Goal: Task Accomplishment & Management: Manage account settings

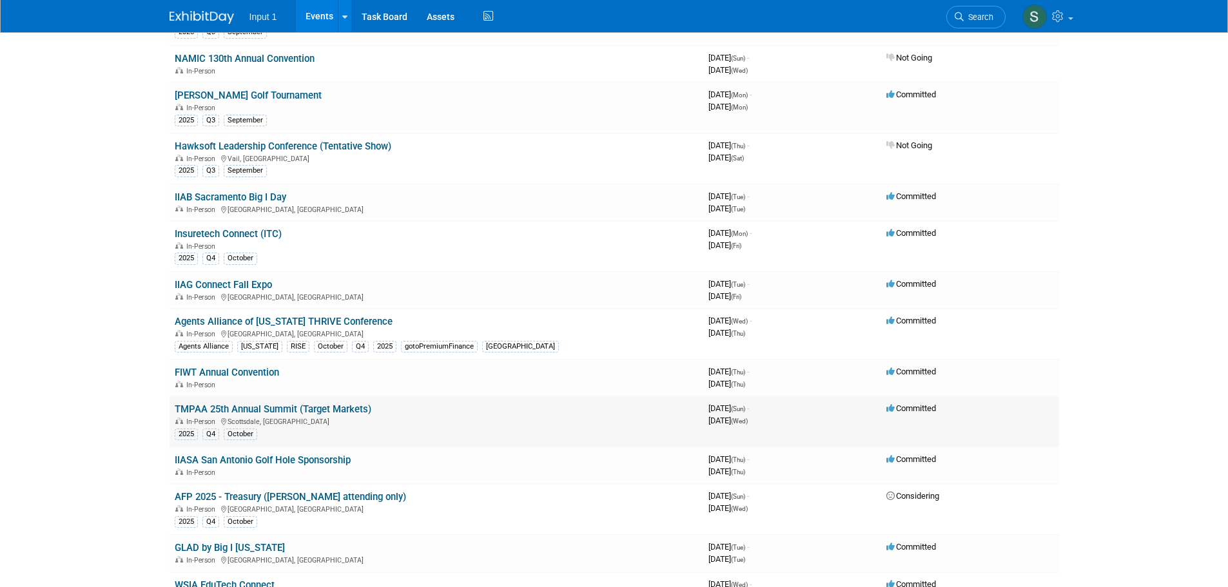
scroll to position [451, 0]
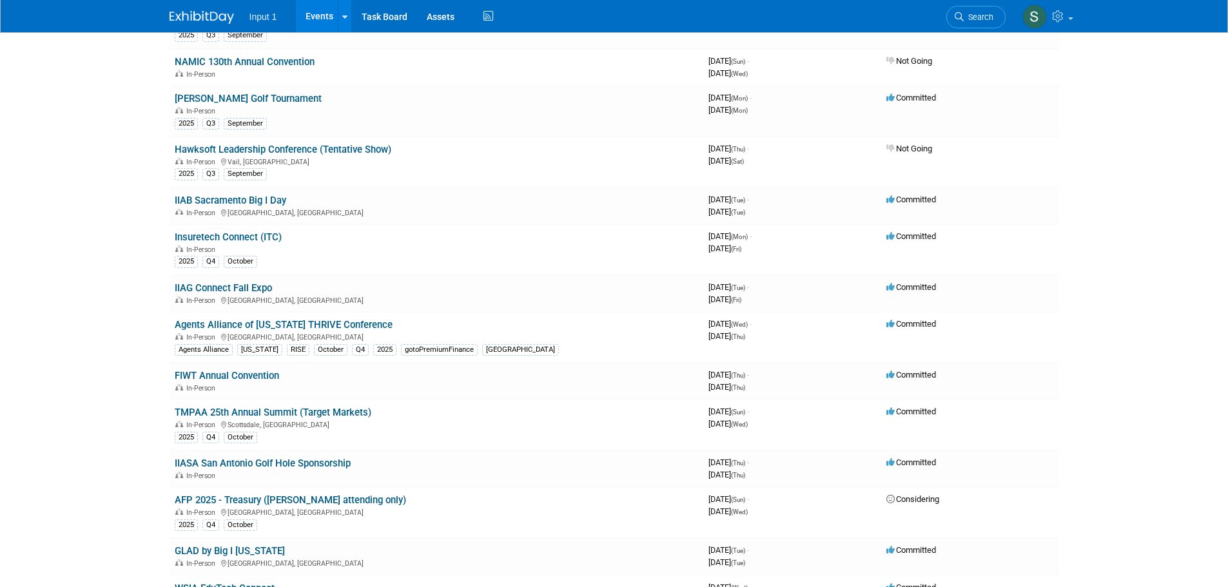
click at [240, 200] on link "IIAB Sacramento Big I Day" at bounding box center [231, 201] width 112 height 12
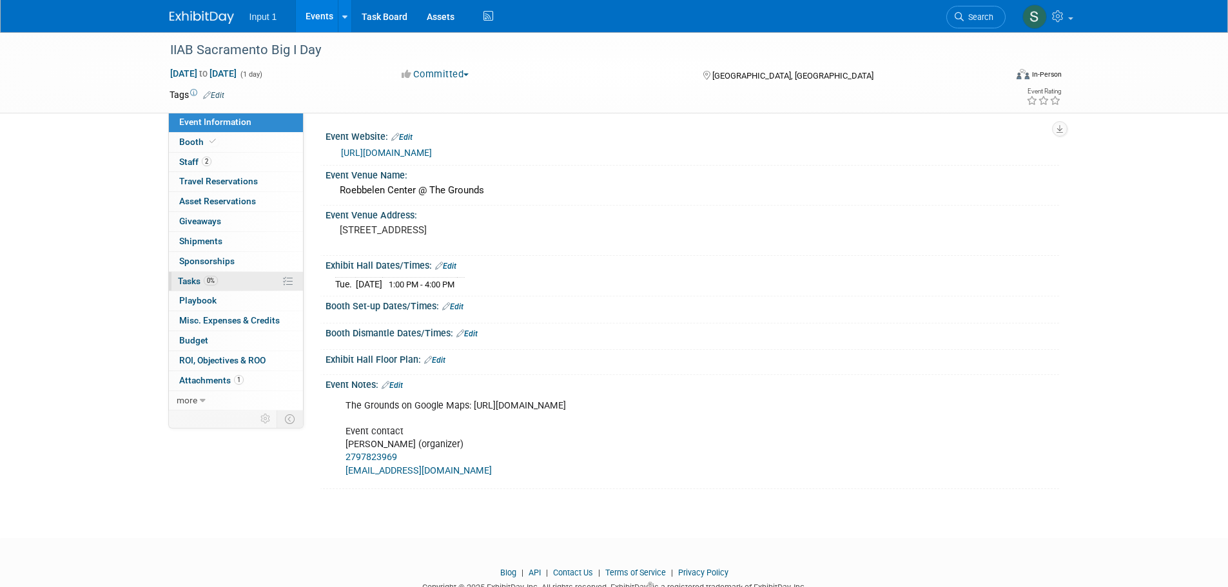
click at [190, 281] on span "Tasks 0%" at bounding box center [198, 281] width 40 height 10
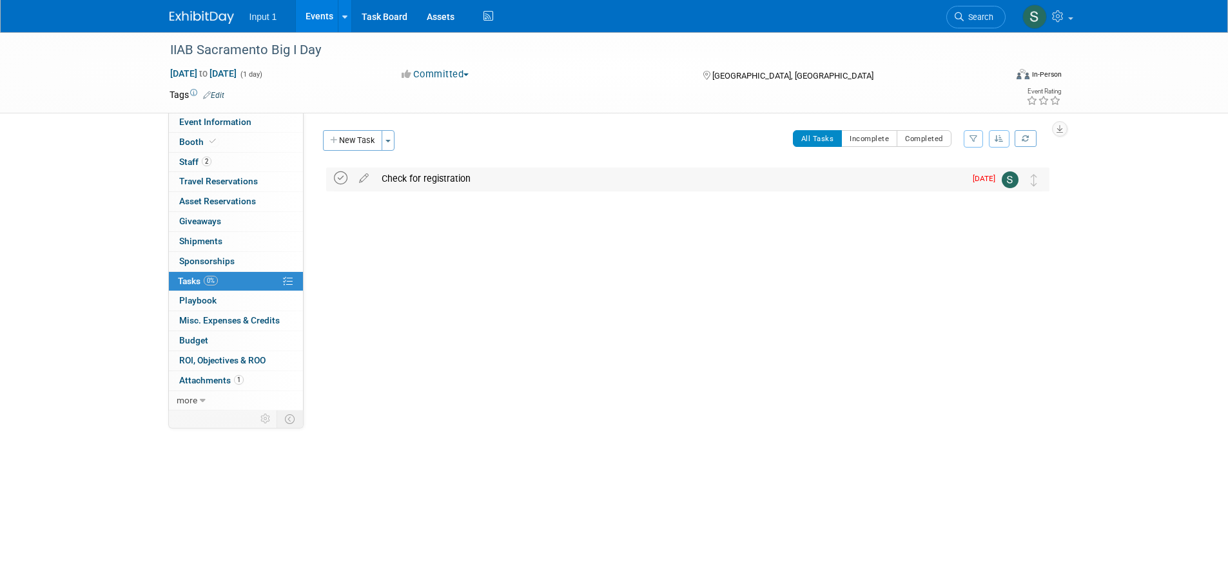
click at [341, 180] on icon at bounding box center [341, 178] width 14 height 14
click at [353, 145] on button "New Task" at bounding box center [352, 140] width 59 height 21
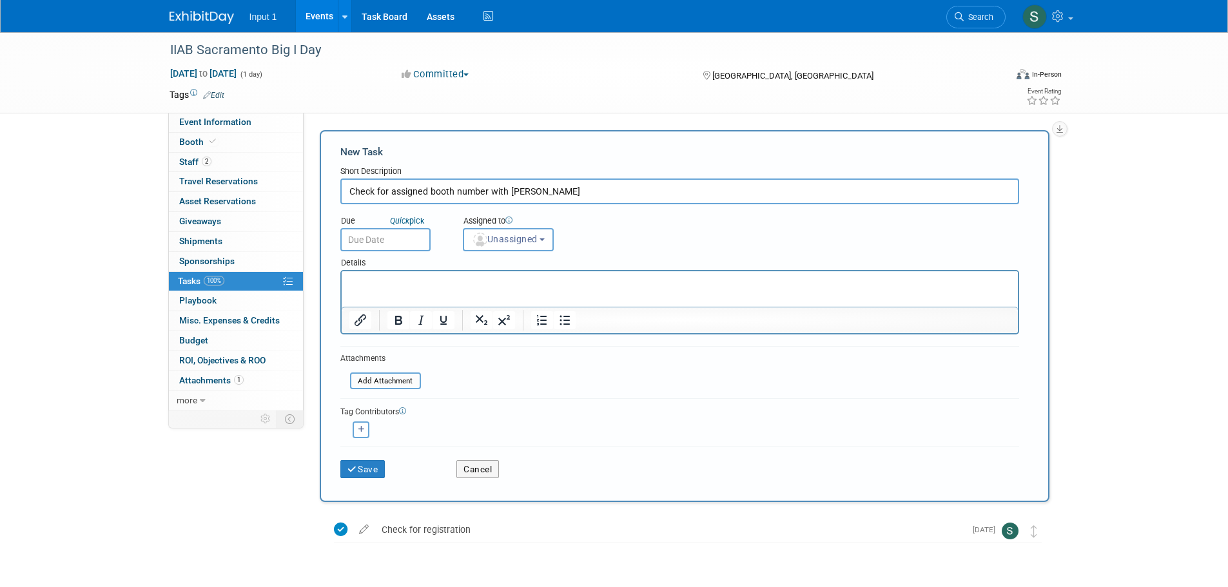
type input "Check for assigned booth number with Rachel Rose"
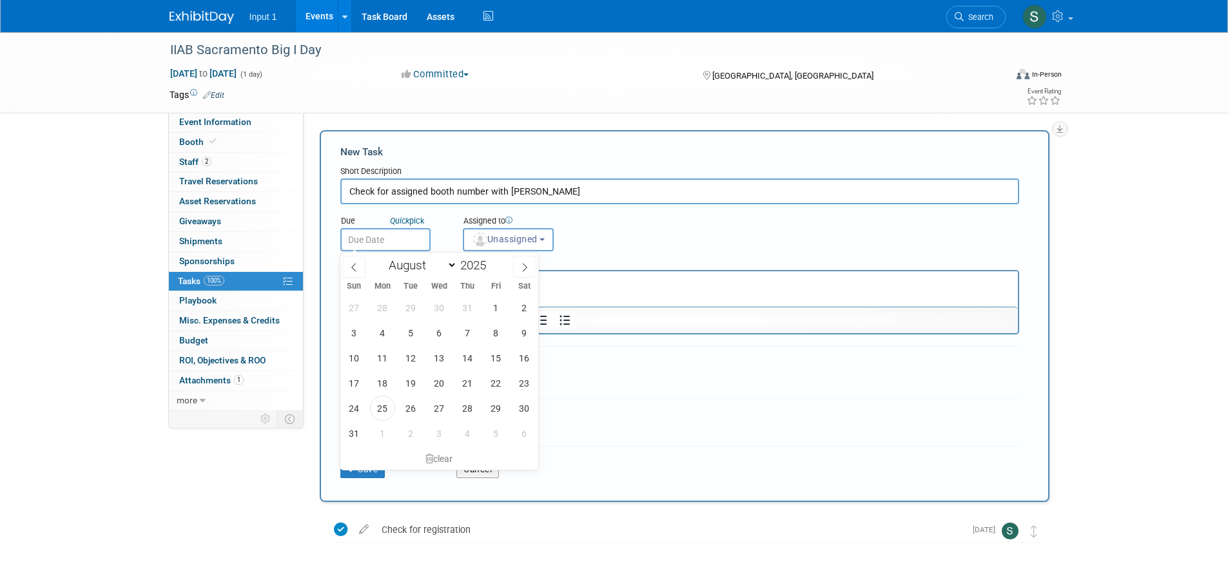
click at [365, 240] on input "text" at bounding box center [385, 239] width 90 height 23
click at [495, 434] on span "5" at bounding box center [495, 433] width 25 height 25
type input "Sep 5, 2025"
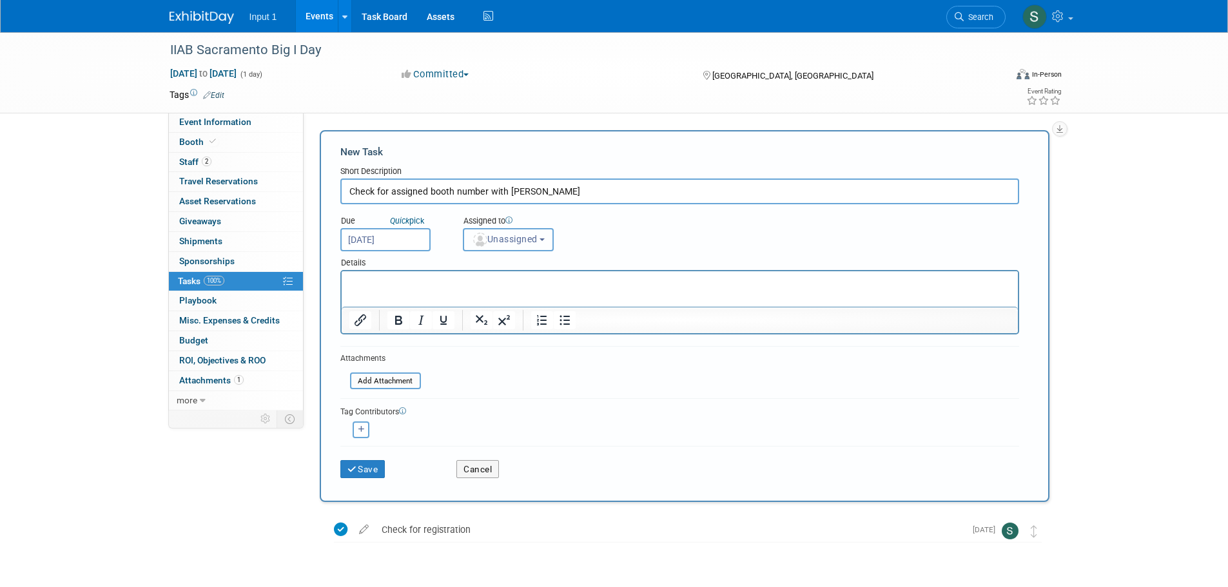
click at [520, 237] on span "Unassigned" at bounding box center [505, 239] width 66 height 10
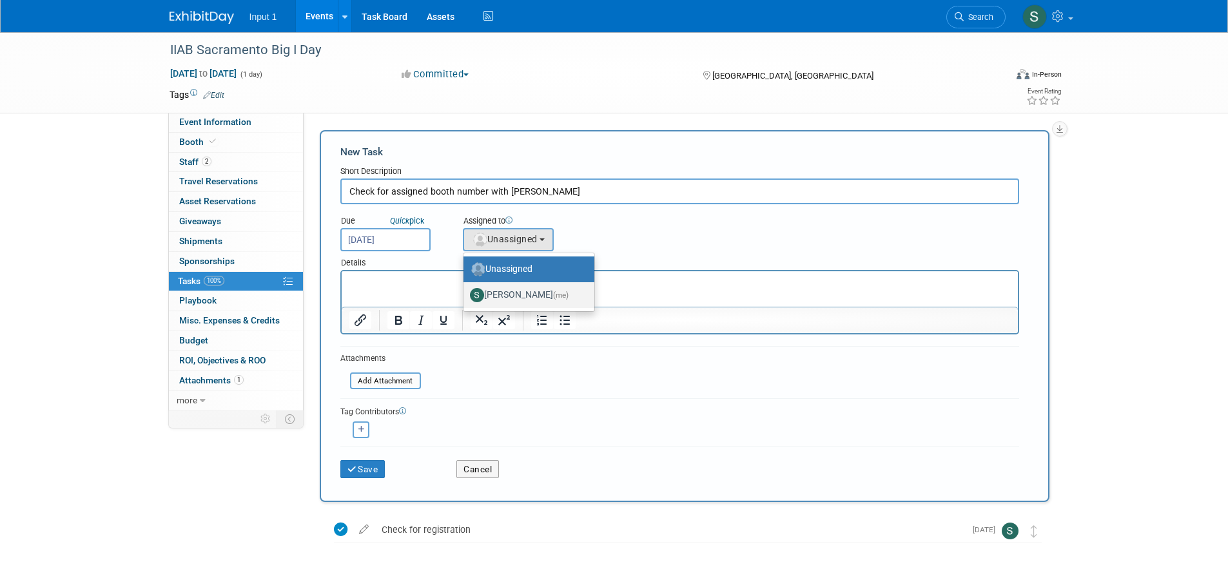
click at [507, 294] on label "Susan Stout (me)" at bounding box center [526, 295] width 112 height 21
click at [465, 294] on input "Susan Stout (me)" at bounding box center [461, 293] width 8 height 8
select select "7b485153-a8c5-4bc0-a404-8d0521ee698e"
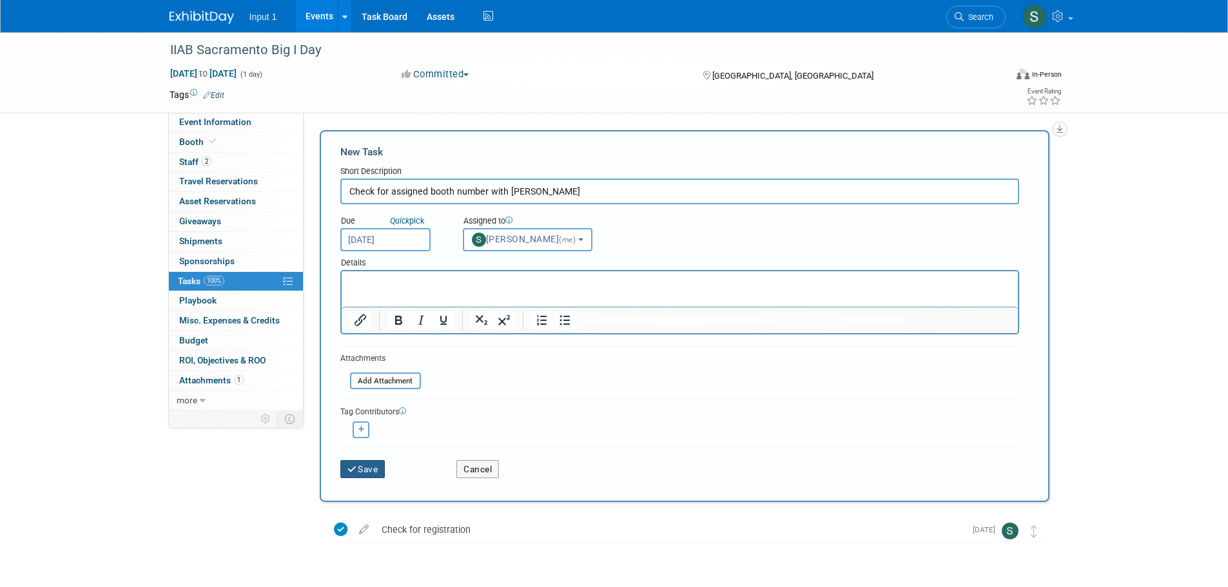
click at [359, 475] on button "Save" at bounding box center [362, 469] width 45 height 18
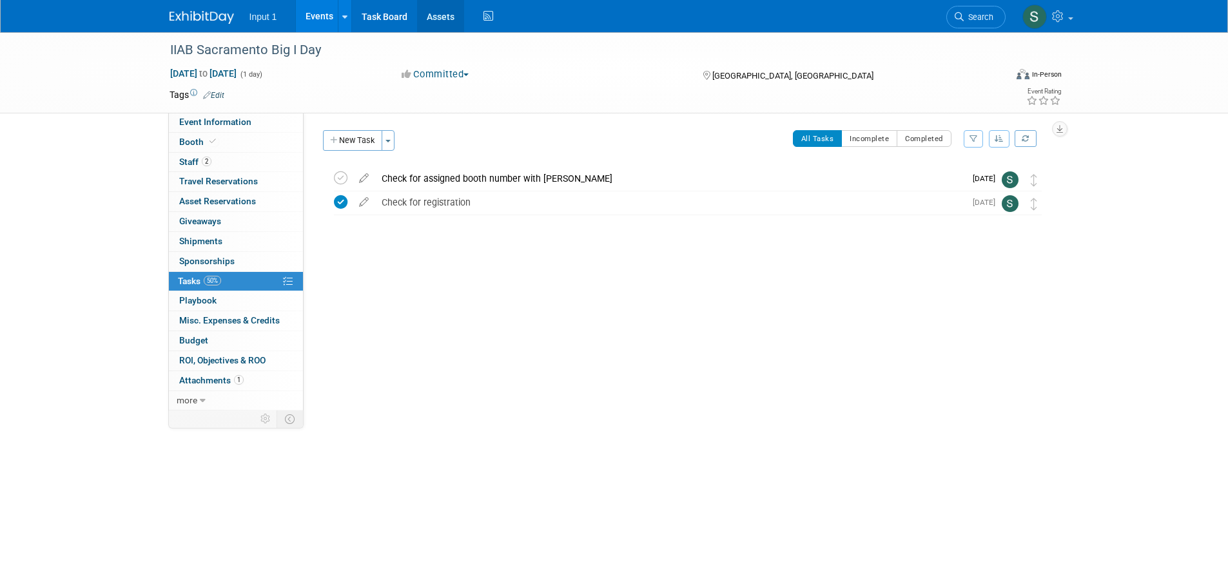
click at [431, 16] on link "Assets" at bounding box center [440, 16] width 47 height 32
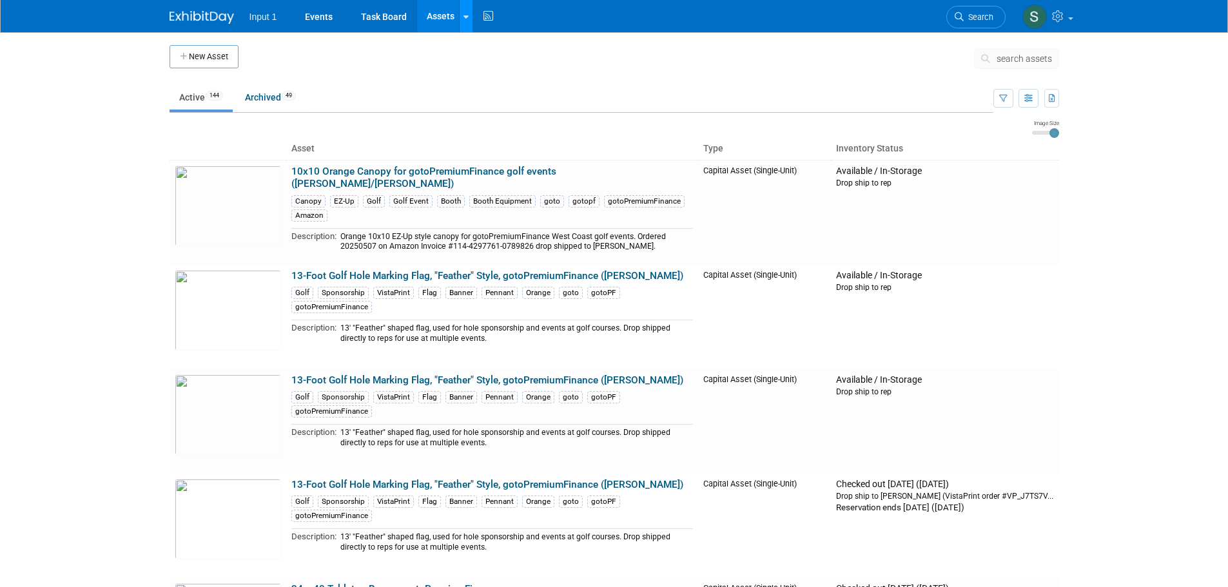
click at [465, 25] on link at bounding box center [466, 16] width 14 height 32
click at [492, 59] on link "Search Assets" at bounding box center [517, 64] width 114 height 18
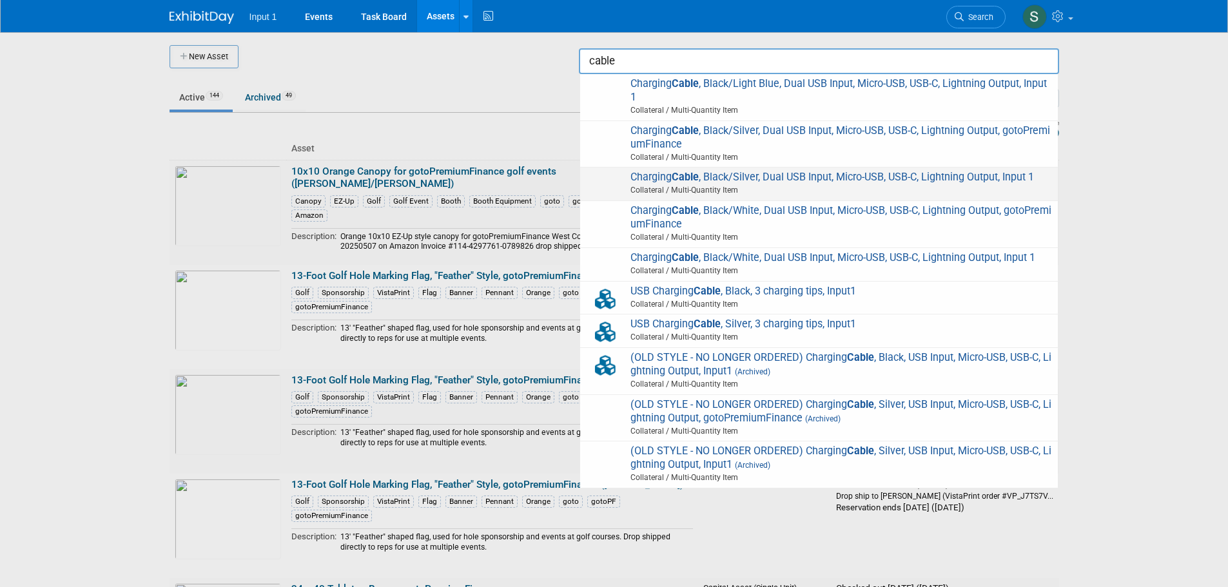
click at [746, 180] on span "Charging Cable , Black/Silver, Dual USB Input, Micro-USB, USB-C, Lightning Outp…" at bounding box center [819, 184] width 465 height 26
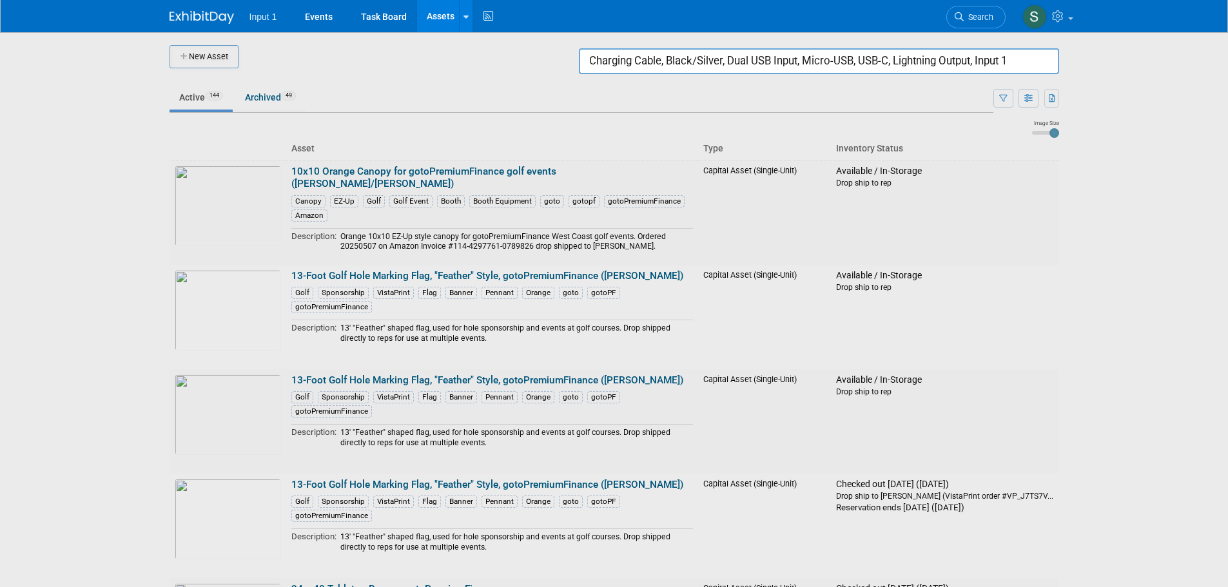
drag, startPoint x: 1020, startPoint y: 63, endPoint x: 517, endPoint y: 76, distance: 503.6
click at [519, 76] on body "Input 1 Events Task Board Assets New Asset Search Assets Bulk Upload Assets Sto…" at bounding box center [614, 293] width 1228 height 587
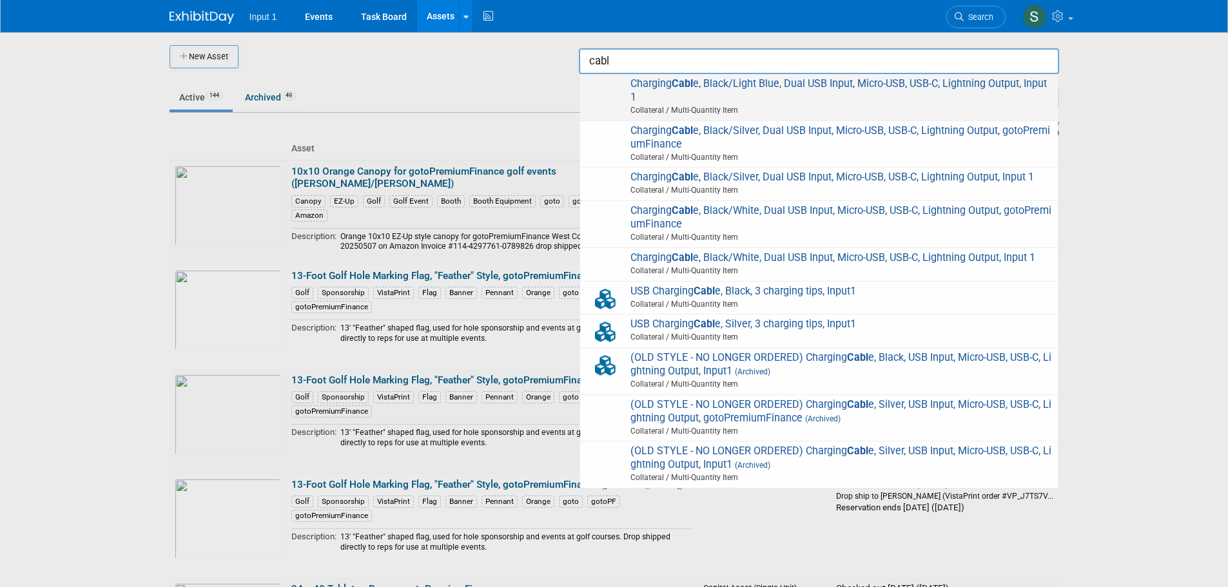
click at [776, 86] on span "Charging Cabl e, Black/Light Blue, Dual USB Input, Micro-USB, USB-C, Lightning …" at bounding box center [819, 97] width 465 height 40
type input "Charging Cable, Black/Light Blue, Dual USB Input, Micro-USB, USB-C, Lightning O…"
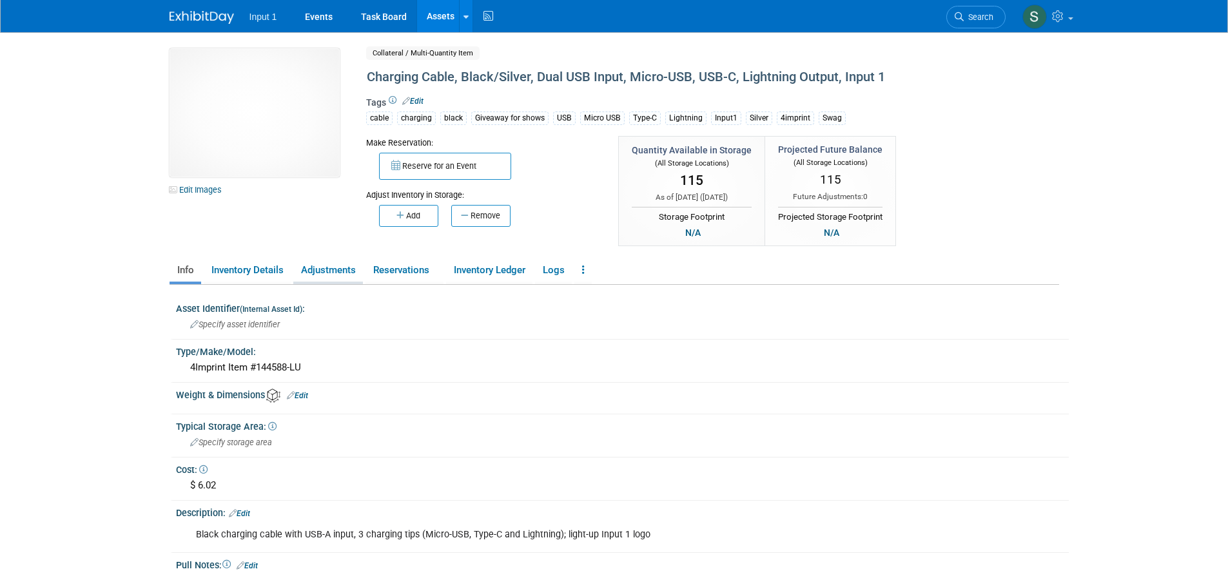
click at [344, 270] on link "Adjustments" at bounding box center [328, 270] width 70 height 23
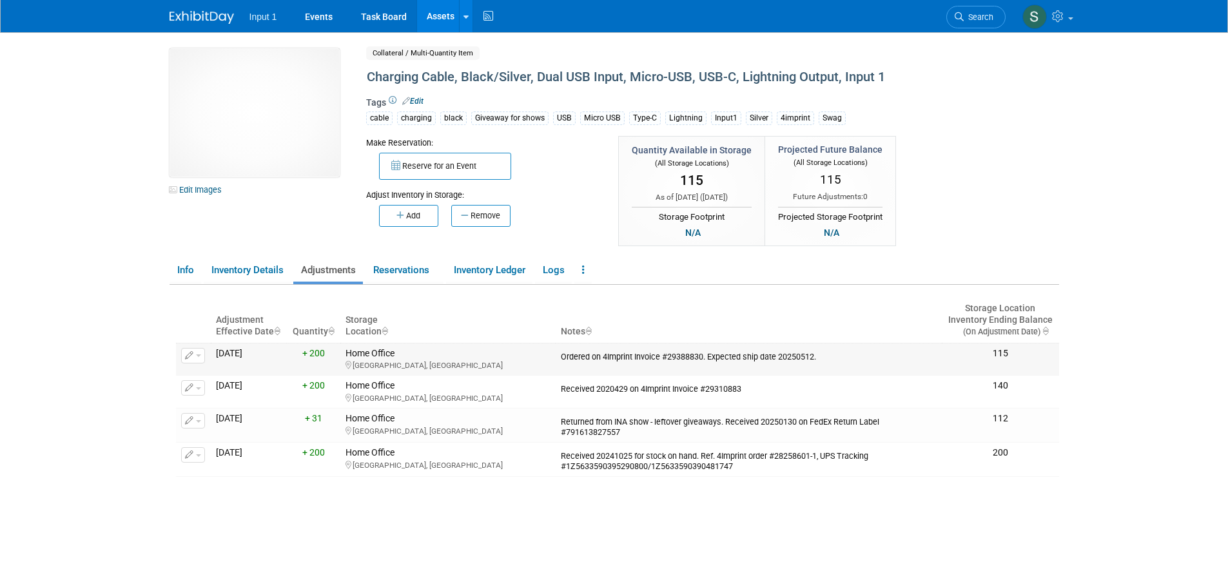
click at [197, 356] on span "button" at bounding box center [198, 356] width 5 height 3
click at [215, 376] on button "Change Adjustment" at bounding box center [241, 376] width 107 height 17
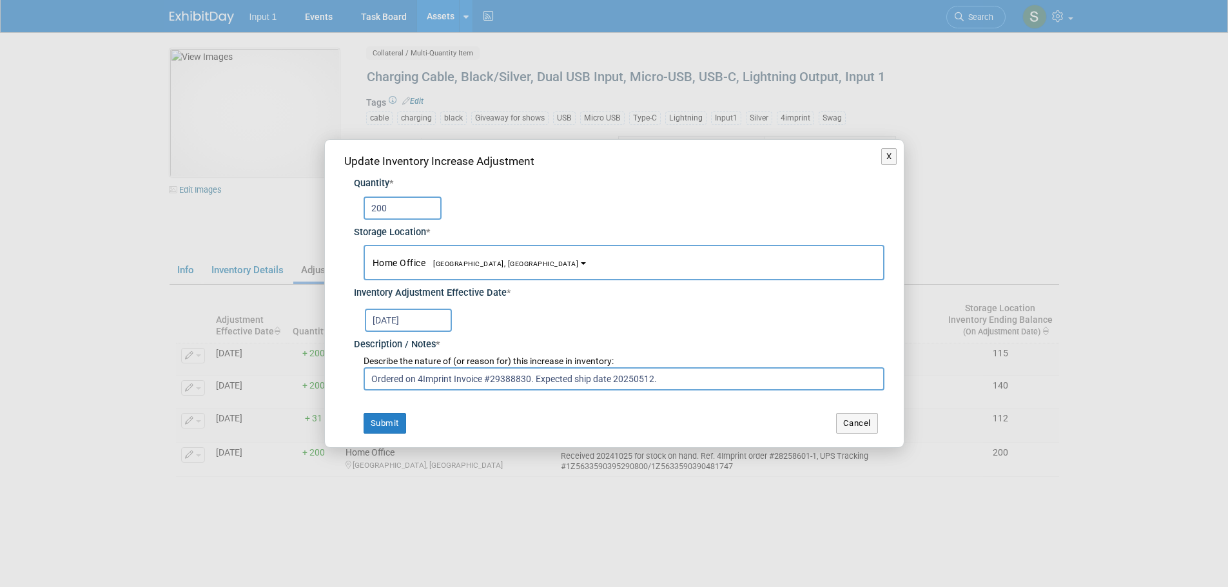
click at [404, 318] on input "[DATE]" at bounding box center [408, 320] width 87 height 23
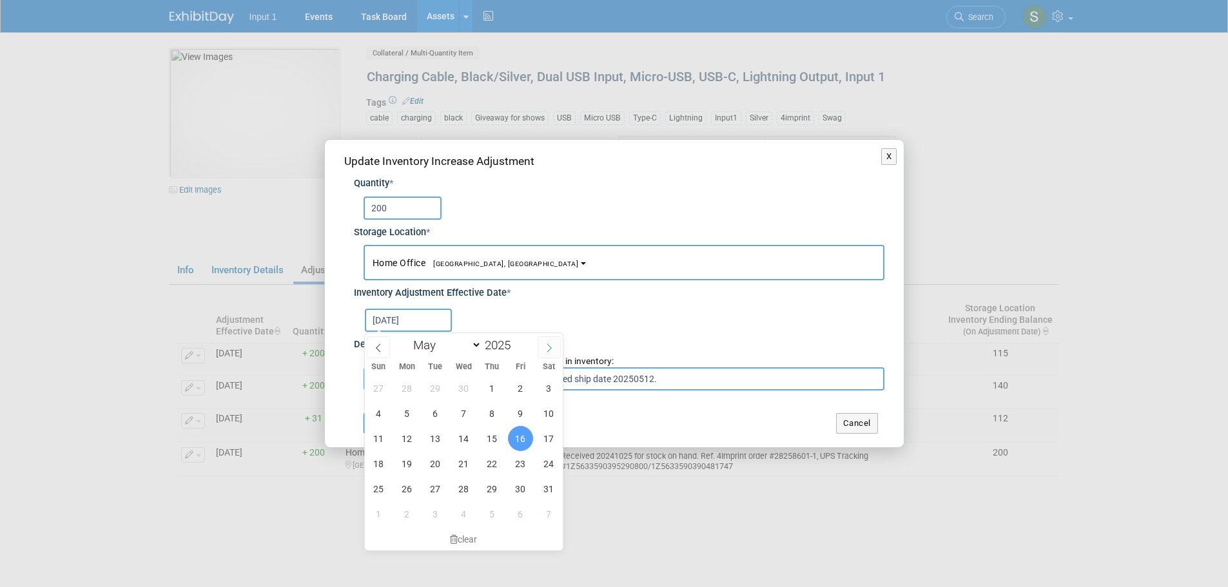
click at [558, 349] on span at bounding box center [549, 348] width 23 height 22
click at [549, 351] on icon at bounding box center [549, 348] width 9 height 9
select select "7"
click at [407, 491] on span "25" at bounding box center [407, 488] width 25 height 25
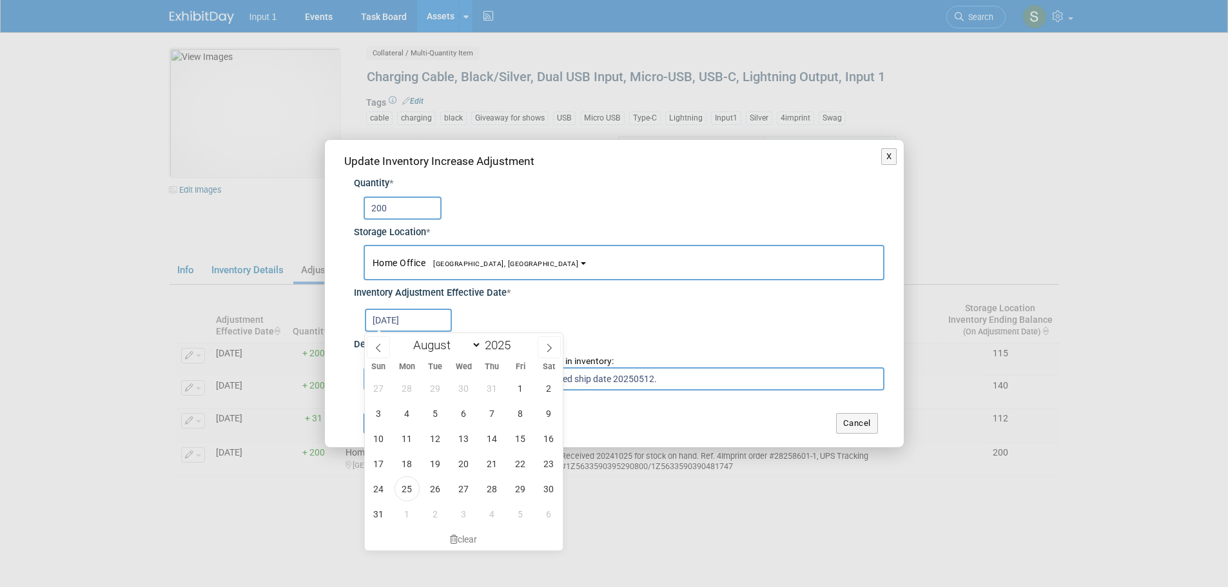
type input "[DATE]"
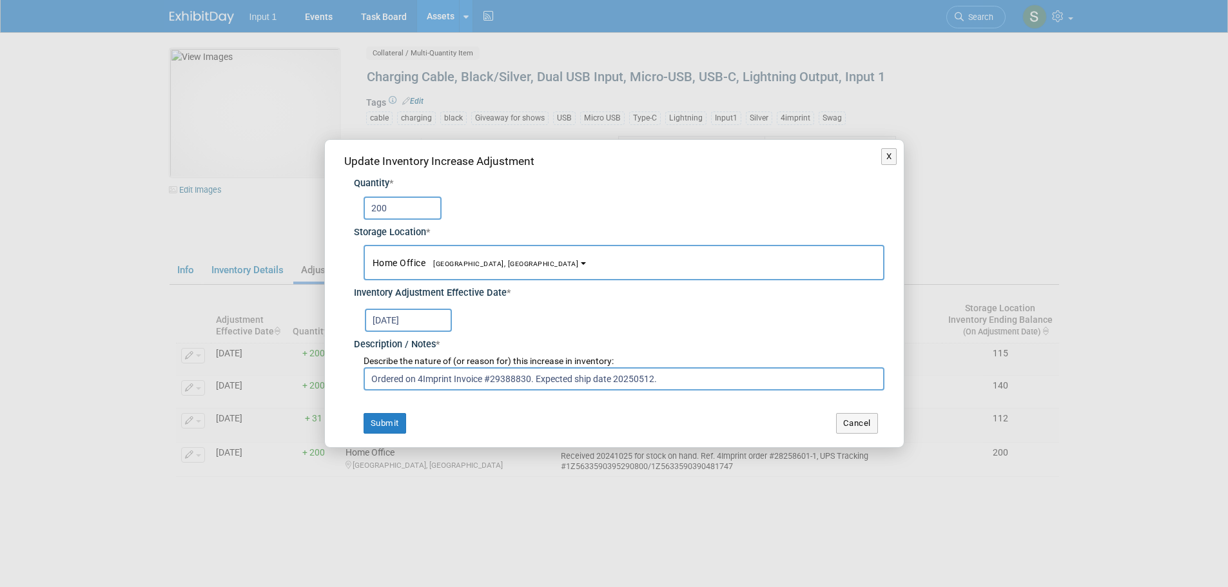
drag, startPoint x: 529, startPoint y: 379, endPoint x: 490, endPoint y: 378, distance: 39.3
click at [490, 378] on input "Ordered on 4Imprint Invoice #29388830. Expected ship date 20250512." at bounding box center [624, 378] width 521 height 23
click at [859, 429] on button "Cancel" at bounding box center [857, 423] width 42 height 21
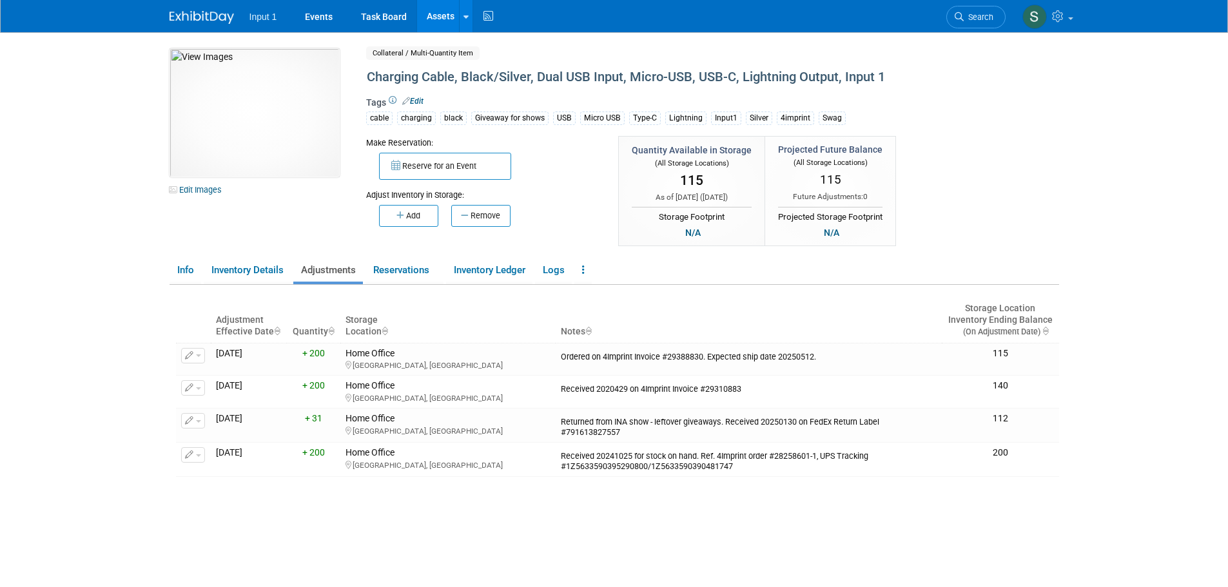
click at [1045, 150] on div "10049746-10721688-1b90ba0a-bacc-474c-9fc8-504574cd83b6.jpg Edit Images Collater…" at bounding box center [614, 148] width 909 height 200
click at [395, 270] on link "Reservations" at bounding box center [405, 270] width 78 height 23
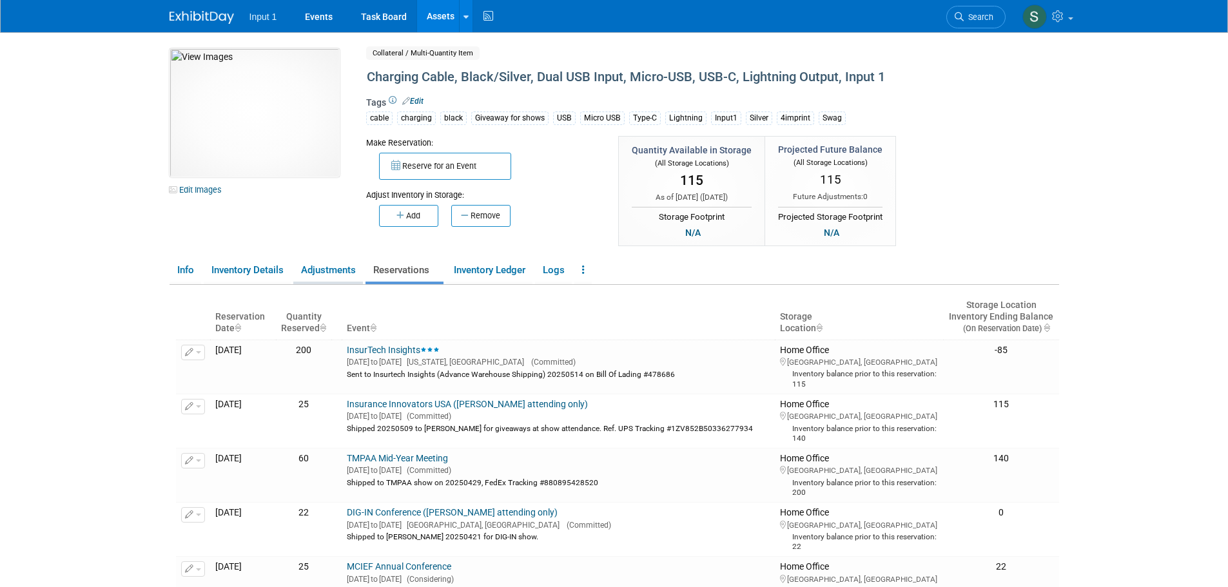
click at [327, 274] on link "Adjustments" at bounding box center [328, 270] width 70 height 23
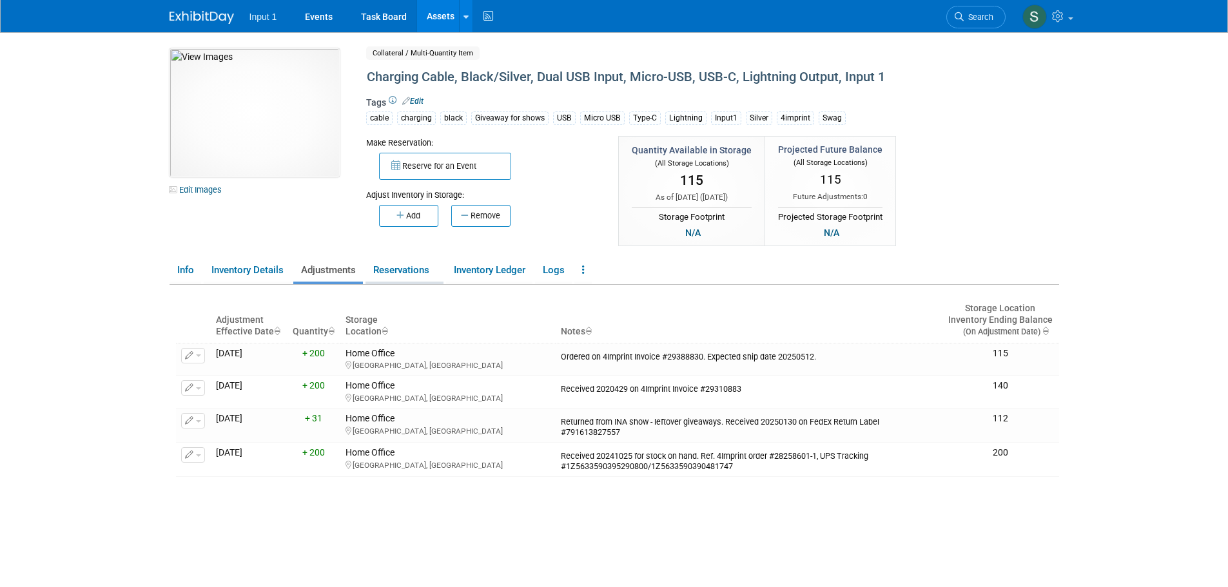
click at [393, 272] on link "Reservations" at bounding box center [405, 270] width 78 height 23
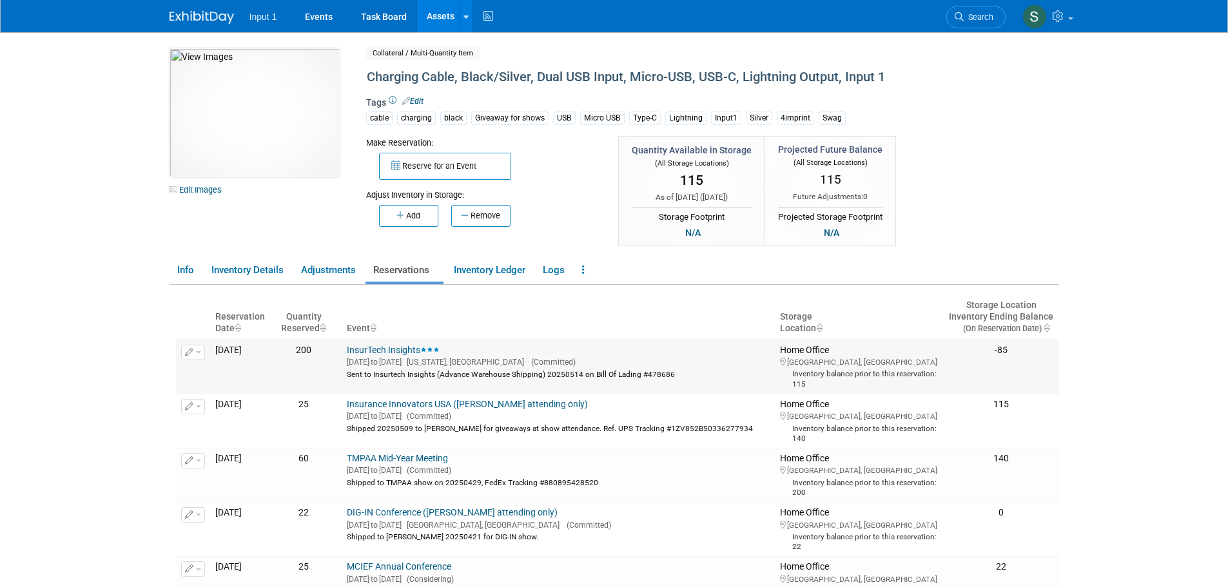
click at [202, 351] on button "button" at bounding box center [193, 352] width 24 height 15
click at [211, 372] on button "Change Reservation" at bounding box center [242, 373] width 109 height 17
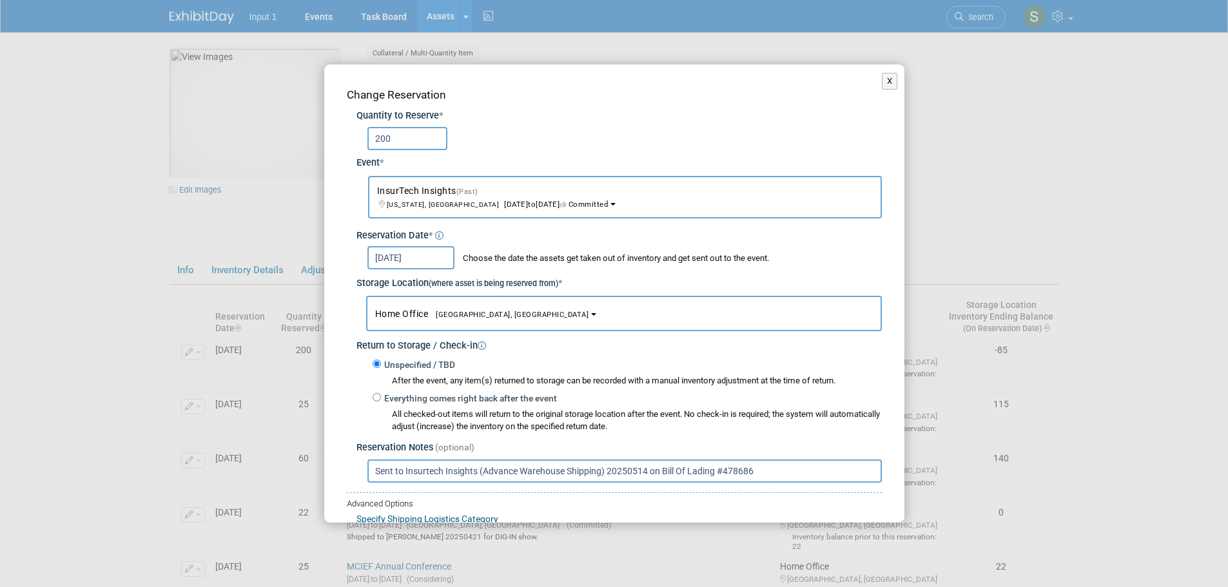
click at [404, 256] on input "May 14, 2025" at bounding box center [410, 257] width 87 height 23
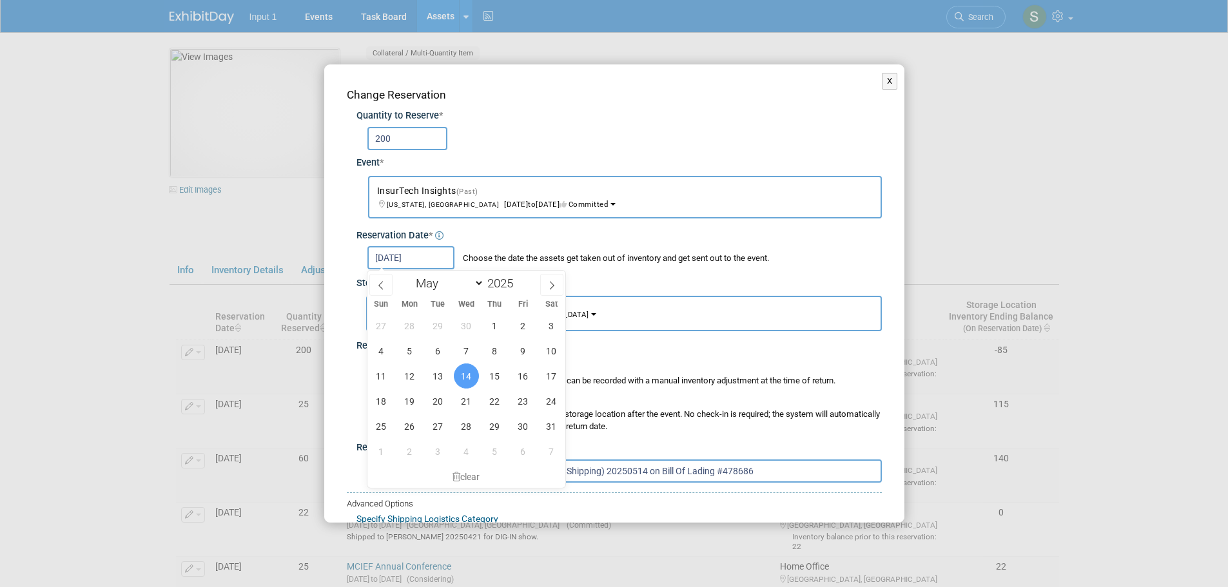
click at [410, 256] on input "May 14, 2025" at bounding box center [410, 257] width 87 height 23
click at [799, 101] on div "Change Reservation" at bounding box center [614, 95] width 535 height 16
click at [433, 255] on input "May 14, 2025" at bounding box center [410, 257] width 87 height 23
drag, startPoint x: 518, startPoint y: 378, endPoint x: 520, endPoint y: 371, distance: 7.8
click at [519, 378] on span "16" at bounding box center [523, 376] width 25 height 25
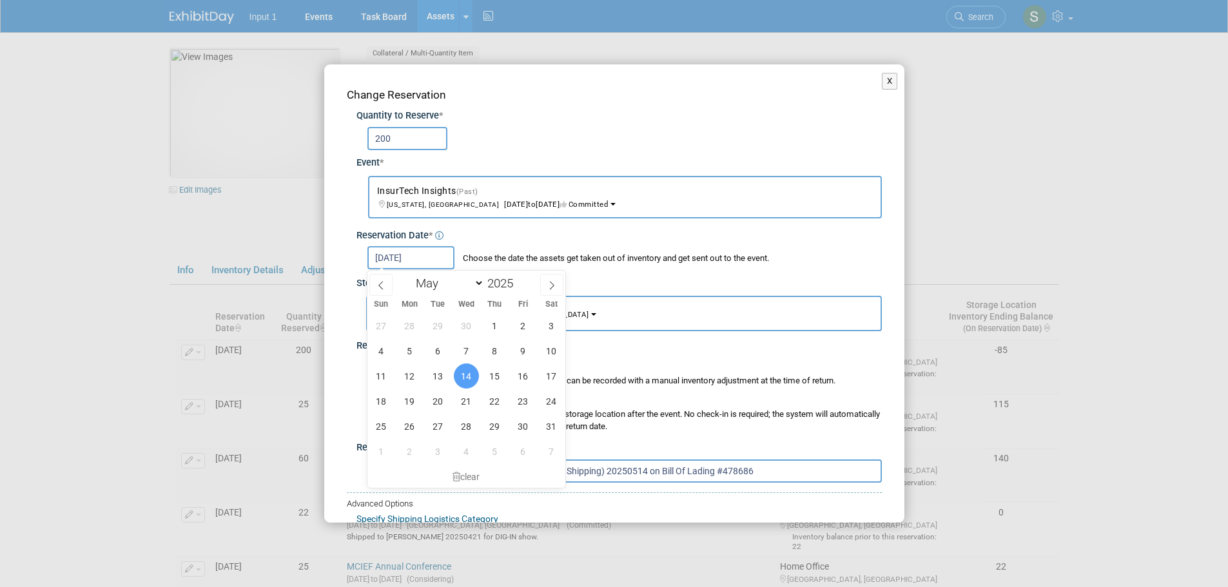
type input "[DATE]"
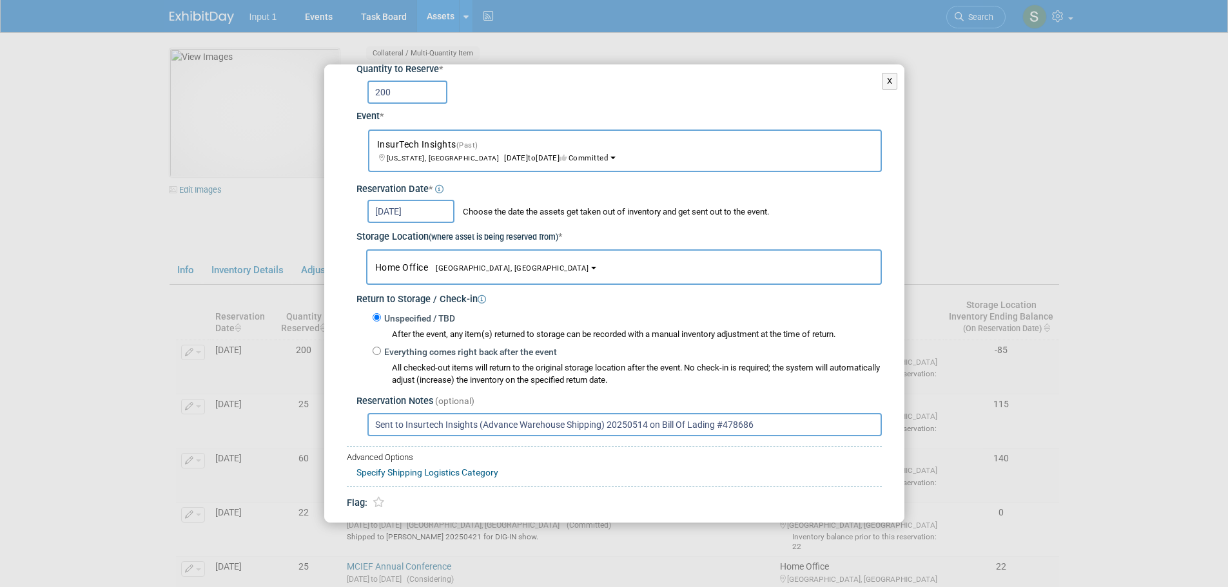
scroll to position [95, 0]
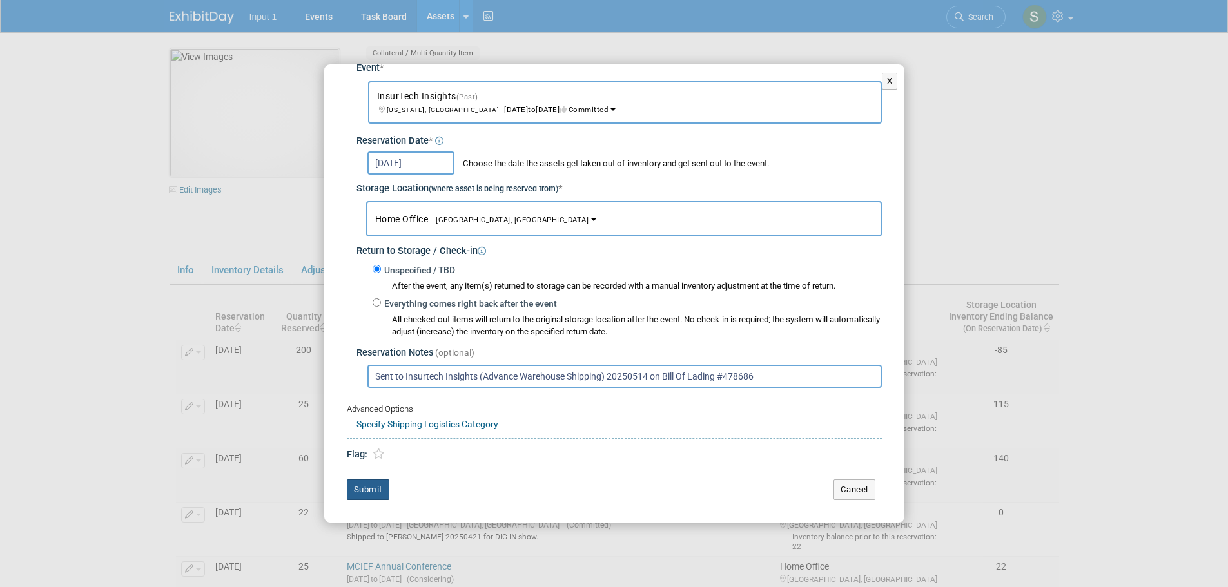
click at [362, 491] on button "Submit" at bounding box center [368, 490] width 43 height 21
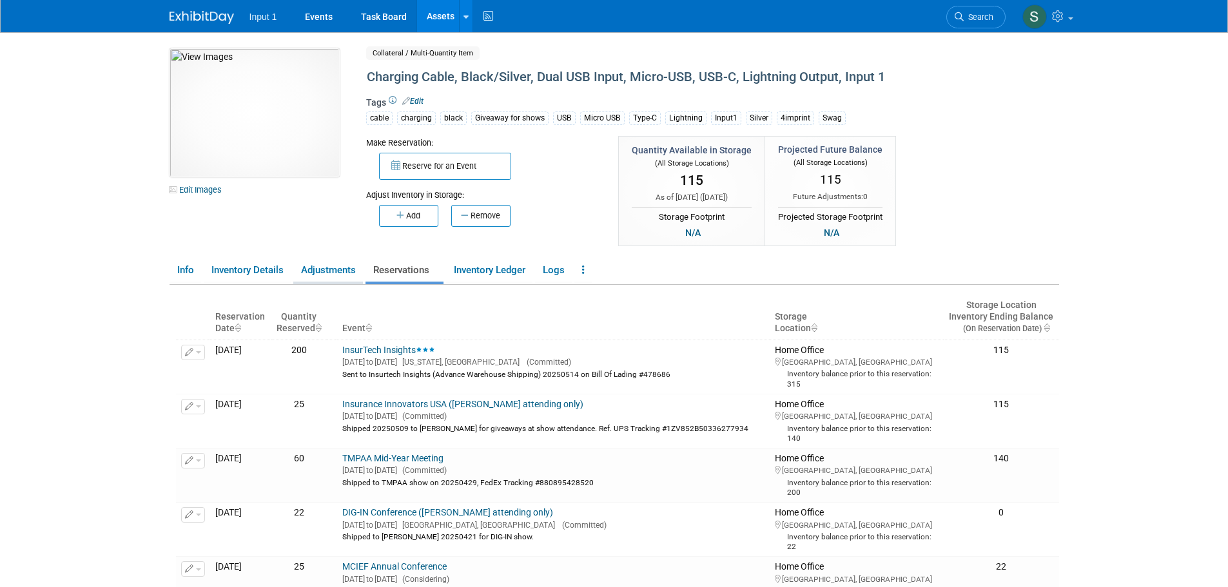
click at [331, 270] on link "Adjustments" at bounding box center [328, 270] width 70 height 23
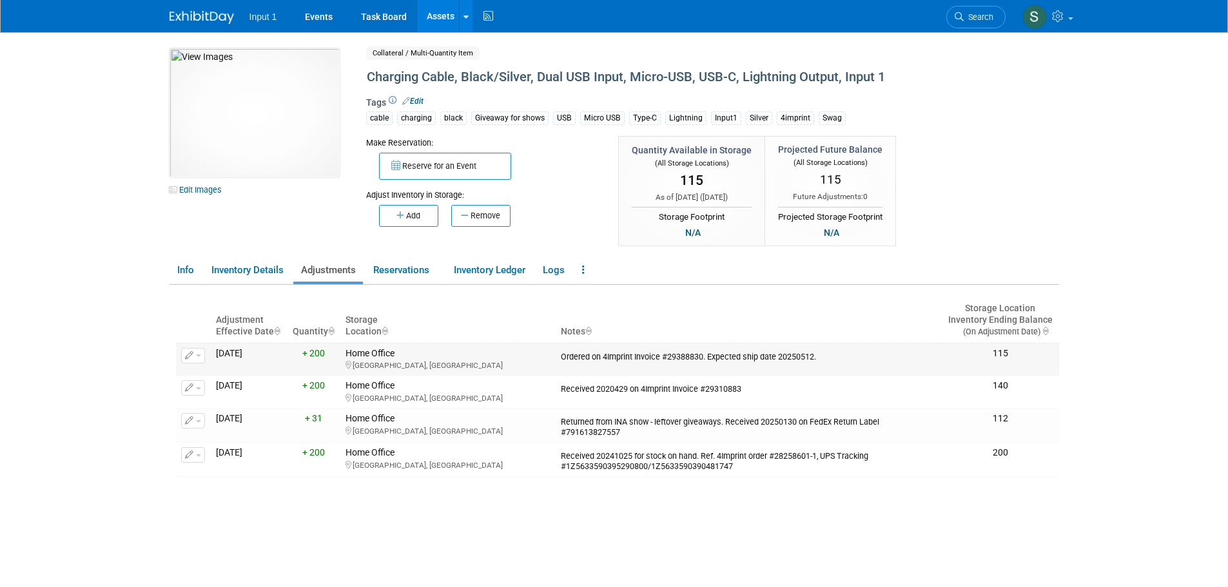
click at [669, 371] on td "Ordered on 4Imprint Invoice #29388830. Expected ship date 20250512." at bounding box center [749, 359] width 386 height 33
drag, startPoint x: 706, startPoint y: 357, endPoint x: 670, endPoint y: 358, distance: 36.1
click at [670, 358] on div "Ordered on 4Imprint Invoice #29388830. Expected ship date 20250512." at bounding box center [749, 355] width 376 height 14
click at [200, 357] on span "button" at bounding box center [198, 356] width 5 height 3
click at [345, 295] on div "Adjustment Effective Date Quantity Storage Location Notes Storage Location Inve…" at bounding box center [617, 449] width 883 height 329
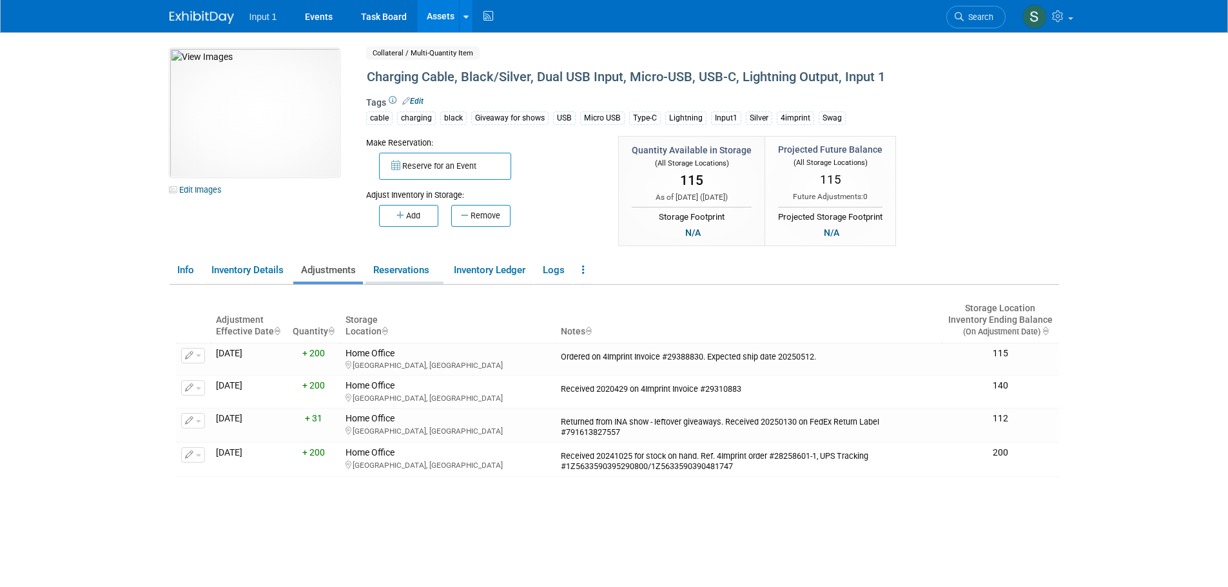
click at [402, 270] on link "Reservations" at bounding box center [405, 270] width 78 height 23
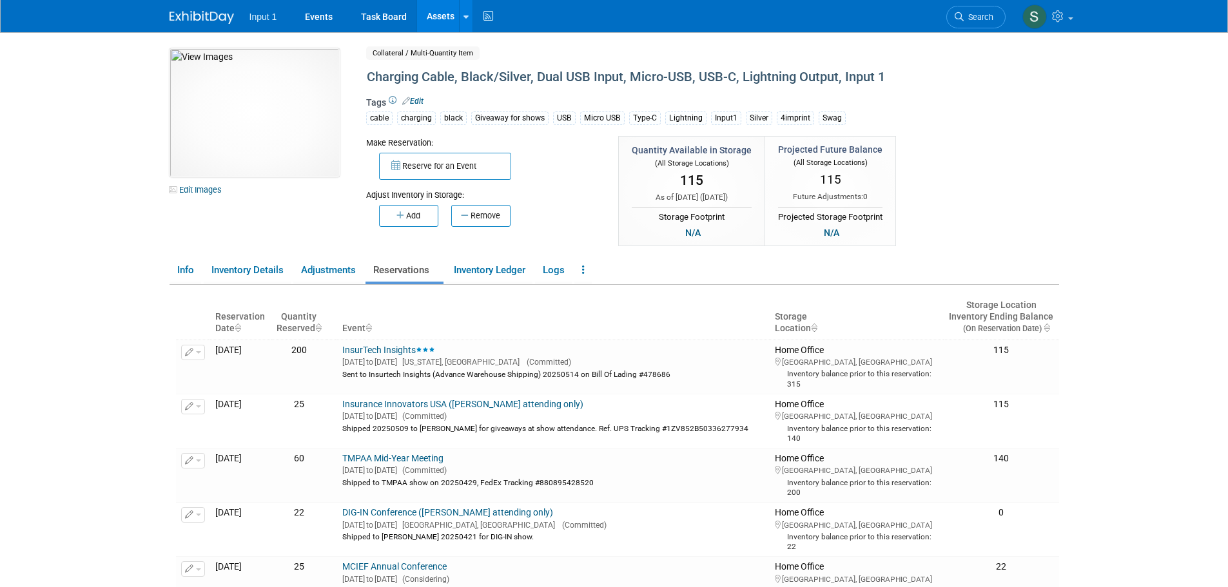
click at [637, 306] on th "Event" at bounding box center [553, 317] width 433 height 45
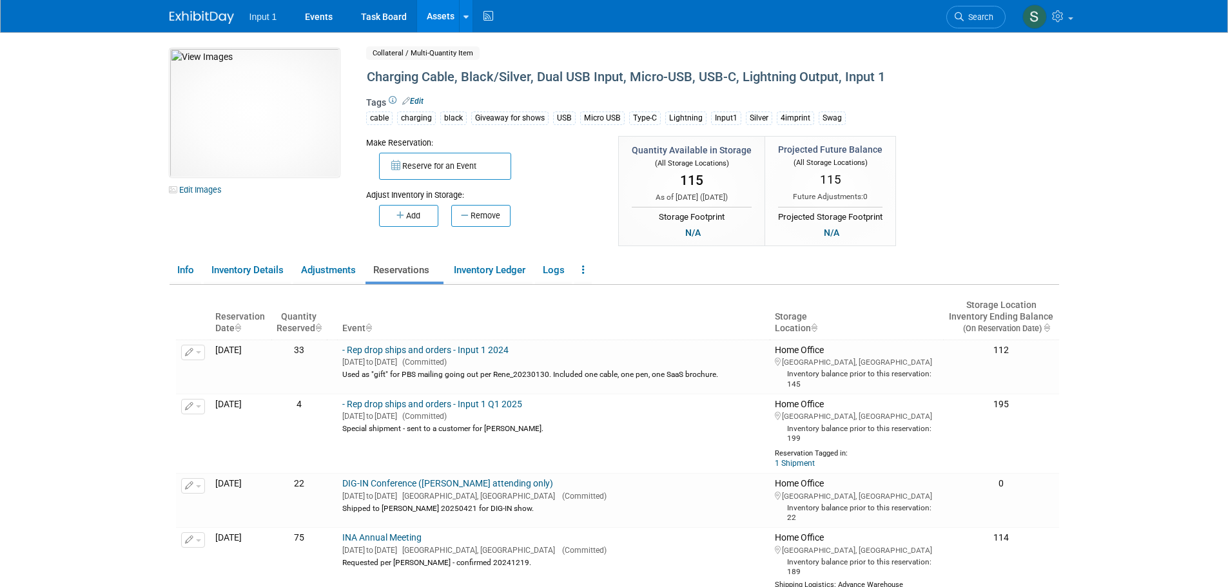
click at [409, 269] on link "Reservations" at bounding box center [405, 270] width 78 height 23
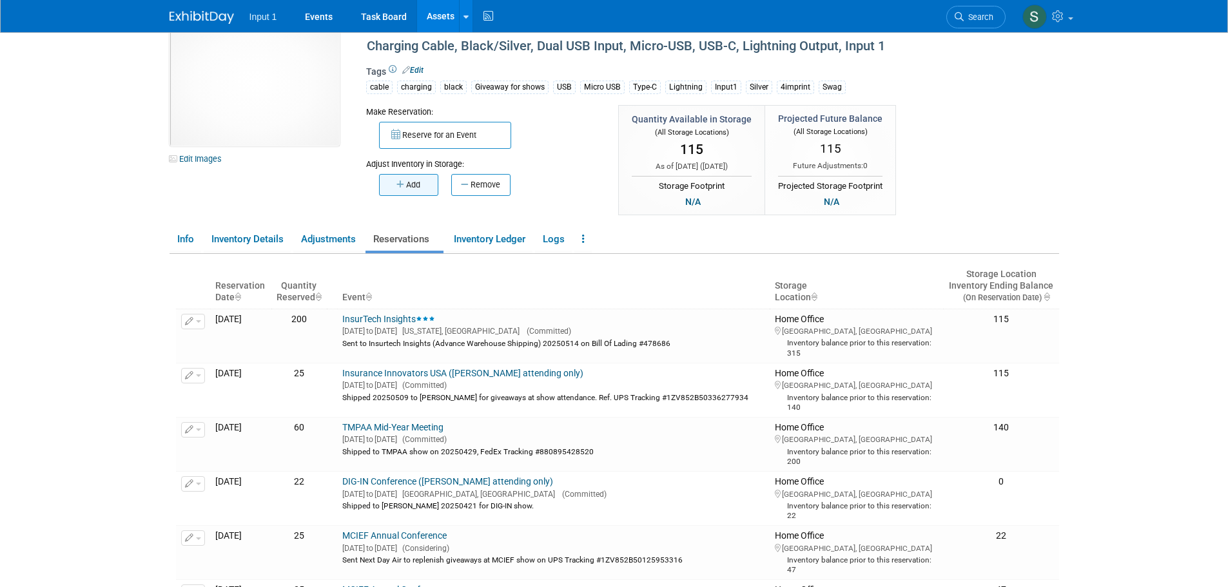
scroll to position [0, 0]
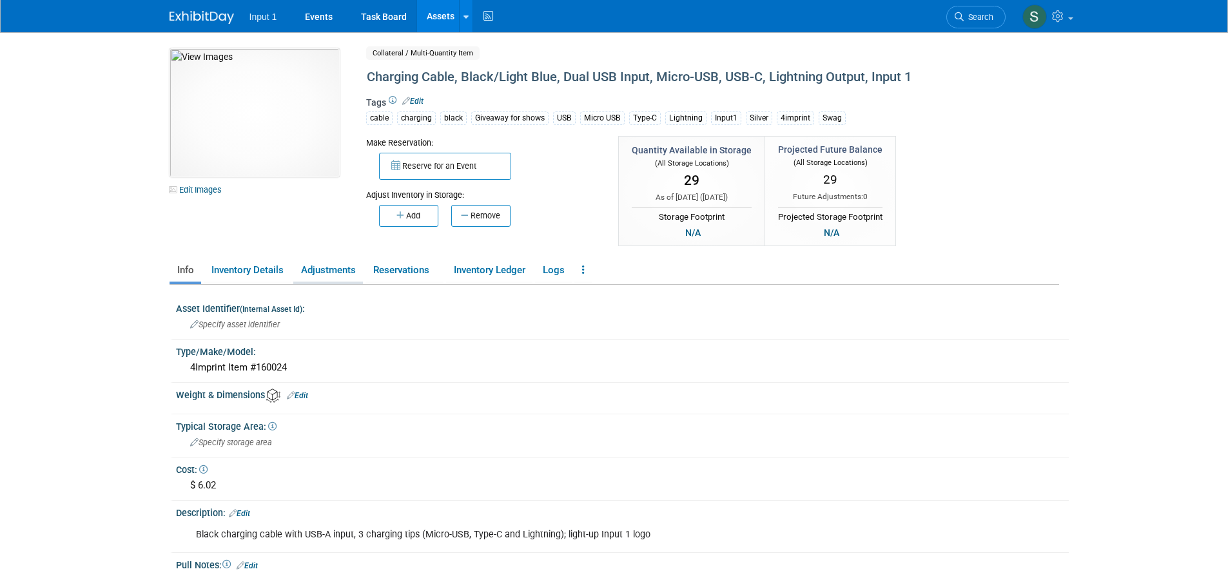
click at [338, 274] on link "Adjustments" at bounding box center [328, 270] width 70 height 23
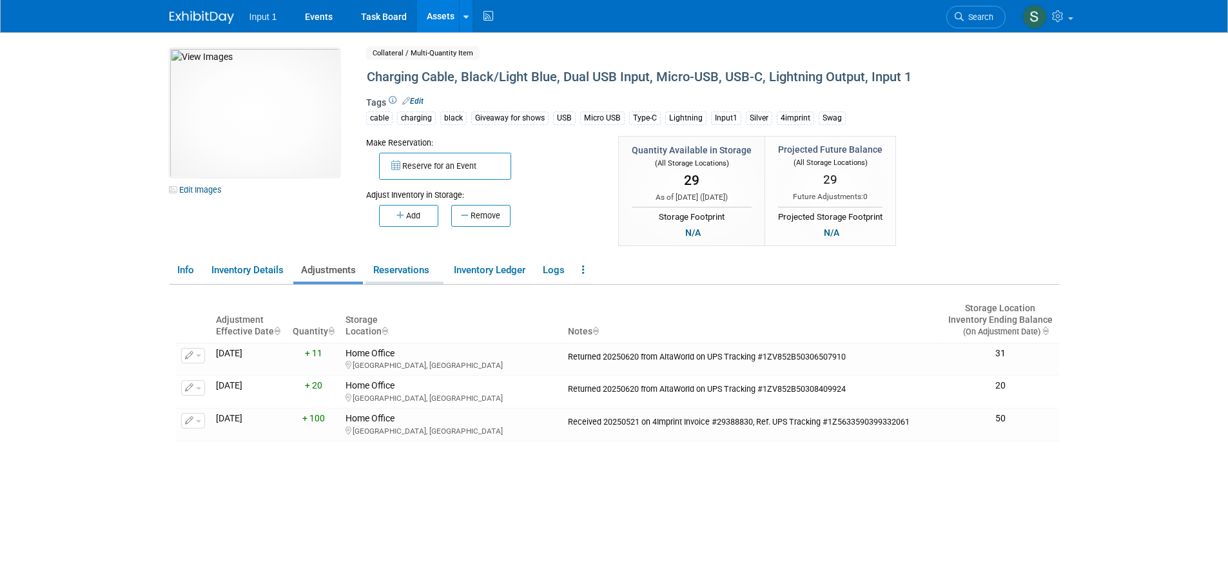
click at [398, 274] on link "Reservations" at bounding box center [405, 270] width 78 height 23
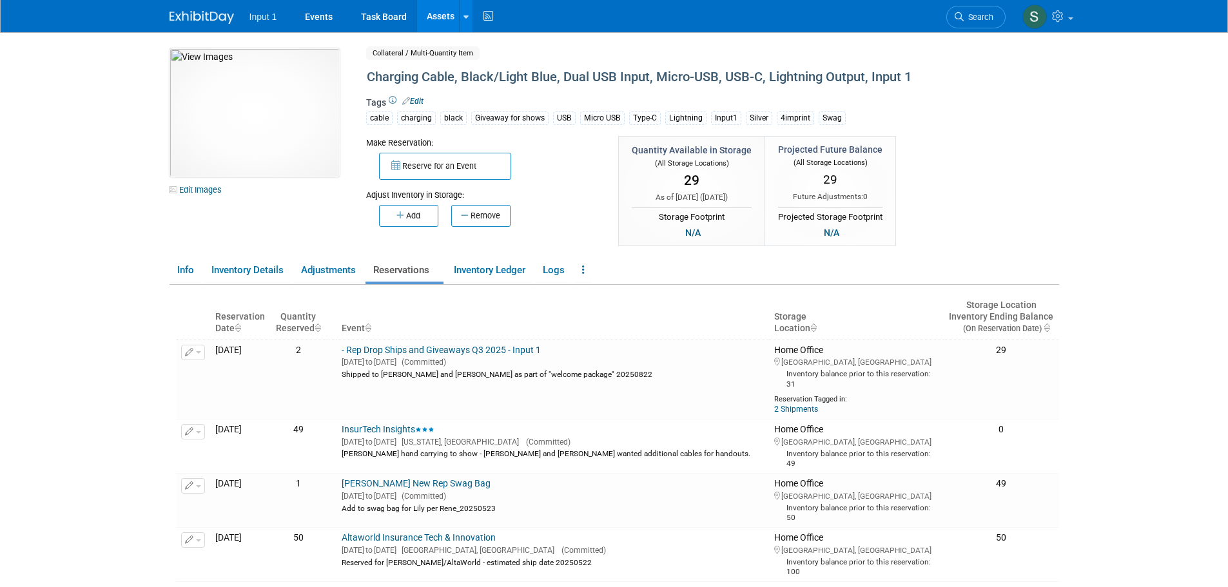
click at [66, 228] on body "Input 1 Events Task Board Assets New Asset Search Assets" at bounding box center [614, 293] width 1228 height 587
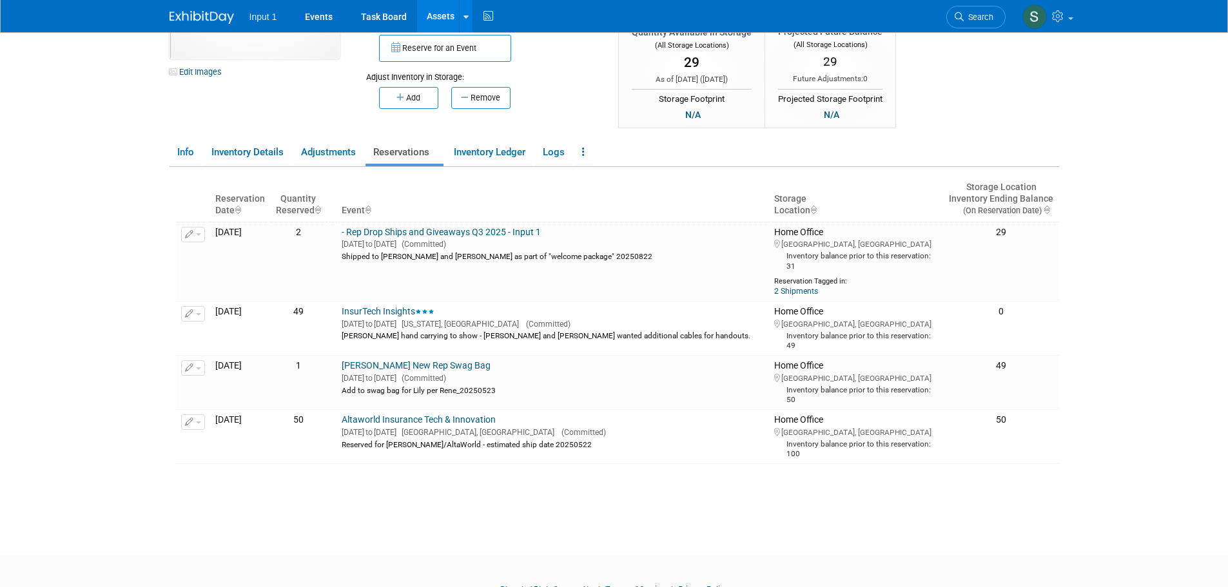
scroll to position [129, 0]
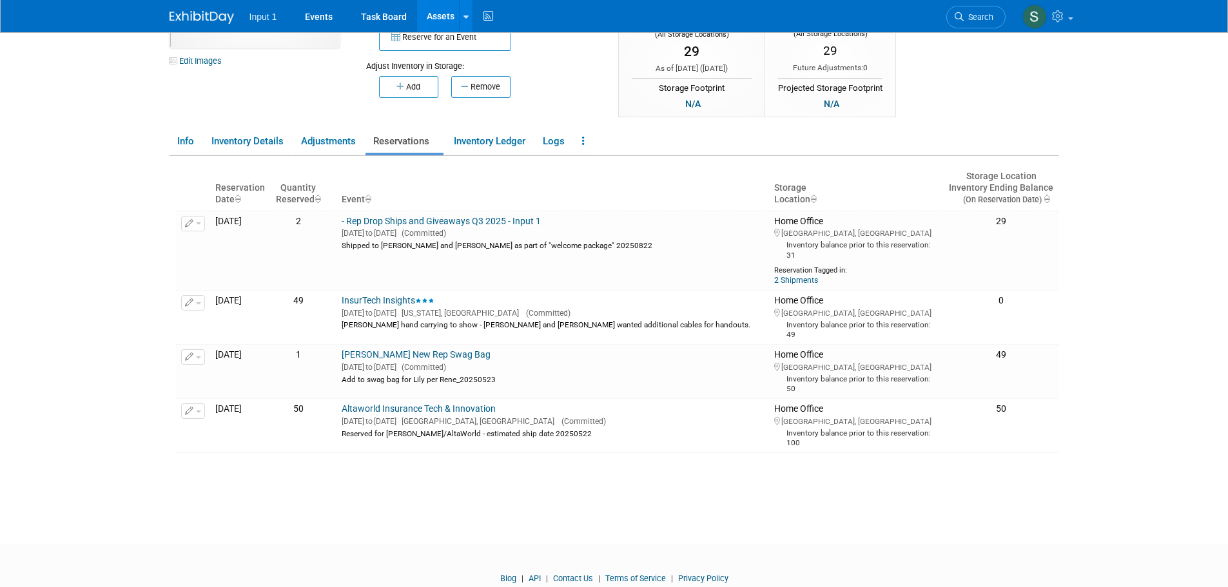
click at [598, 496] on div "10049746-10726705-721c7733-10bb-4422-880d-2f896fcfe49f.jpg Edit Images Collater…" at bounding box center [614, 212] width 909 height 618
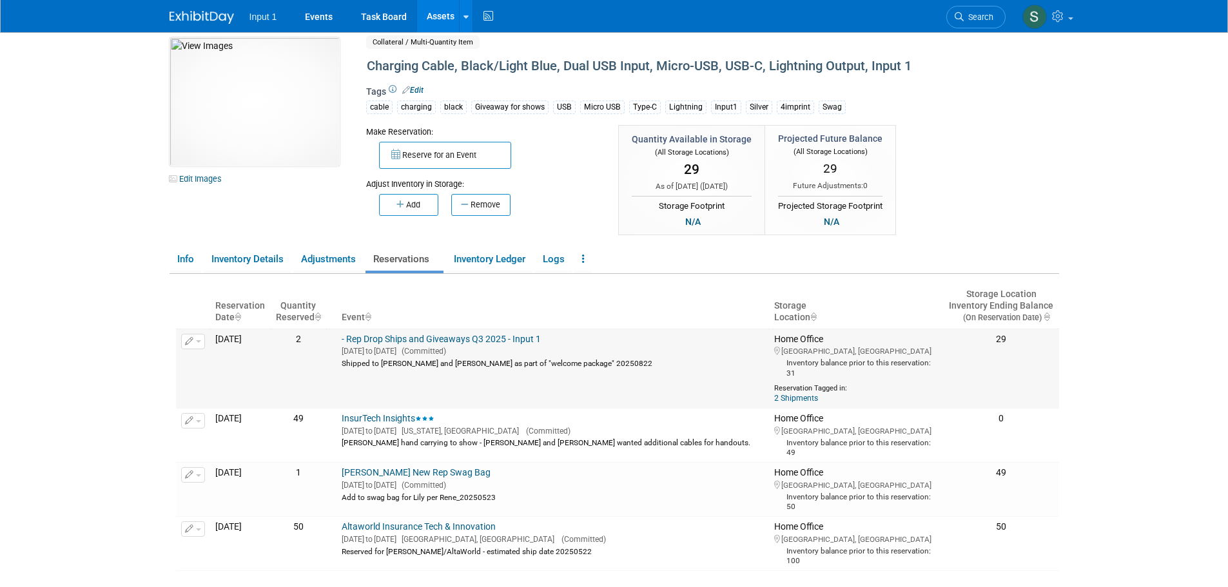
scroll to position [0, 0]
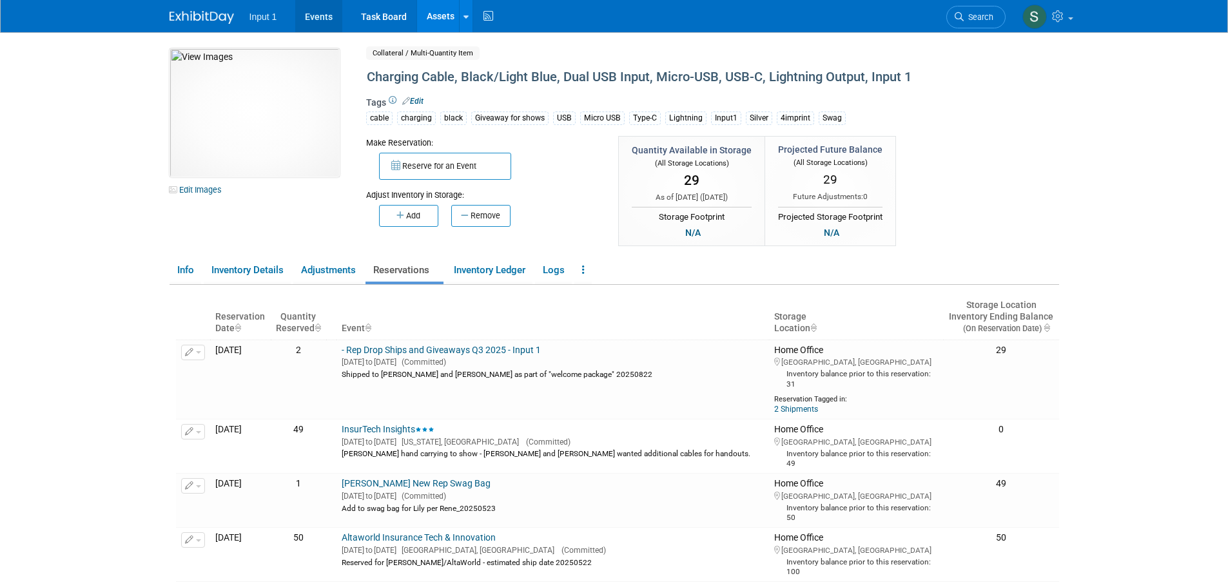
click at [326, 14] on link "Events" at bounding box center [318, 16] width 47 height 32
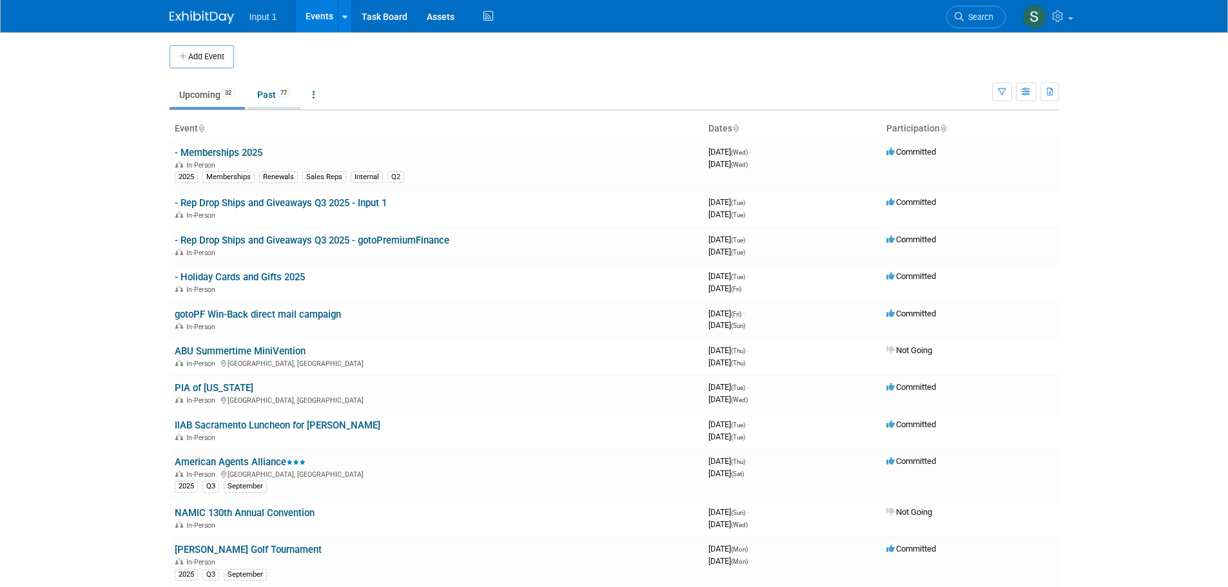
click at [266, 95] on link "Past 77" at bounding box center [274, 95] width 53 height 24
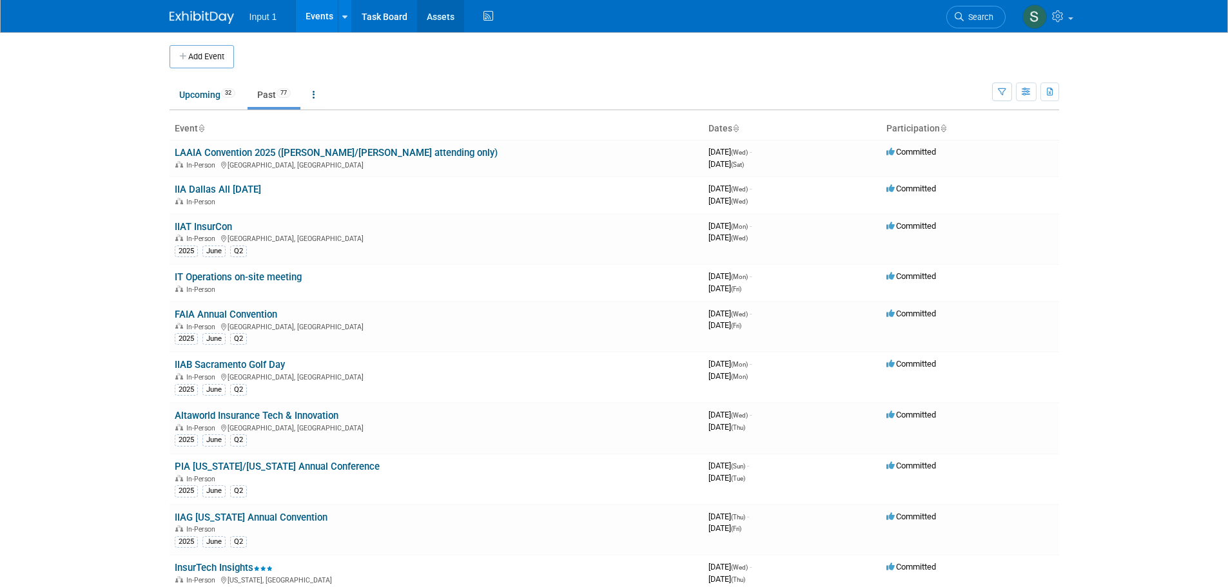
click at [440, 24] on link "Assets" at bounding box center [440, 16] width 47 height 32
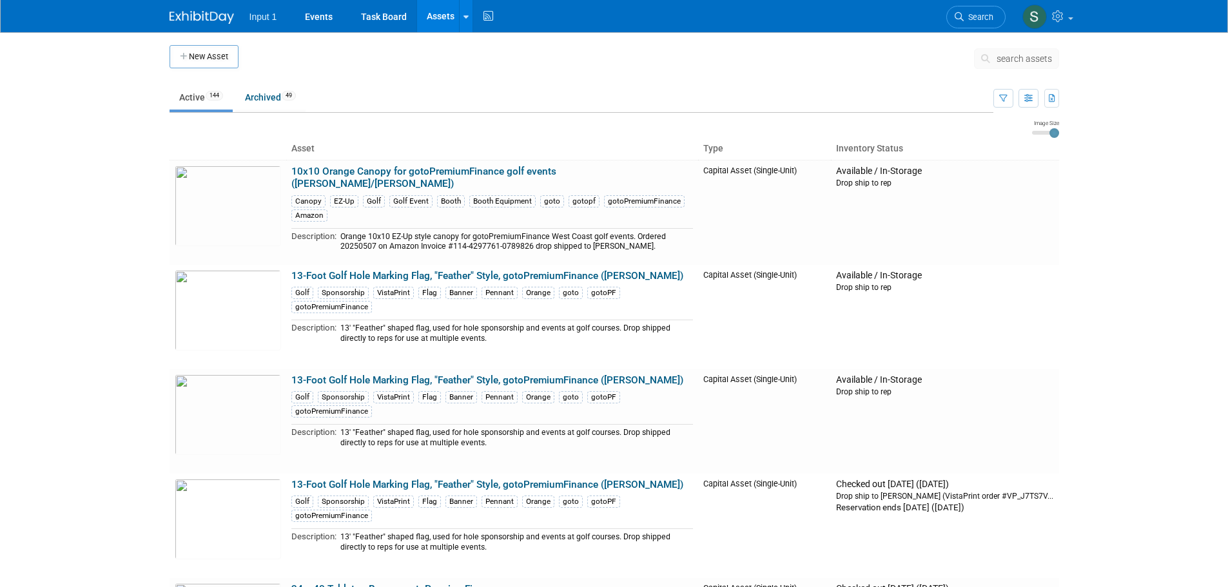
click at [996, 58] on button "search assets" at bounding box center [1016, 58] width 85 height 21
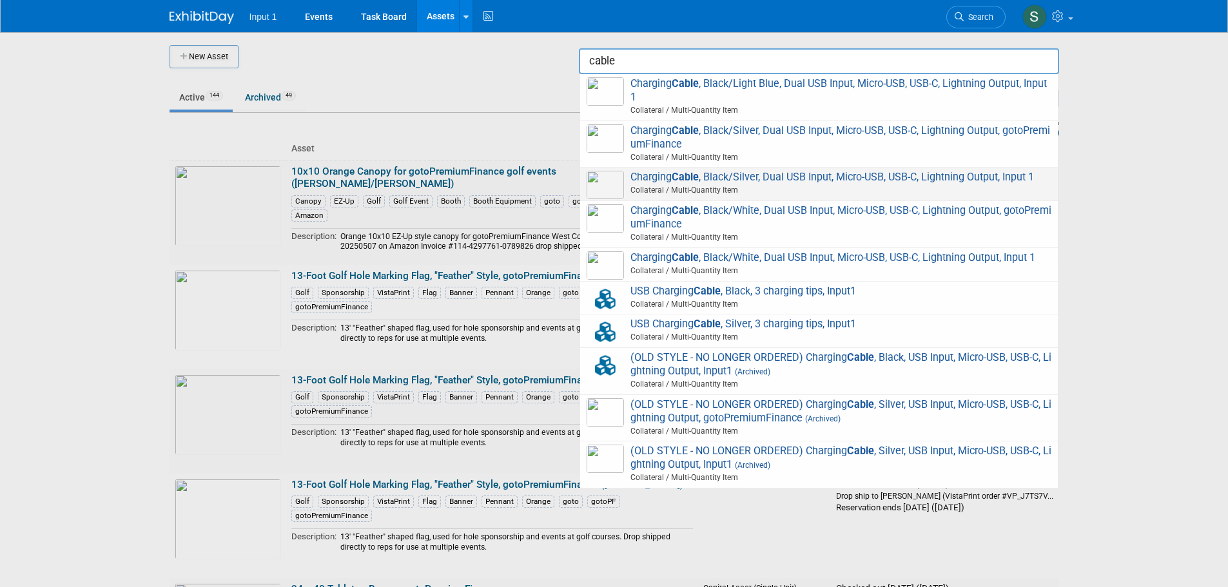
click at [761, 188] on span "Collateral / Multi-Quantity Item" at bounding box center [820, 190] width 461 height 12
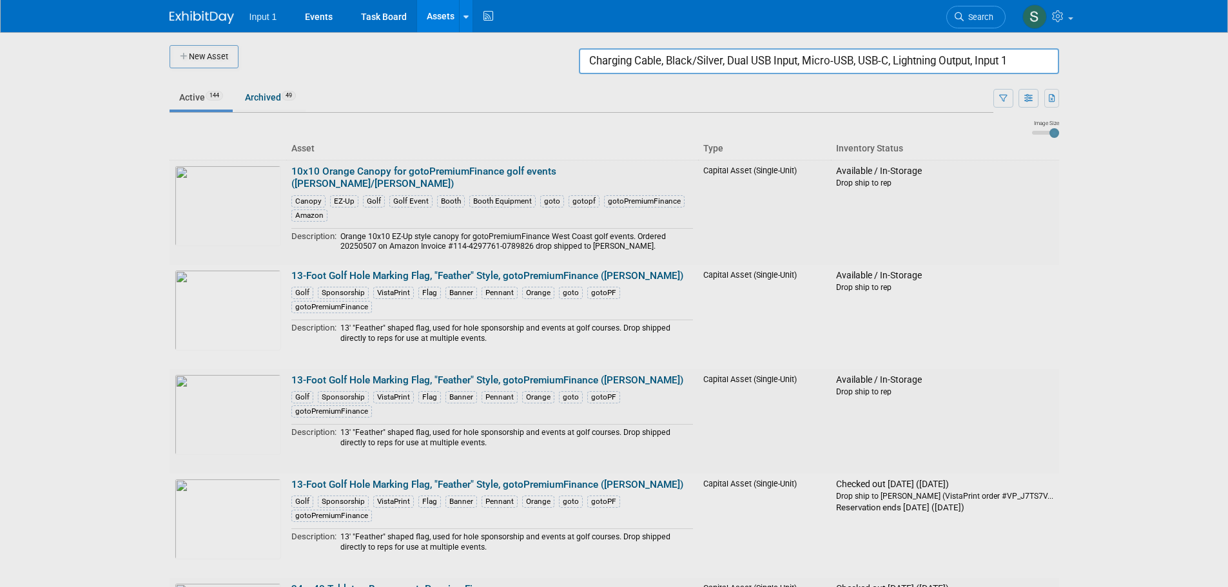
drag, startPoint x: 1017, startPoint y: 59, endPoint x: 665, endPoint y: 84, distance: 352.2
click at [665, 84] on body "Input 1 Events Task Board Assets New Asset Search Assets Bulk Upload Assets Sto…" at bounding box center [614, 293] width 1228 height 587
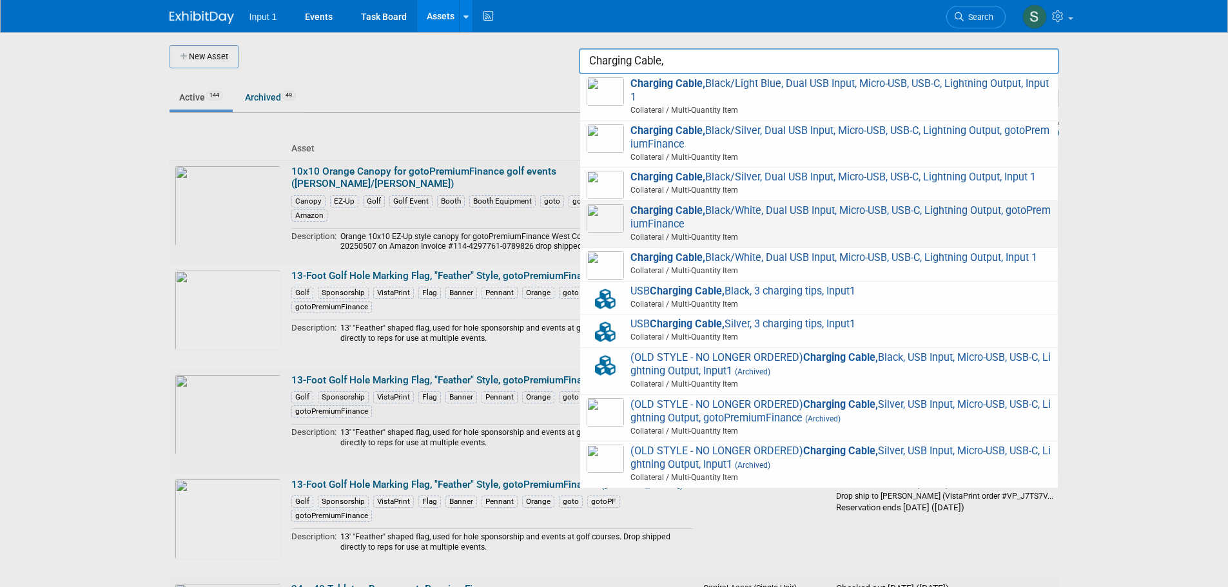
click at [757, 214] on span "Charging Cable, Black/White, Dual USB Input, Micro-USB, USB-C, Lightning Output…" at bounding box center [819, 224] width 465 height 40
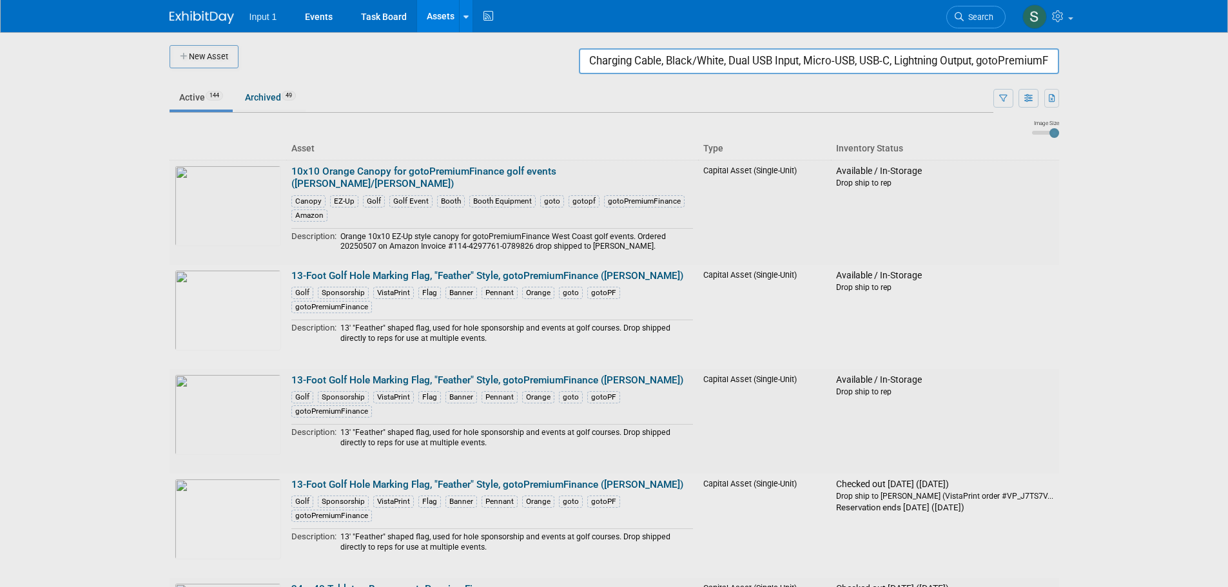
click at [657, 68] on input "Charging Cable, Black/White, Dual USB Input, Micro-USB, USB-C, Lightning Output…" at bounding box center [819, 61] width 480 height 26
drag, startPoint x: 668, startPoint y: 58, endPoint x: 1135, endPoint y: 61, distance: 466.1
click at [1135, 61] on body "Input 1 Events Task Board Assets New Asset Search Assets Bulk Upload Assets Sto…" at bounding box center [614, 293] width 1228 height 587
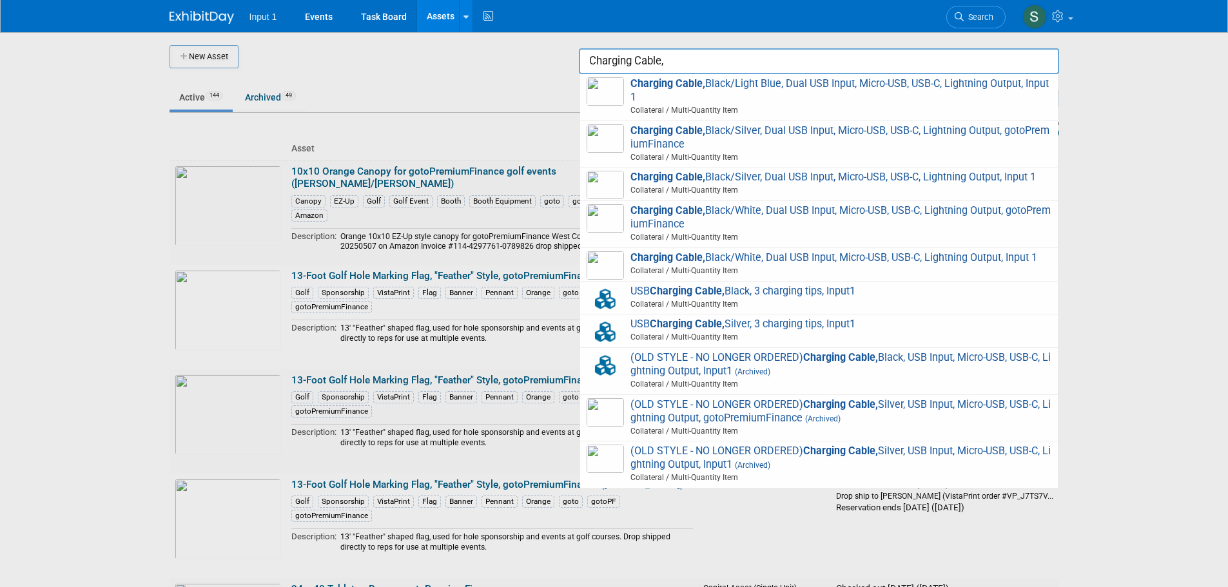
scroll to position [0, 0]
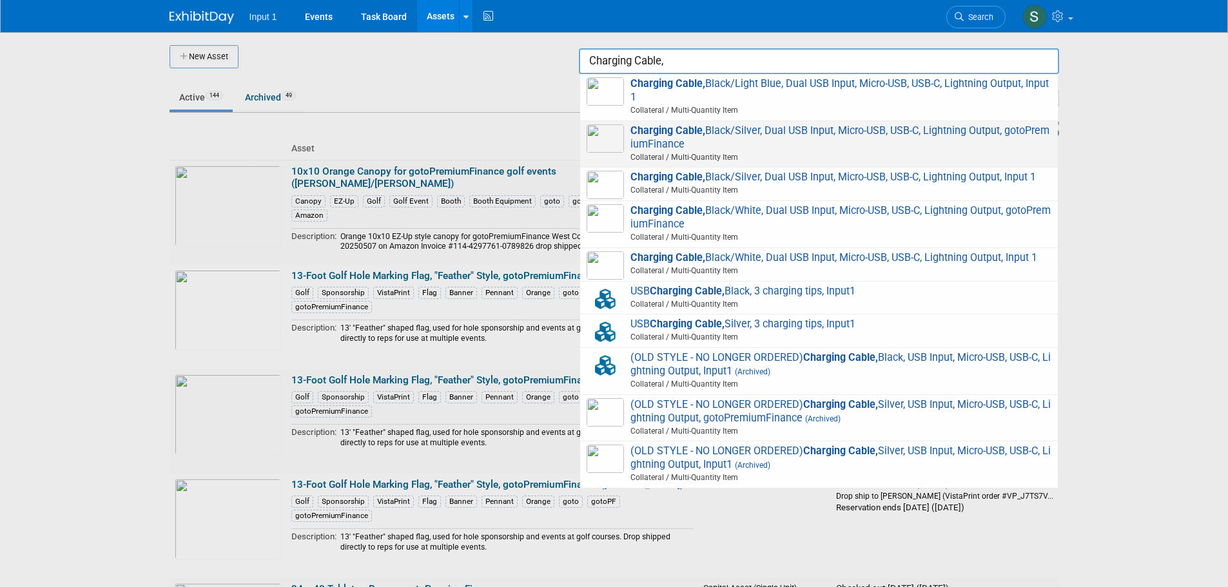
click at [714, 135] on span "Charging Cable, Black/Silver, Dual USB Input, Micro-USB, USB-C, Lightning Outpu…" at bounding box center [819, 144] width 465 height 40
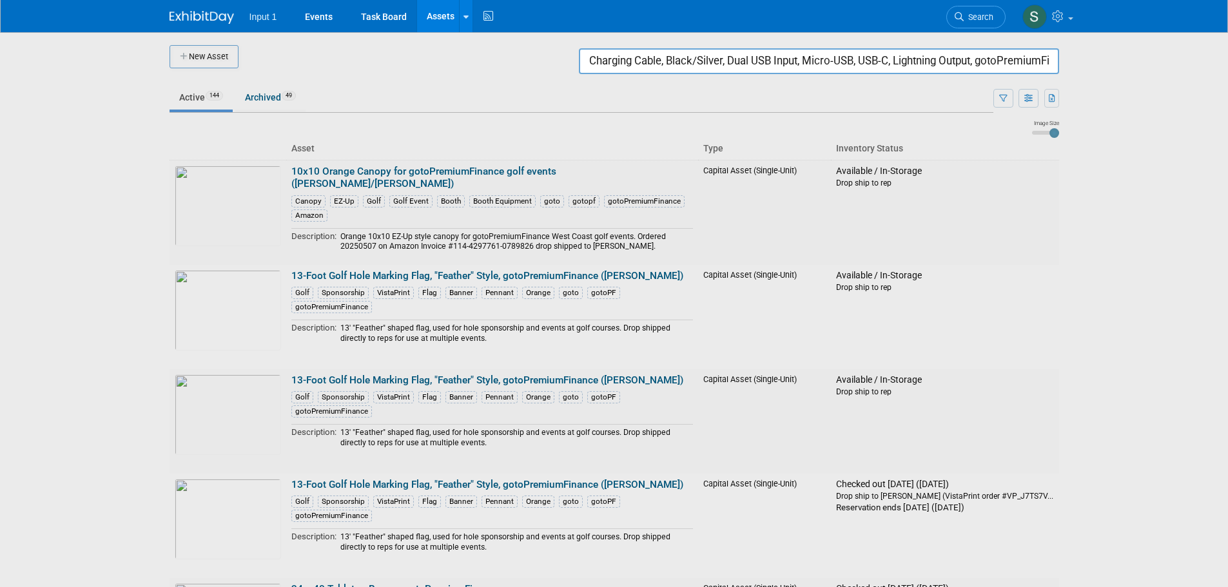
scroll to position [0, 35]
drag, startPoint x: 980, startPoint y: 59, endPoint x: 1237, endPoint y: 75, distance: 257.7
click at [1227, 75] on html "Input 1 Events Task Board Assets New Asset Search Assets Bulk Upload Assets Sto…" at bounding box center [614, 293] width 1228 height 587
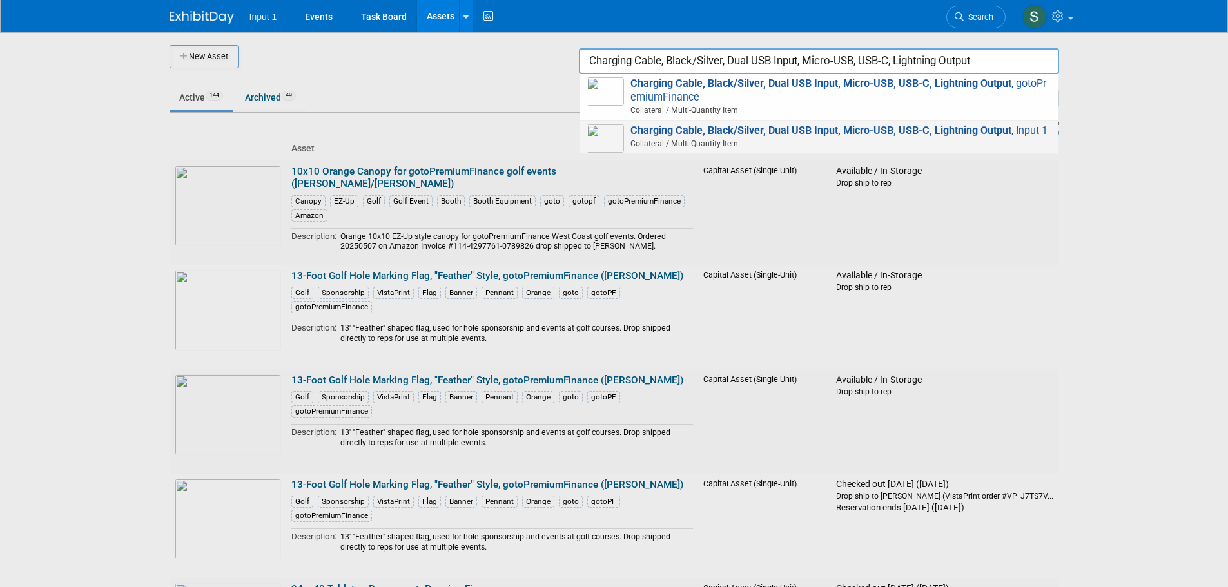
click at [782, 141] on span "Collateral / Multi-Quantity Item" at bounding box center [820, 144] width 461 height 12
type input "Charging Cable, Black/Silver, Dual USB Input, Micro-USB, USB-C, Lightning Outpu…"
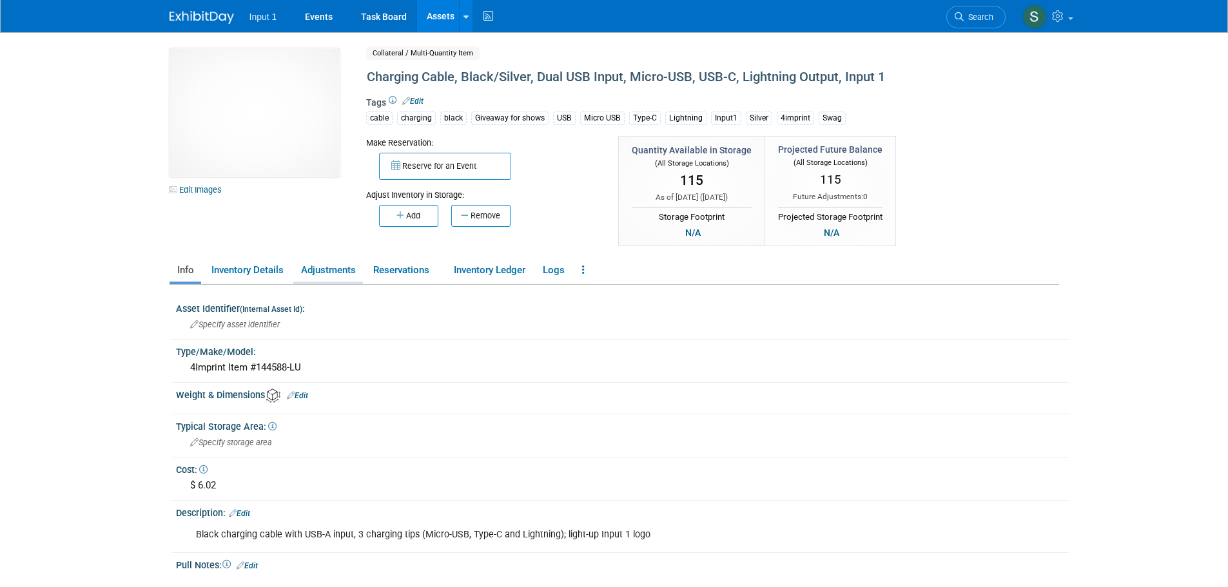
drag, startPoint x: 320, startPoint y: 264, endPoint x: 325, endPoint y: 269, distance: 6.9
click at [322, 264] on link "Adjustments" at bounding box center [328, 270] width 70 height 23
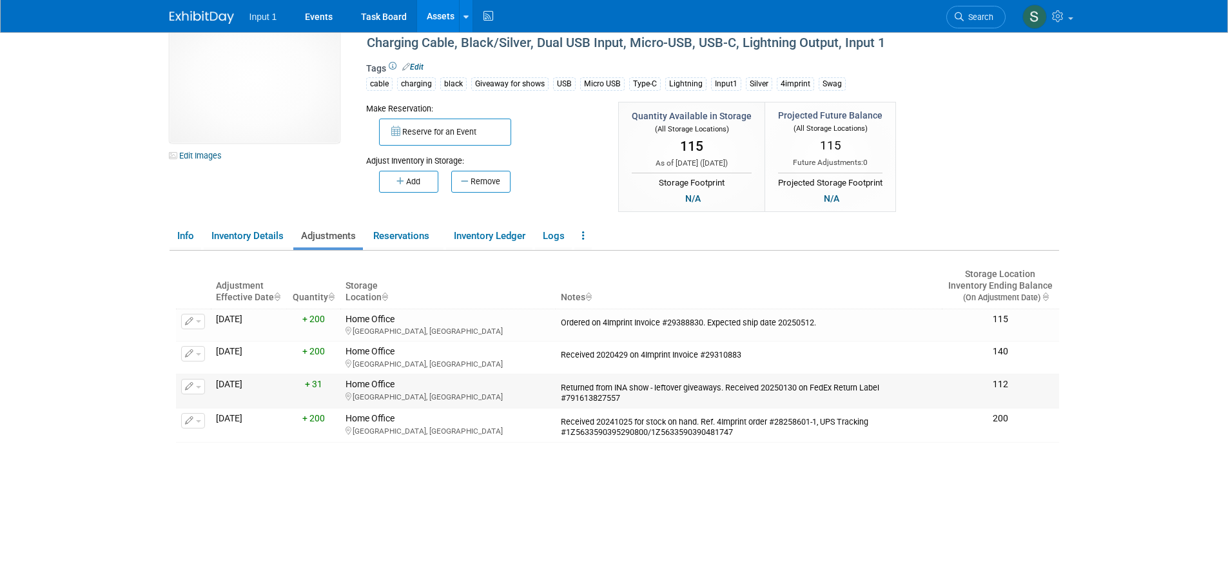
scroll to position [64, 0]
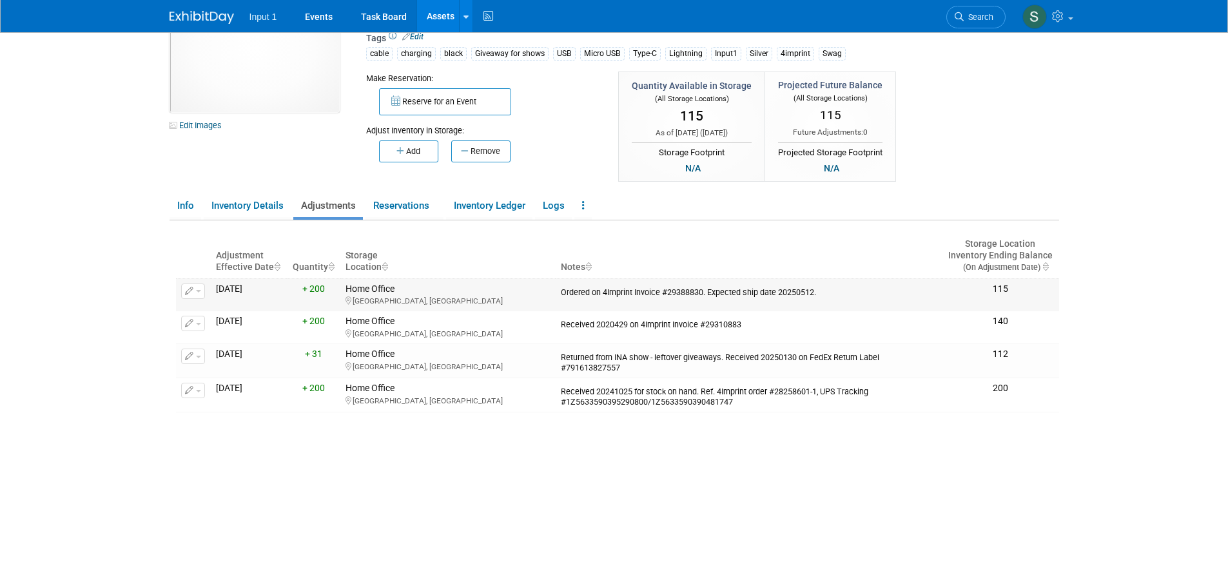
click at [199, 291] on span "button" at bounding box center [198, 291] width 5 height 3
click at [213, 314] on button "Change Adjustment" at bounding box center [241, 312] width 107 height 17
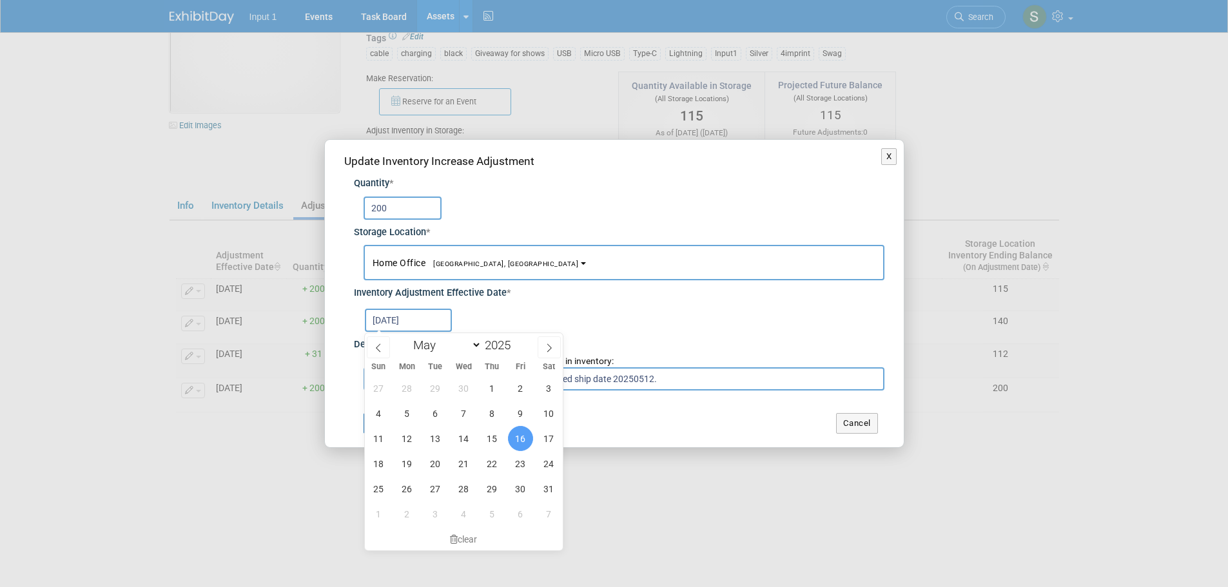
click at [408, 322] on input "[DATE]" at bounding box center [408, 320] width 87 height 23
drag, startPoint x: 547, startPoint y: 349, endPoint x: 531, endPoint y: 374, distance: 30.2
click at [549, 349] on icon at bounding box center [549, 348] width 9 height 9
click at [552, 347] on icon at bounding box center [549, 348] width 9 height 9
click at [552, 348] on icon at bounding box center [549, 348] width 9 height 9
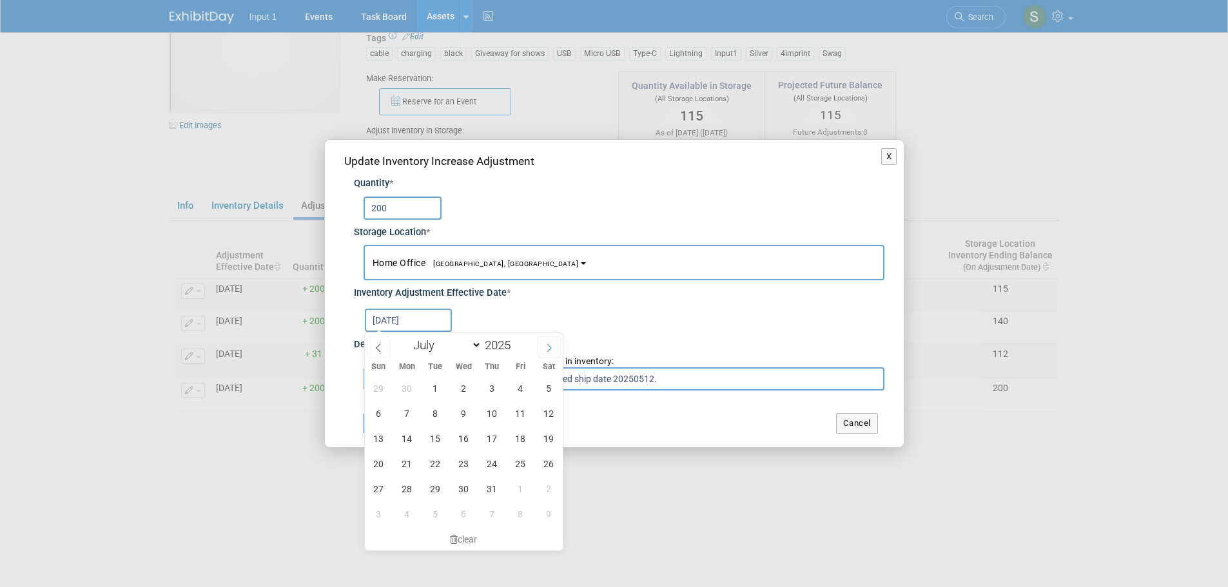
select select "7"
click at [409, 491] on span "25" at bounding box center [407, 488] width 25 height 25
type input "[DATE]"
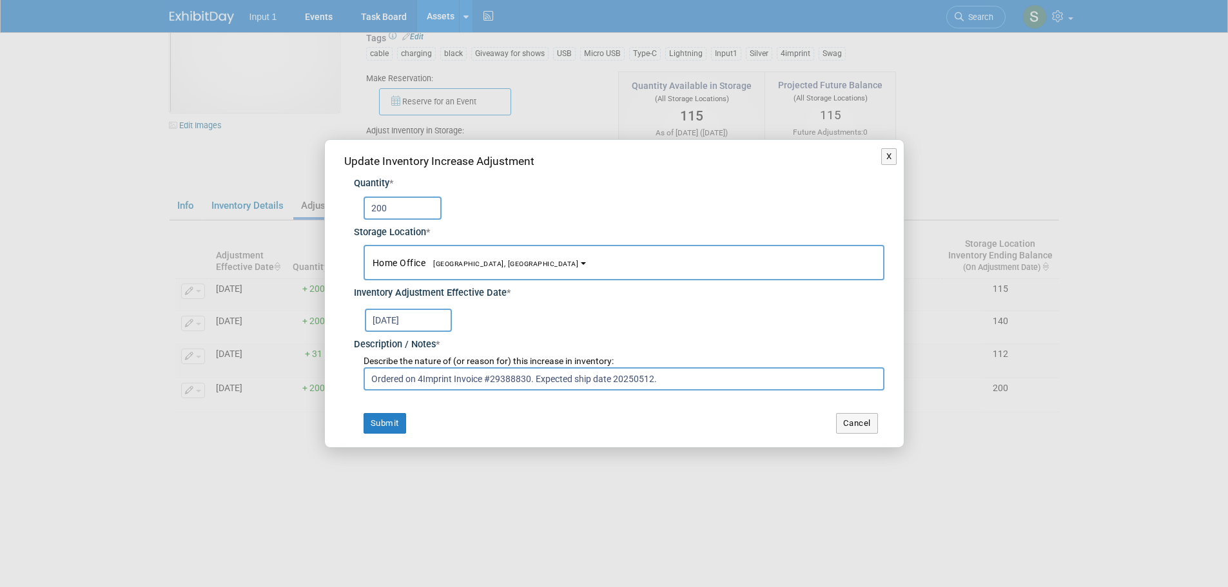
click at [594, 322] on div "[DATE]" at bounding box center [625, 319] width 520 height 25
click at [614, 385] on input "Ordered on 4Imprint Invoice #29388830. Expected ship date 20250512." at bounding box center [624, 378] width 521 height 23
drag, startPoint x: 668, startPoint y: 381, endPoint x: 534, endPoint y: 384, distance: 134.1
click at [534, 384] on input "Ordered on 4Imprint Invoice #29388830. Expected ship date 20250512." at bounding box center [624, 378] width 521 height 23
click at [407, 380] on input "Ordered on 4Imprint Invoice #29388830. Received 20250825 on UPS Tracking #1Z563…" at bounding box center [624, 378] width 521 height 23
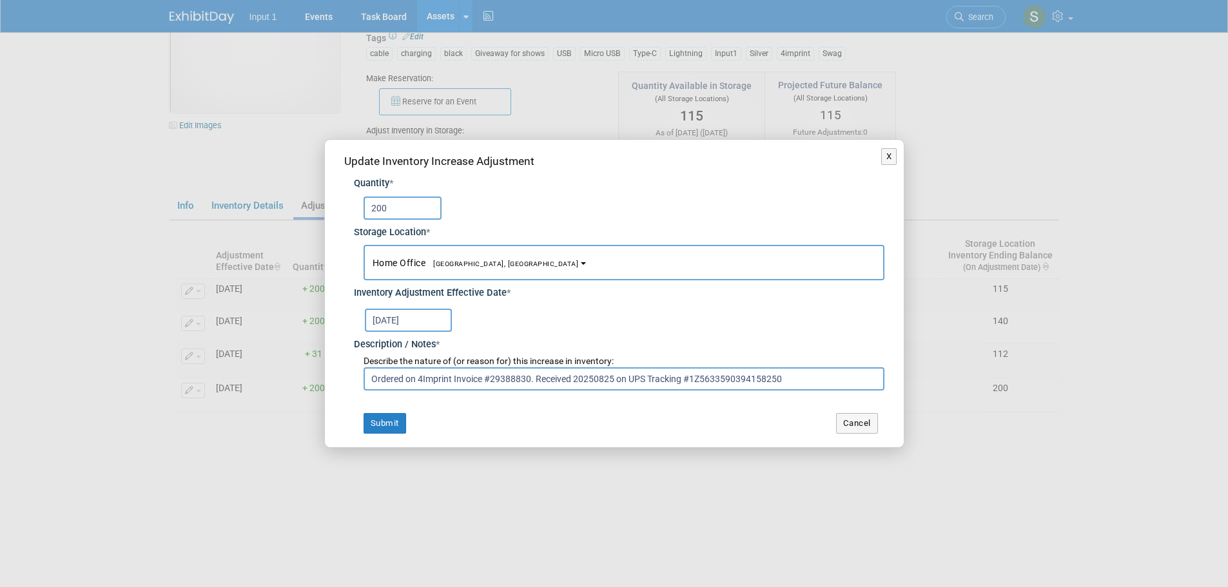
click at [529, 382] on input "Ordered on 4Imprint Invoice #29388830. Received 20250825 on UPS Tracking #1Z563…" at bounding box center [624, 378] width 521 height 23
type input "Ordered on 4Imprint Invoice #29388830-4. Received 20250825 on UPS Tracking #1Z5…"
click at [370, 433] on button "Submit" at bounding box center [385, 423] width 43 height 21
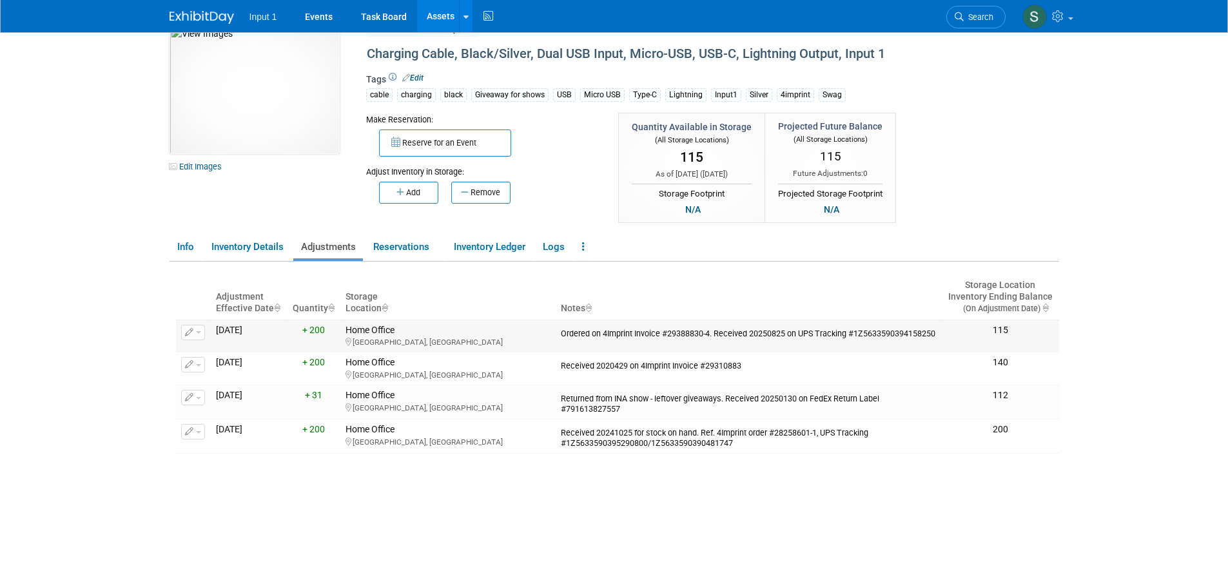
scroll to position [0, 0]
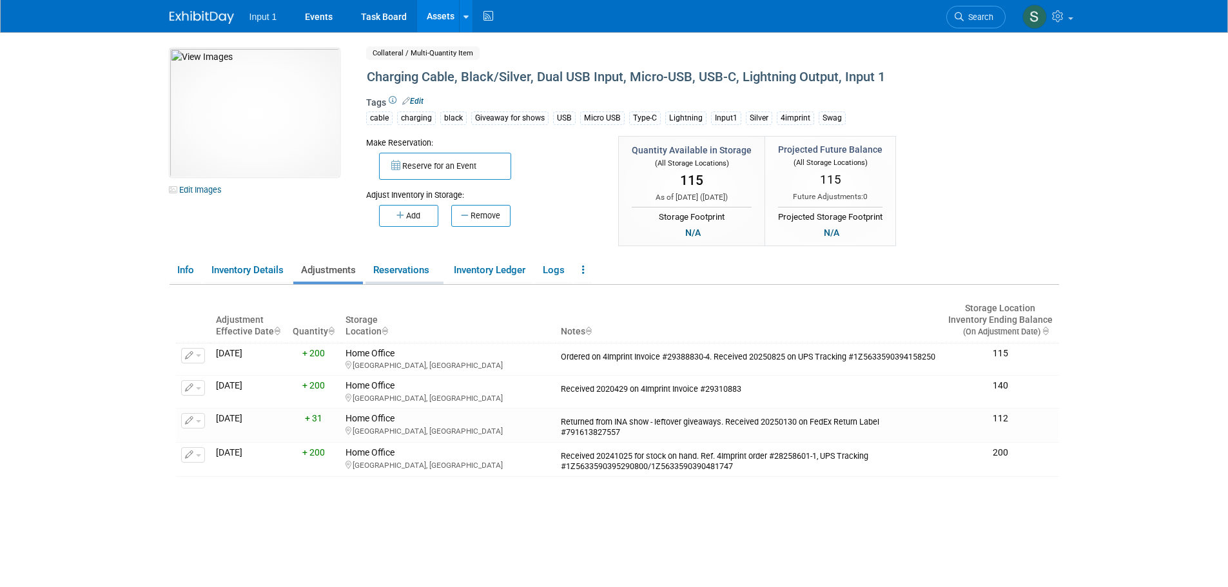
click at [407, 271] on link "Reservations" at bounding box center [405, 270] width 78 height 23
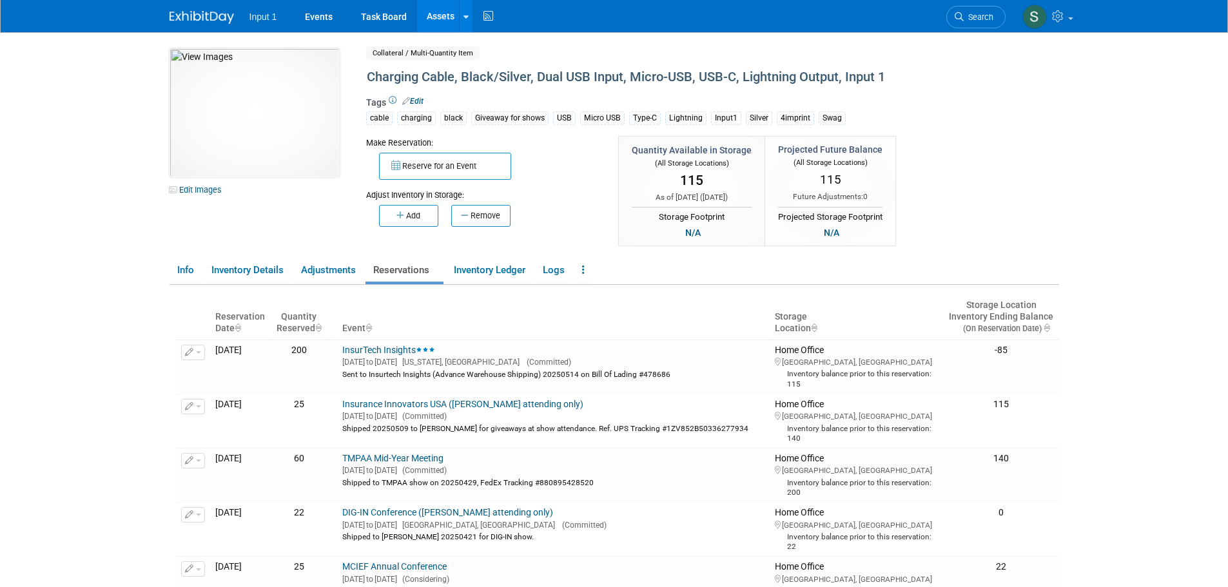
click at [1138, 353] on body "Input 1 Events Task Board Assets New Asset Search Assets" at bounding box center [614, 293] width 1228 height 587
click at [327, 267] on link "Adjustments" at bounding box center [328, 270] width 70 height 23
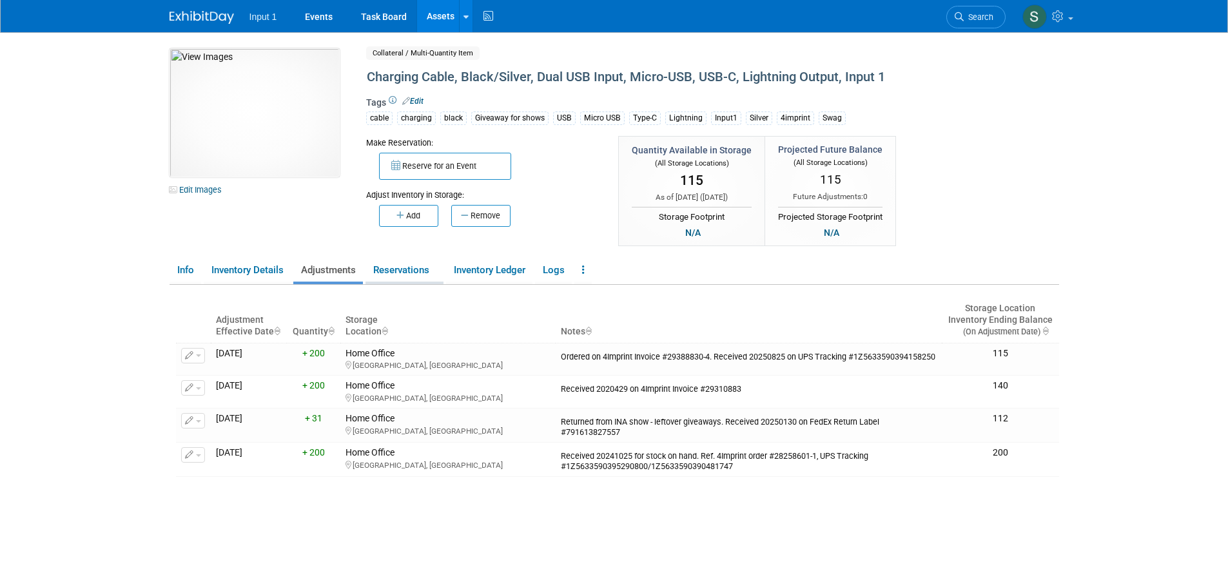
click at [398, 271] on link "Reservations" at bounding box center [405, 270] width 78 height 23
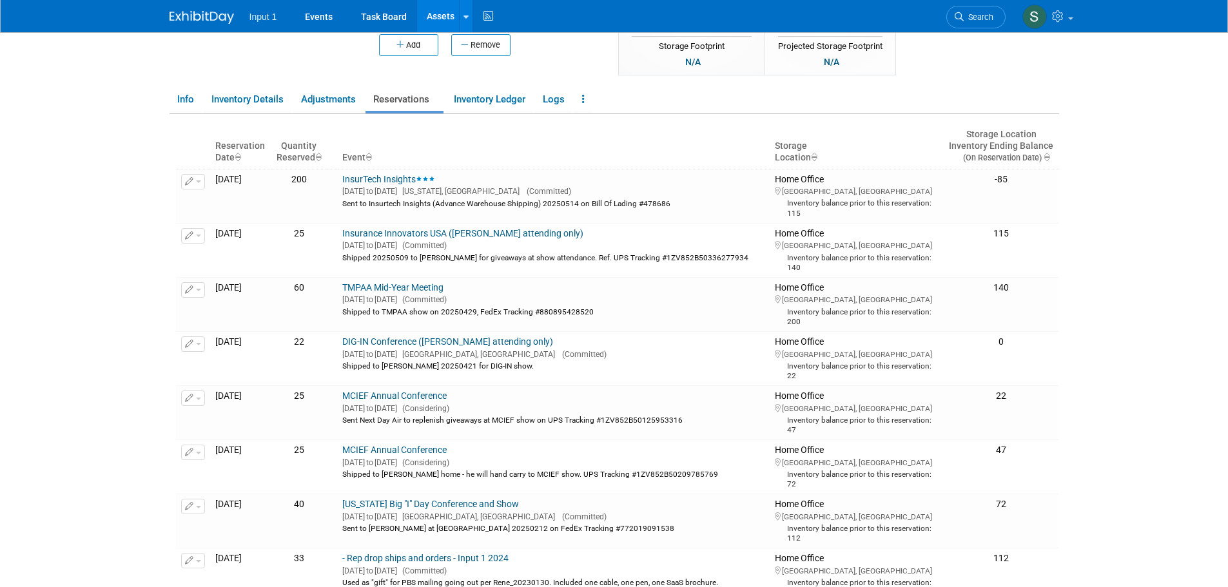
scroll to position [193, 0]
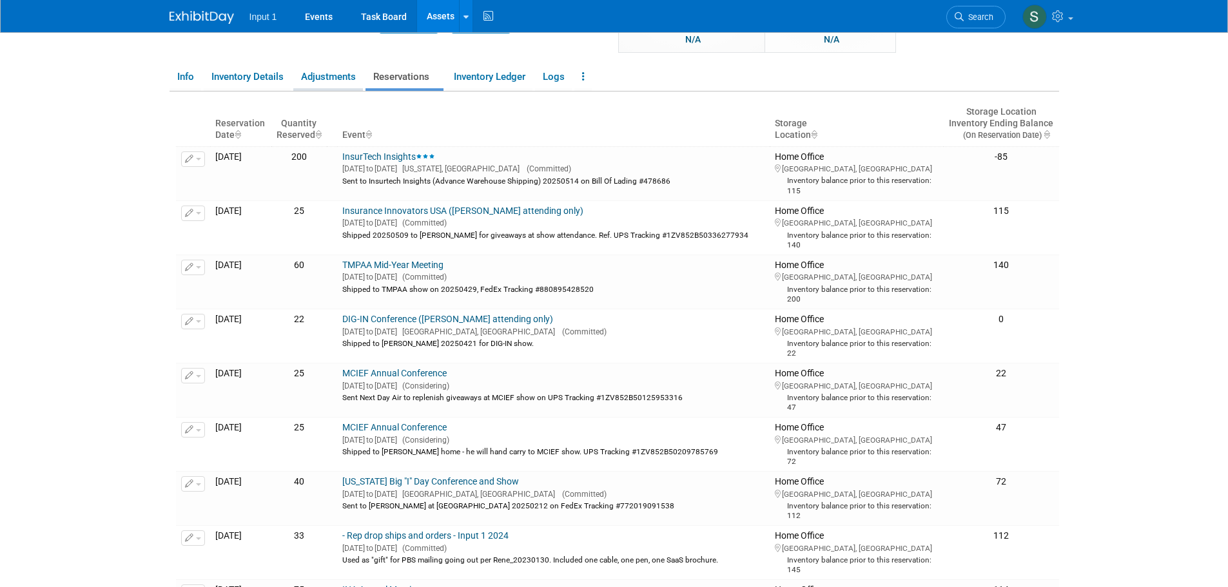
click at [317, 76] on link "Adjustments" at bounding box center [328, 77] width 70 height 23
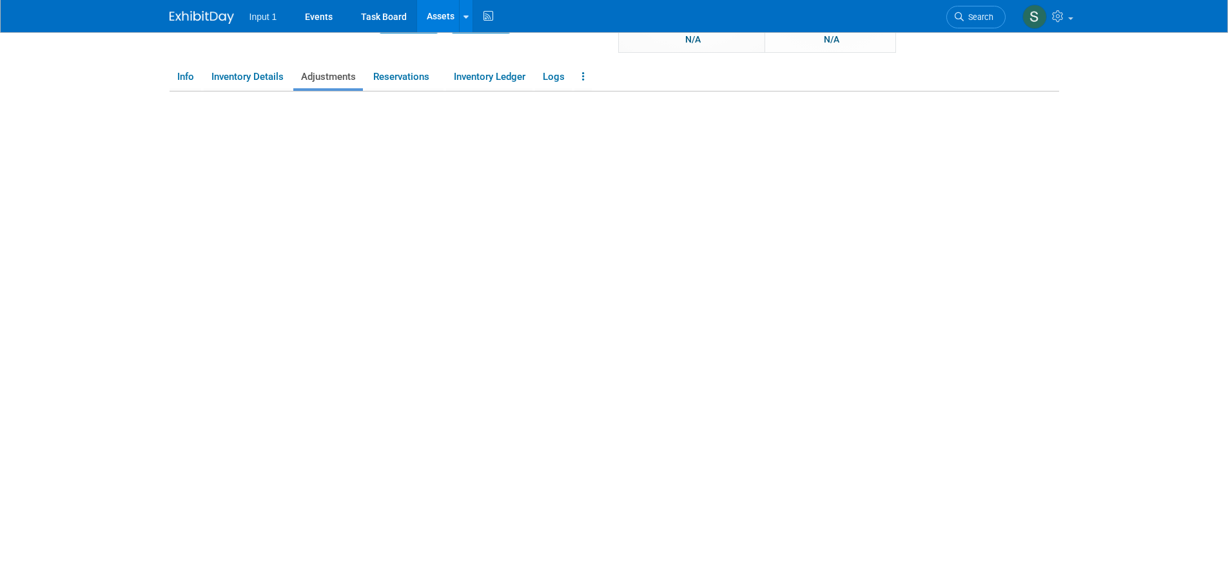
scroll to position [166, 0]
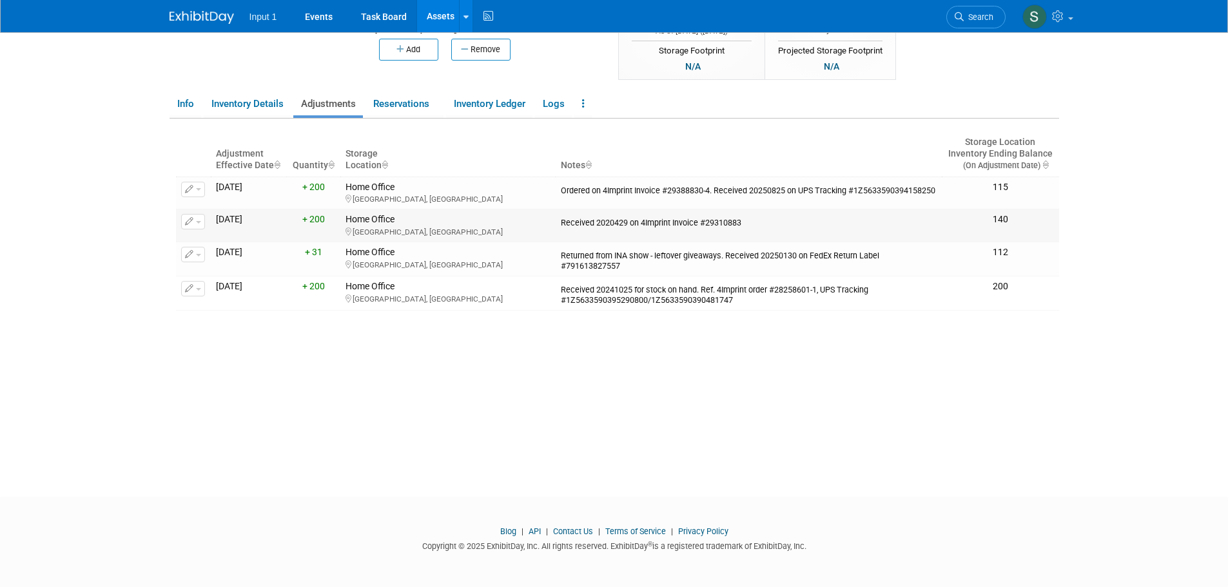
click at [302, 224] on td "200 + 200" at bounding box center [314, 226] width 54 height 33
click at [385, 223] on div "Home Office Westlake Village, CA" at bounding box center [448, 225] width 205 height 23
click at [502, 102] on link "Inventory Ledger" at bounding box center [489, 104] width 86 height 23
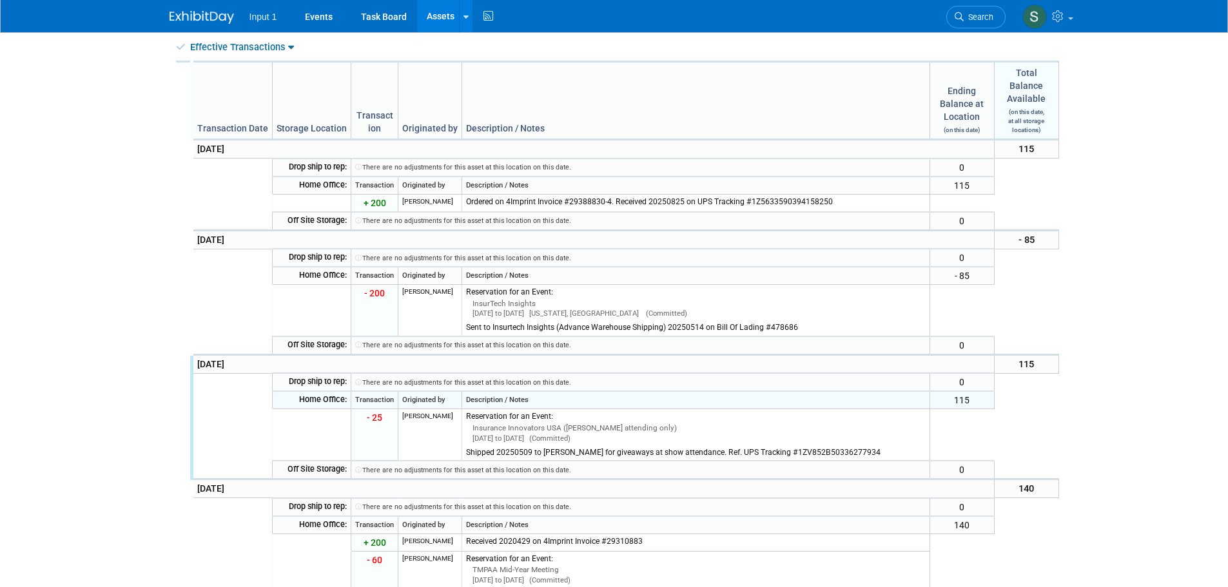
scroll to position [360, 0]
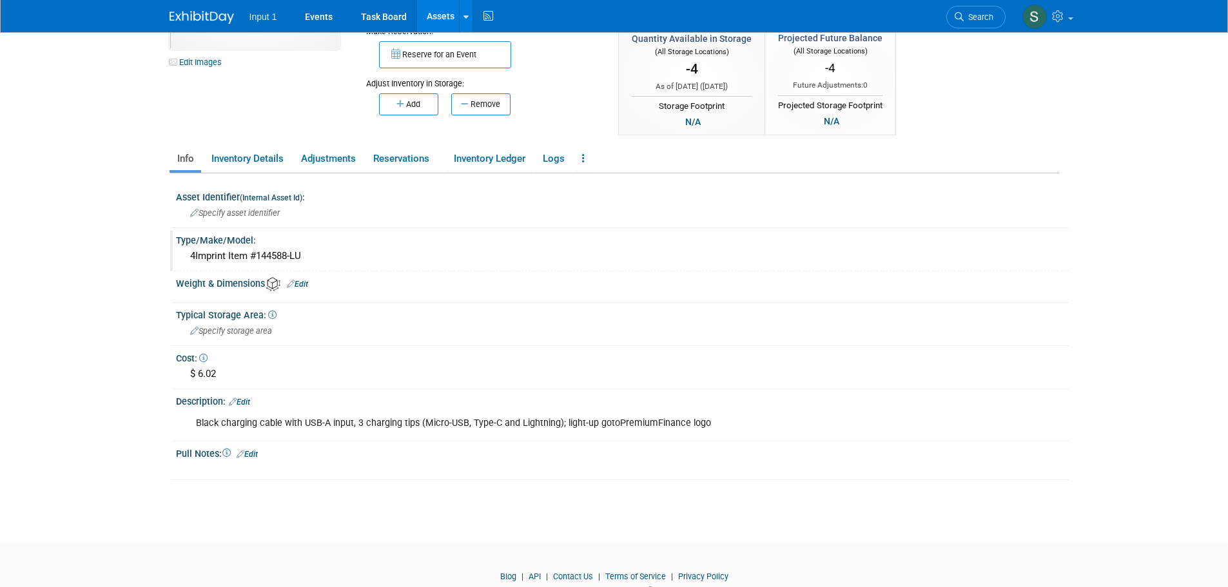
scroll to position [129, 0]
click at [395, 162] on link "Reservations" at bounding box center [405, 157] width 78 height 23
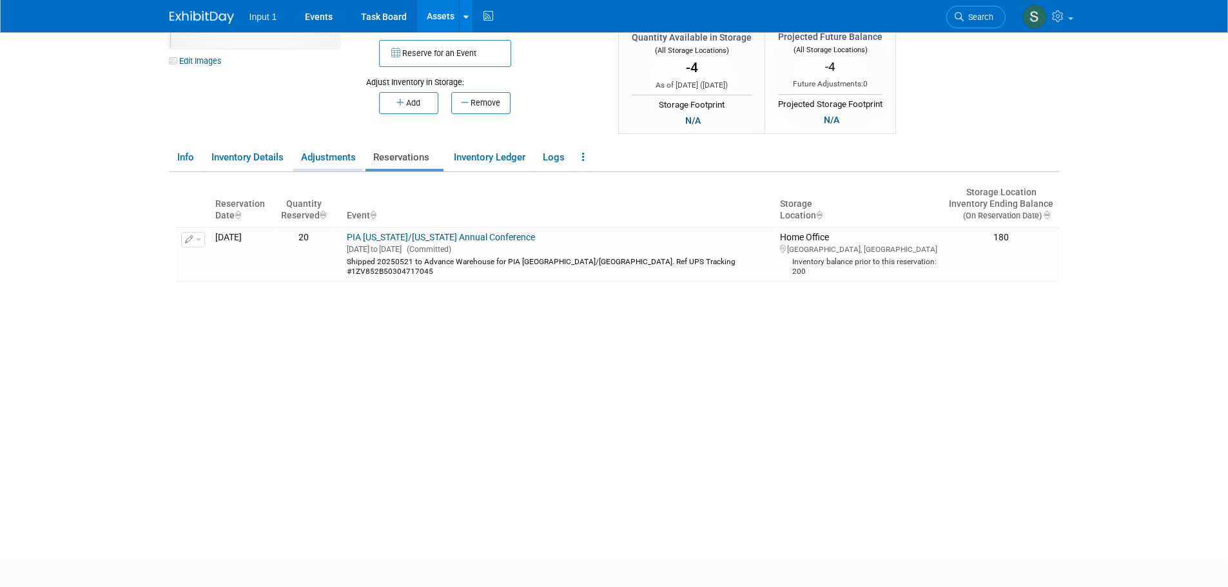
click at [340, 155] on link "Adjustments" at bounding box center [328, 157] width 70 height 23
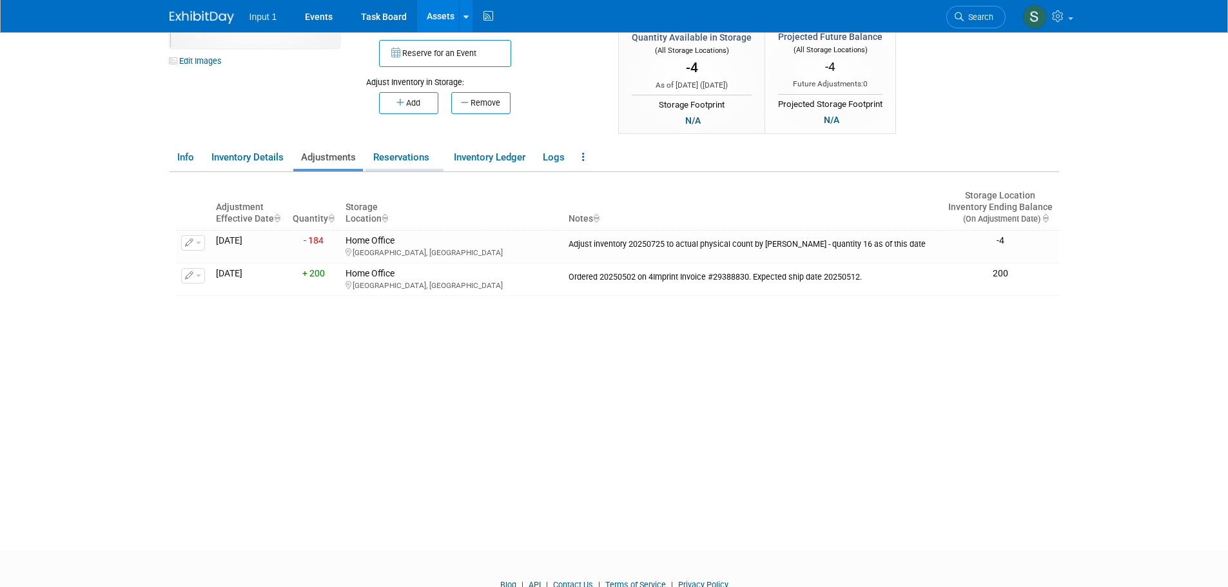
click at [397, 158] on link "Reservations" at bounding box center [405, 157] width 78 height 23
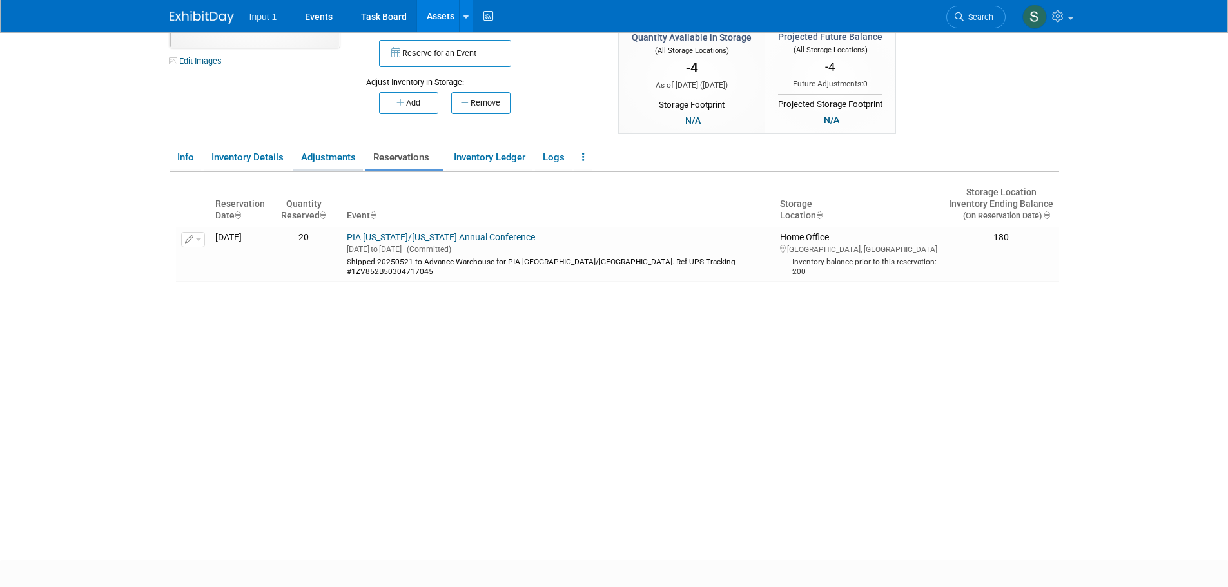
click at [326, 159] on link "Adjustments" at bounding box center [328, 157] width 70 height 23
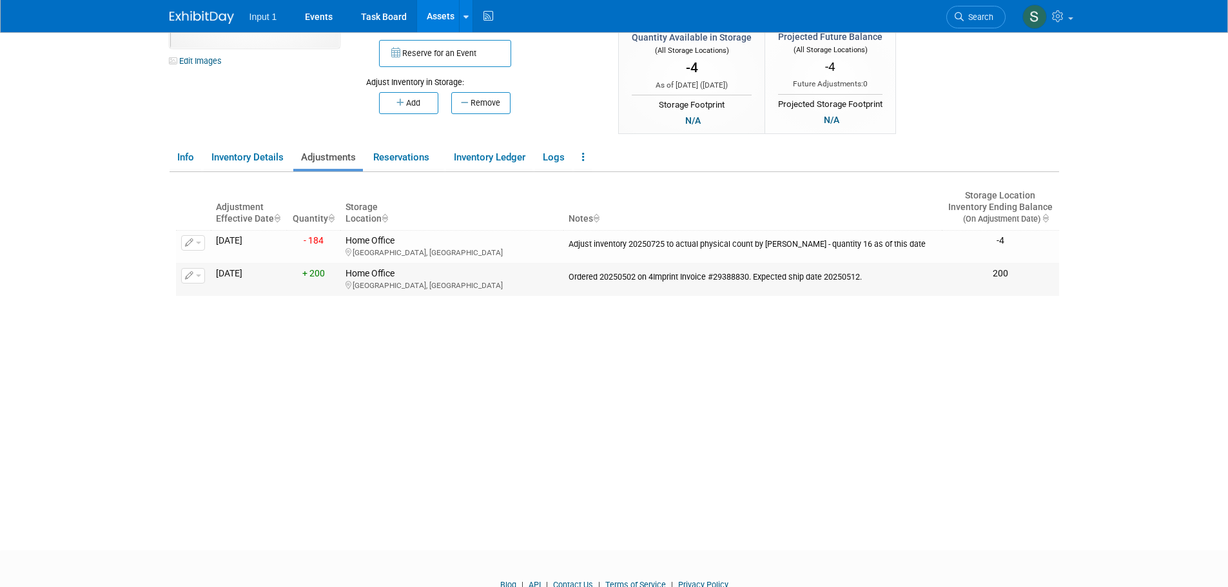
click at [679, 278] on div "Ordered 20250502 on 4Imprint Invoice #29388830. Expected ship date 20250512." at bounding box center [753, 275] width 368 height 14
click at [414, 161] on link "Reservations" at bounding box center [405, 157] width 78 height 23
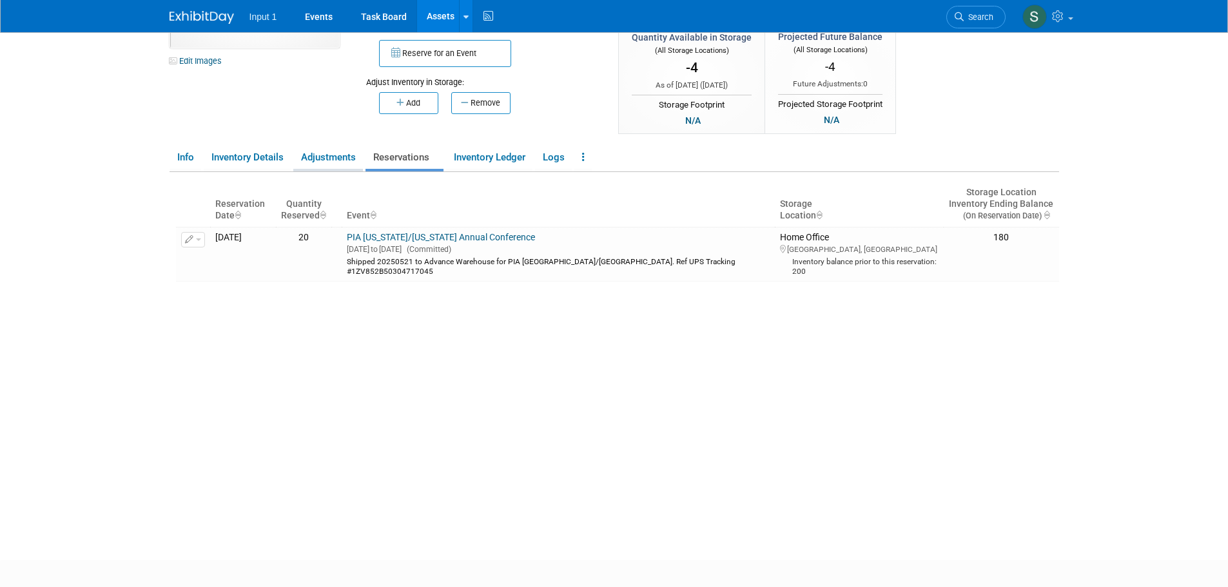
click at [345, 159] on link "Adjustments" at bounding box center [328, 157] width 70 height 23
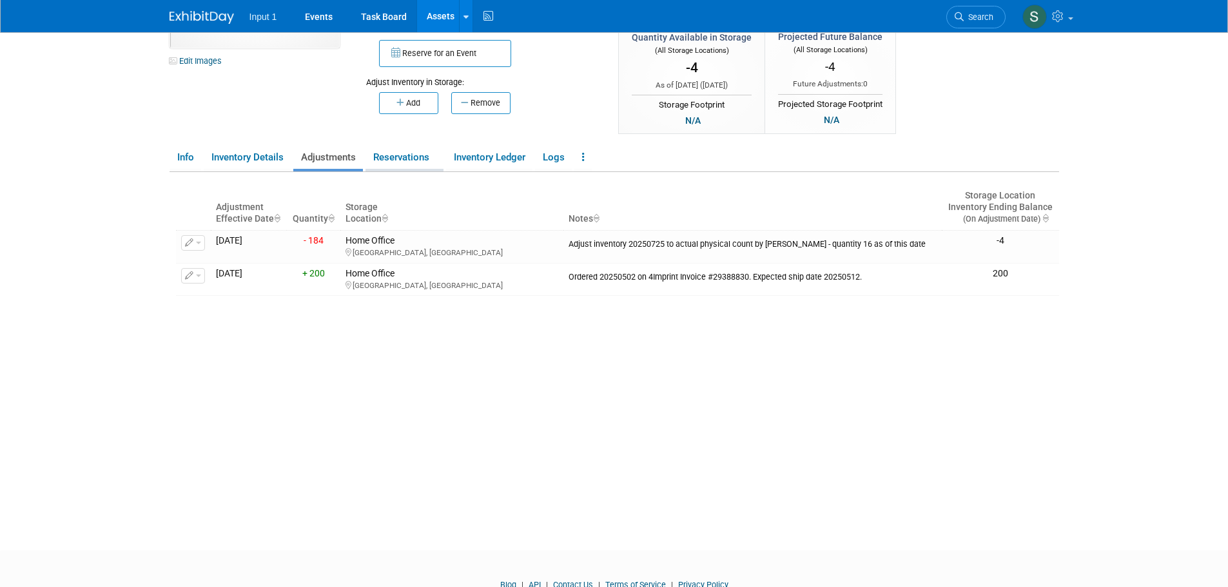
click at [400, 156] on link "Reservations" at bounding box center [405, 157] width 78 height 23
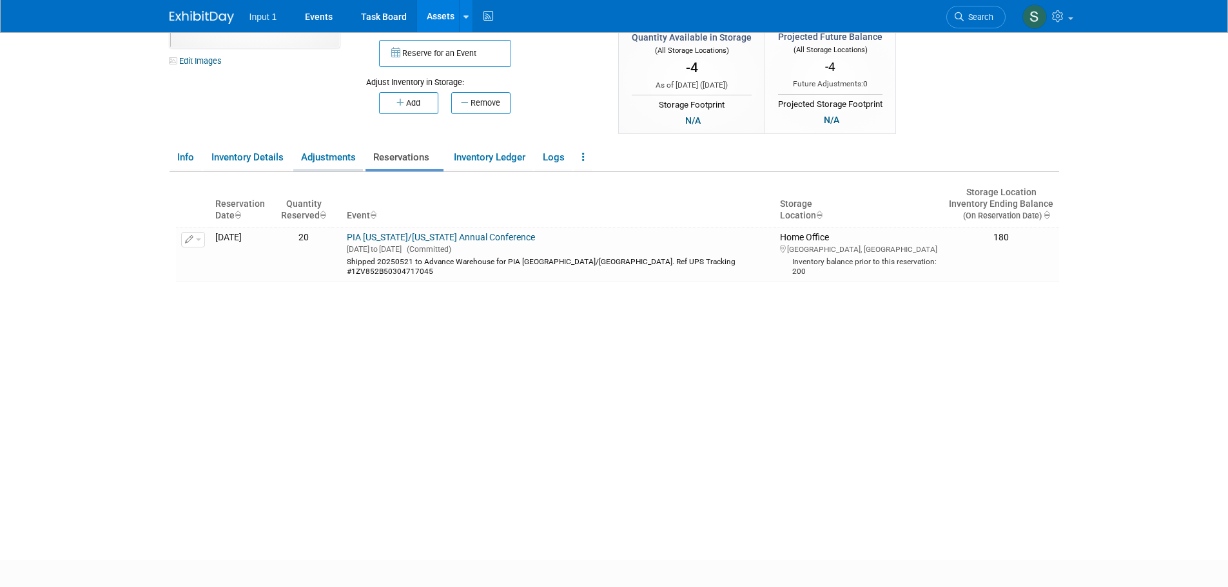
click at [337, 161] on link "Adjustments" at bounding box center [328, 157] width 70 height 23
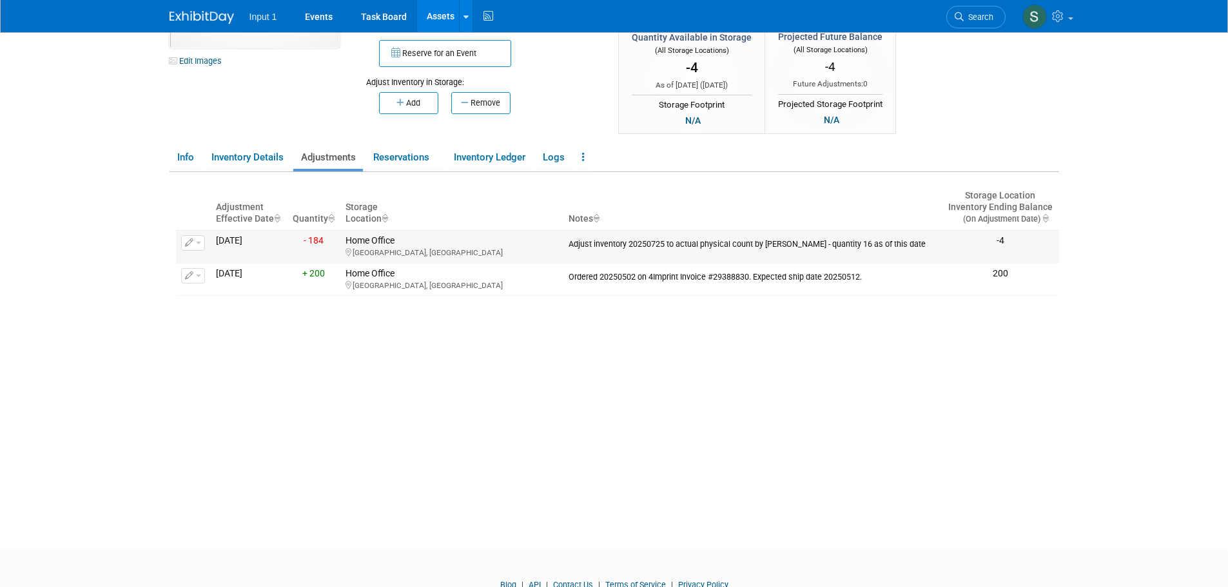
click at [197, 245] on button "button" at bounding box center [193, 242] width 24 height 15
click at [205, 263] on button "Change Adjustment" at bounding box center [241, 263] width 107 height 17
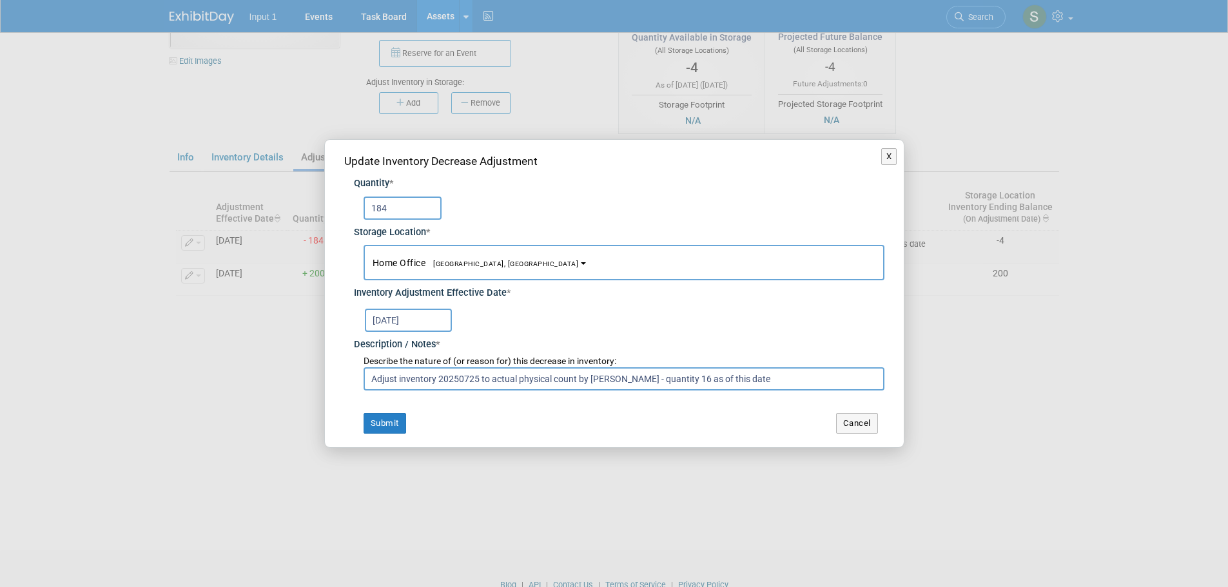
drag, startPoint x: 391, startPoint y: 211, endPoint x: 382, endPoint y: 210, distance: 9.8
click at [382, 210] on input "184" at bounding box center [403, 208] width 78 height 23
type input "180"
click at [389, 422] on button "Submit" at bounding box center [385, 423] width 43 height 21
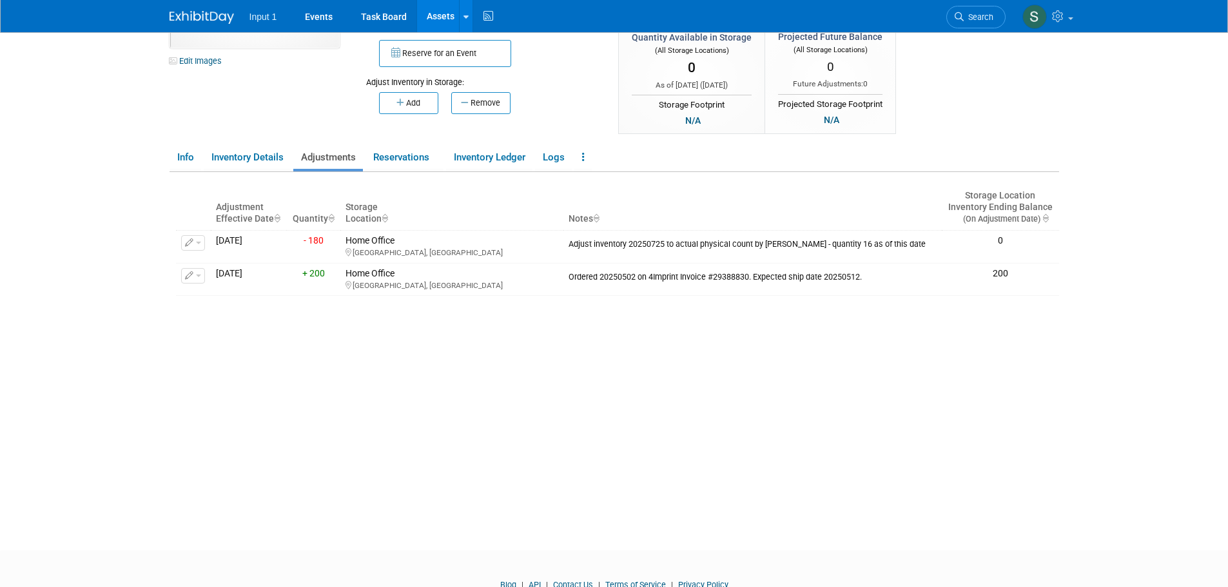
click at [515, 362] on div "Adjustment Effective Date Quantity Storage Location Notes Storage Location Inve…" at bounding box center [617, 336] width 883 height 329
click at [400, 156] on link "Reservations" at bounding box center [405, 157] width 78 height 23
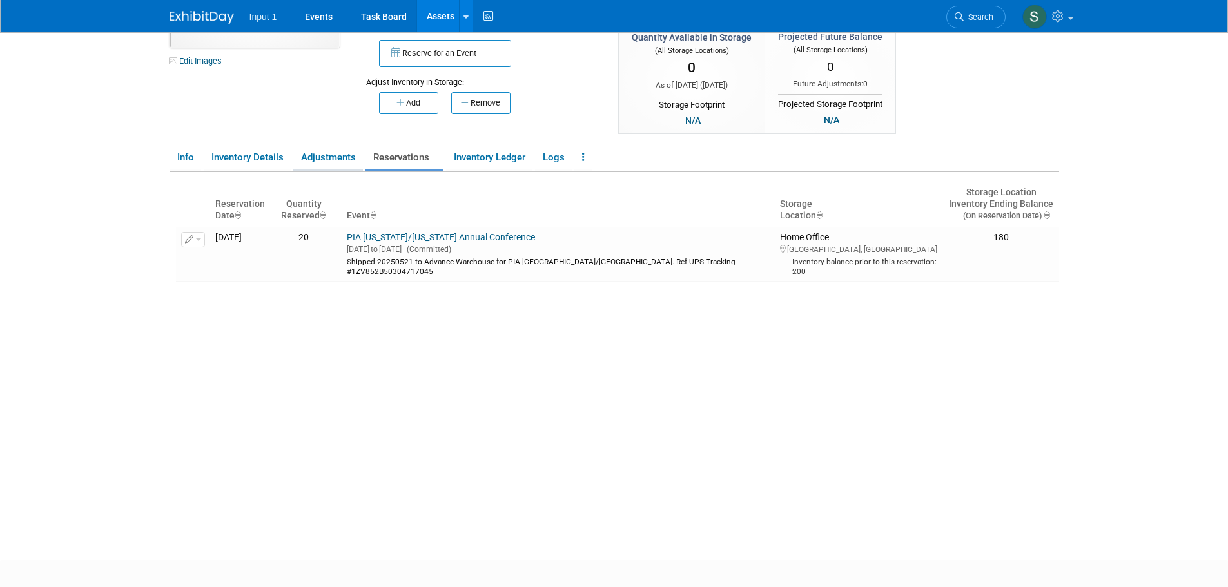
click at [341, 158] on link "Adjustments" at bounding box center [328, 157] width 70 height 23
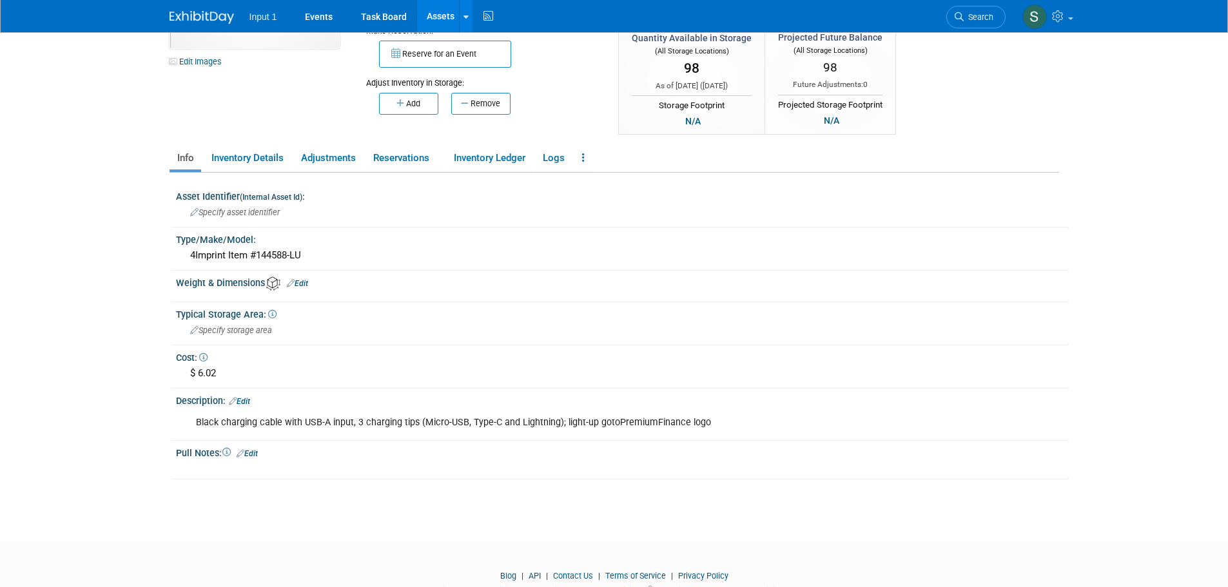
scroll to position [129, 0]
drag, startPoint x: 400, startPoint y: 155, endPoint x: 408, endPoint y: 155, distance: 7.8
click at [402, 155] on link "Reservations" at bounding box center [405, 157] width 78 height 23
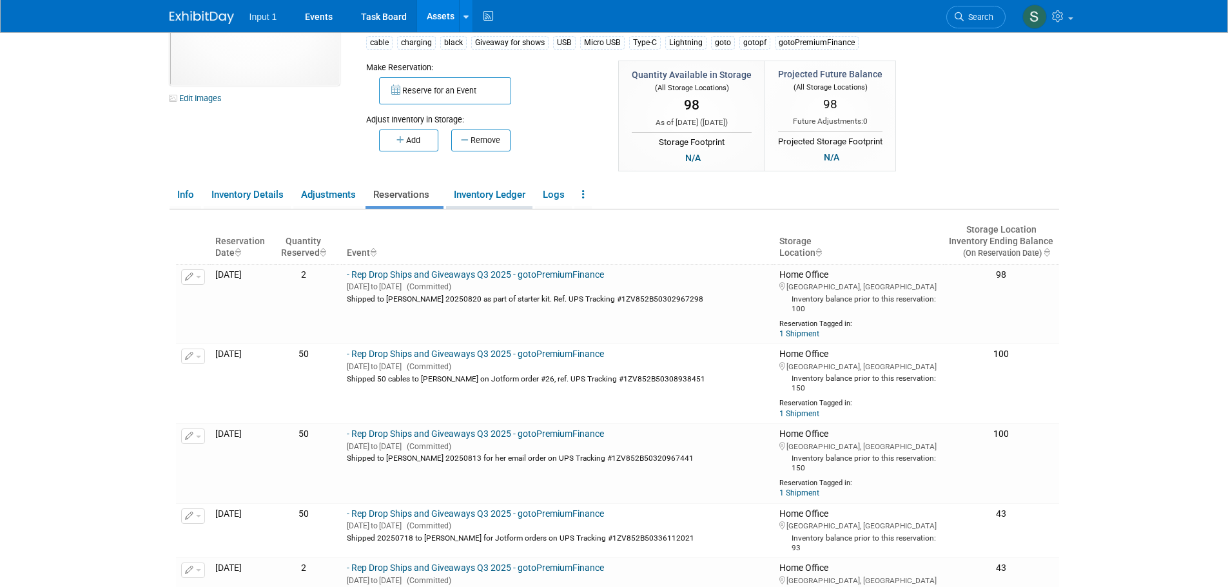
scroll to position [0, 0]
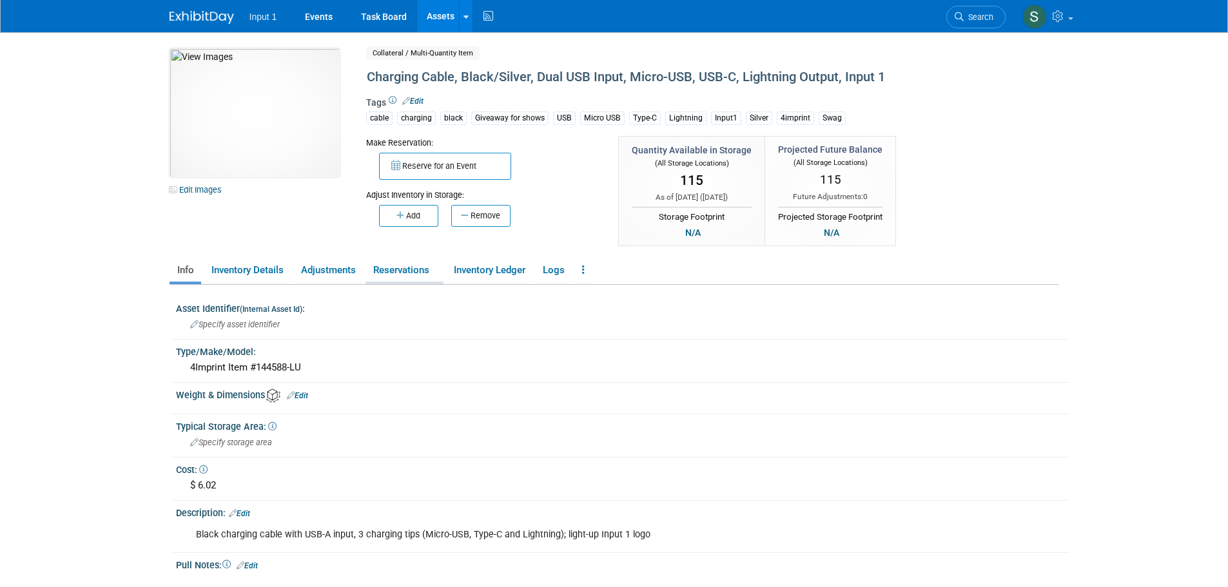
click at [395, 270] on link "Reservations" at bounding box center [405, 270] width 78 height 23
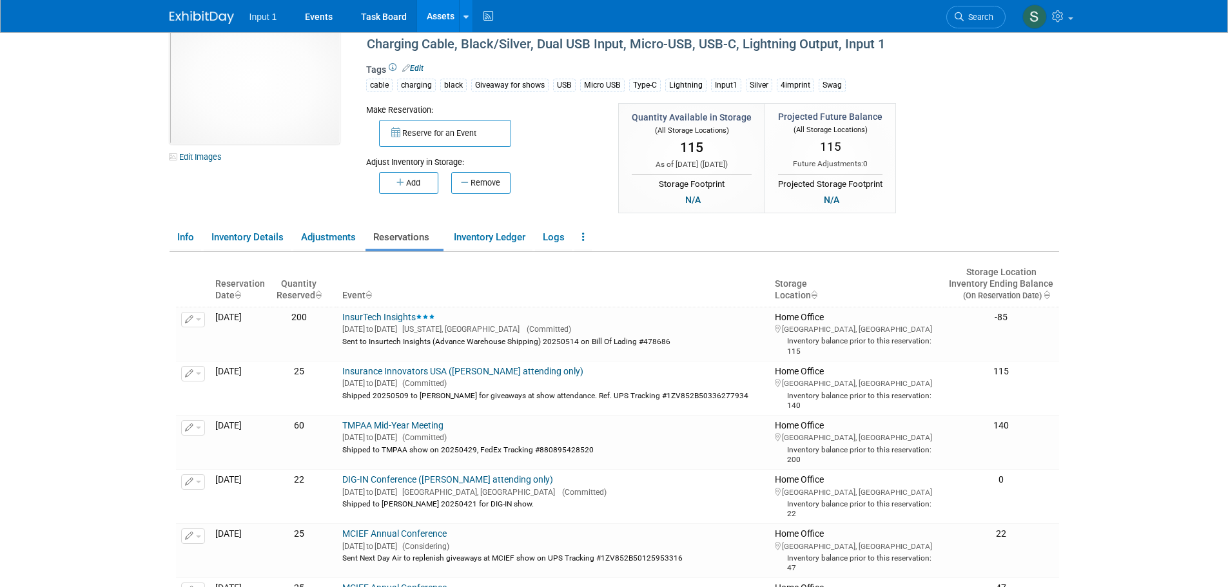
scroll to position [64, 0]
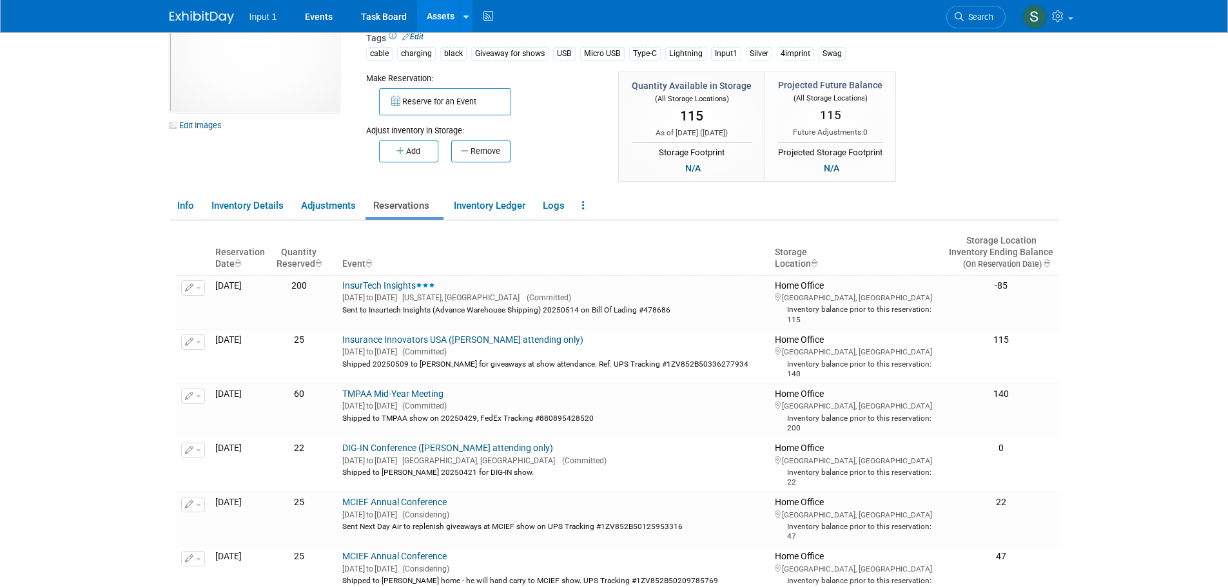
click at [1161, 264] on body "Input 1 Events Task Board Assets New Asset Search Assets" at bounding box center [614, 229] width 1228 height 587
click at [199, 290] on button "button" at bounding box center [193, 287] width 24 height 15
click at [224, 310] on button "Change Reservation" at bounding box center [242, 308] width 109 height 17
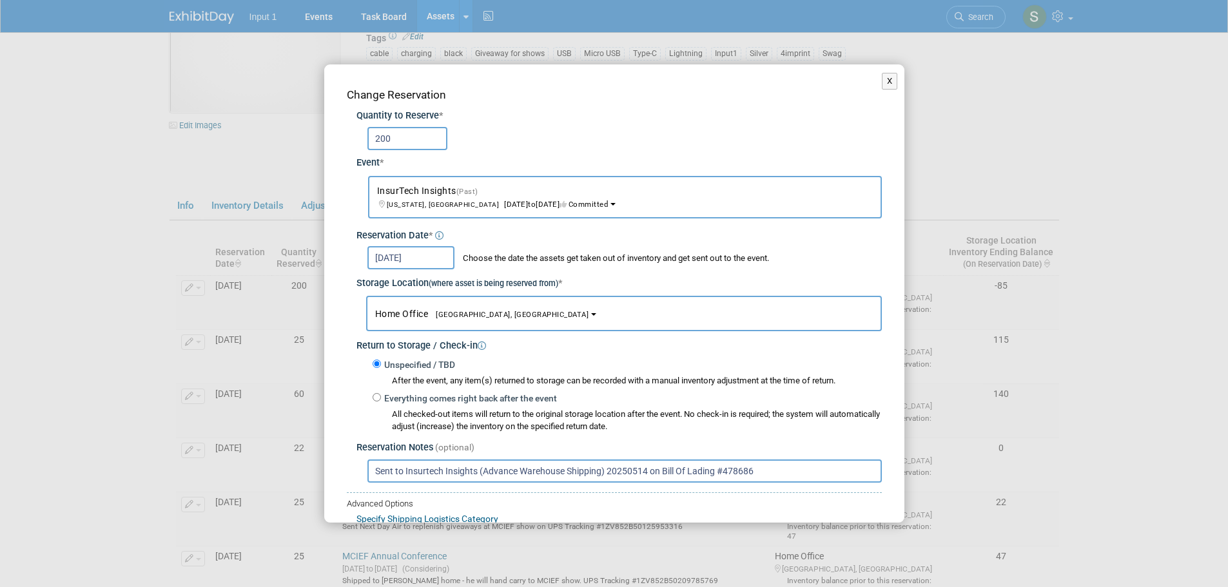
click at [650, 475] on input "Sent to Insurtech Insights (Advance Warehouse Shipping) 20250514 on Bill Of Lad…" at bounding box center [624, 471] width 514 height 23
click at [93, 275] on div "X Change Reservation Quantity to Reserve * 200 Event *" at bounding box center [614, 293] width 1228 height 587
click at [884, 83] on button "X" at bounding box center [890, 81] width 16 height 17
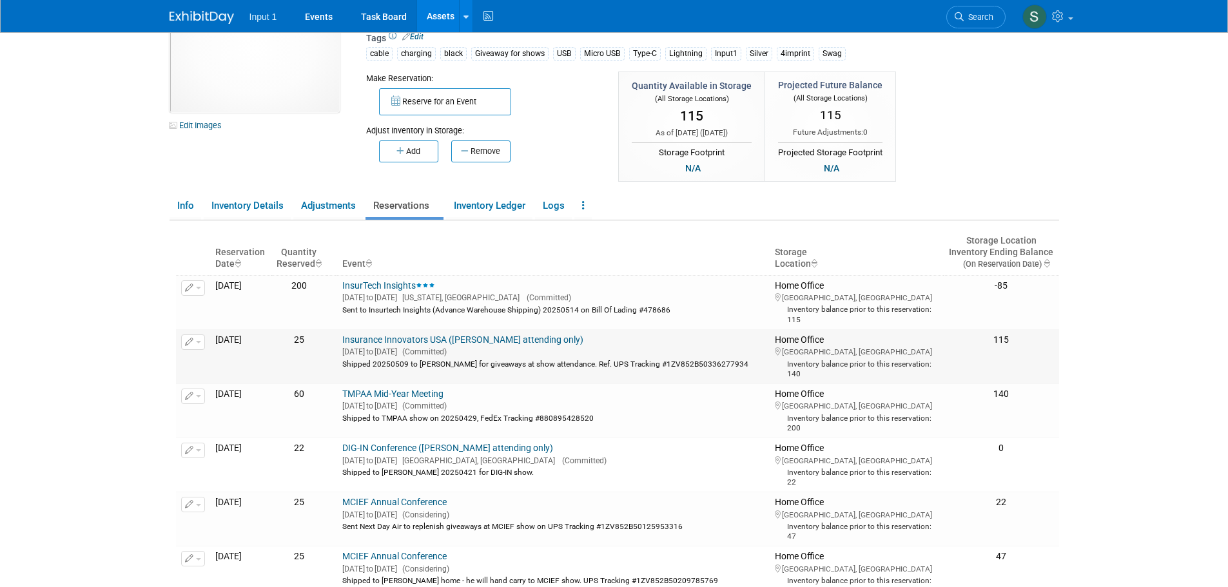
scroll to position [0, 0]
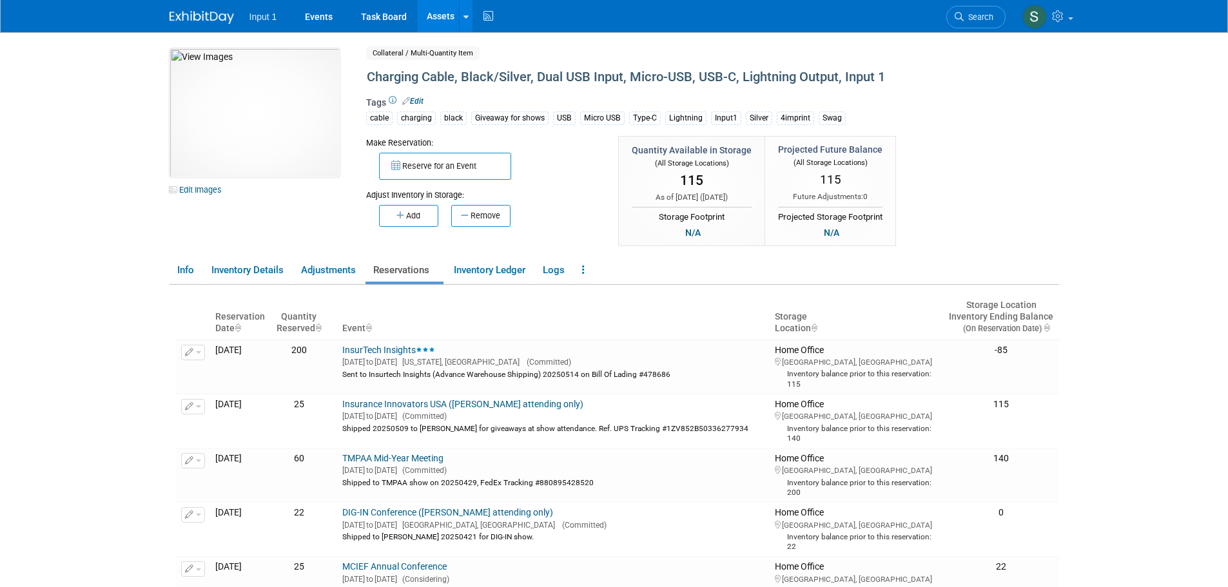
click at [1153, 393] on body "Input 1 Events Task Board Assets New Asset Search Assets" at bounding box center [614, 293] width 1228 height 587
click at [1175, 416] on body "Input 1 Events Task Board Assets New Asset Search Assets" at bounding box center [614, 293] width 1228 height 587
click at [200, 352] on span "button" at bounding box center [198, 352] width 5 height 3
click at [208, 374] on button "Change Reservation" at bounding box center [242, 373] width 109 height 17
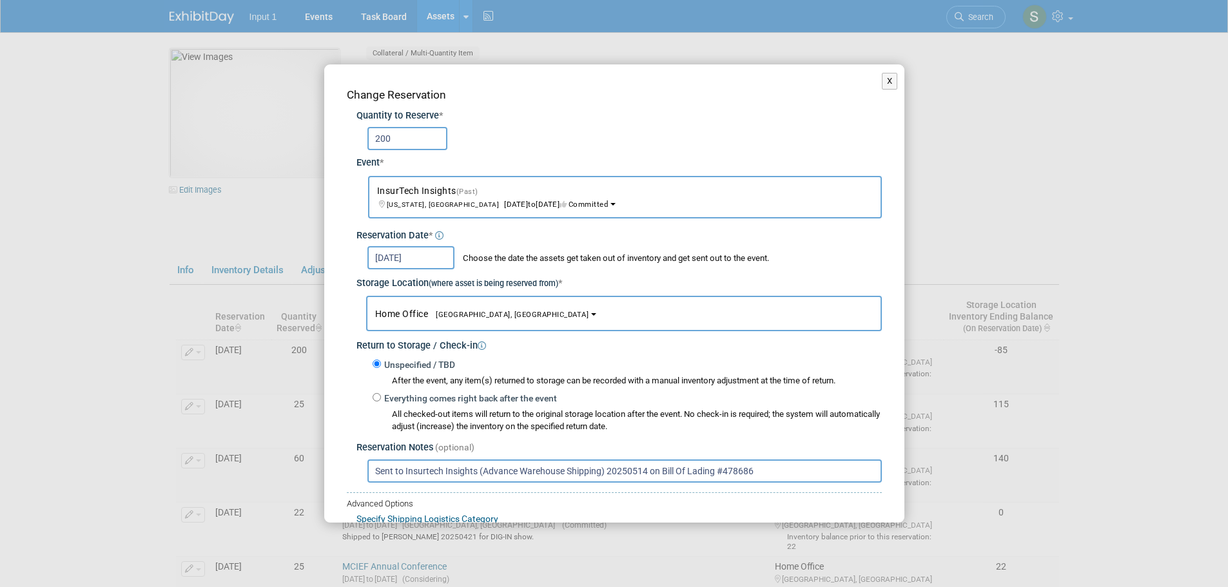
drag, startPoint x: 410, startPoint y: 135, endPoint x: 288, endPoint y: 151, distance: 123.5
click at [288, 151] on div "X Change Reservation Quantity to Reserve * 200 Event *" at bounding box center [614, 293] width 1228 height 587
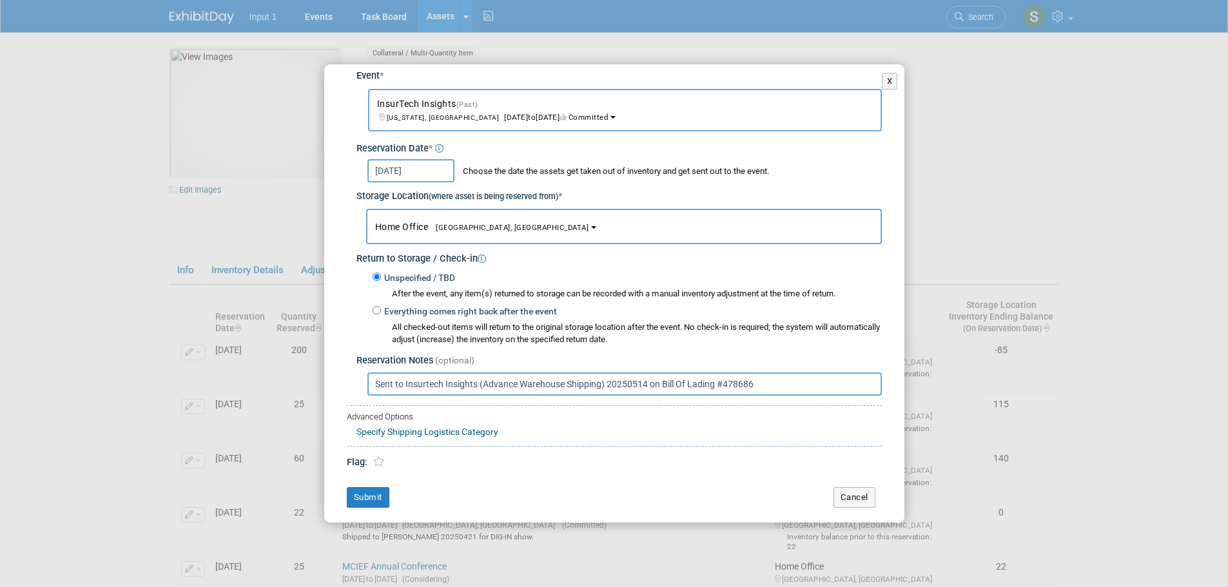
scroll to position [95, 0]
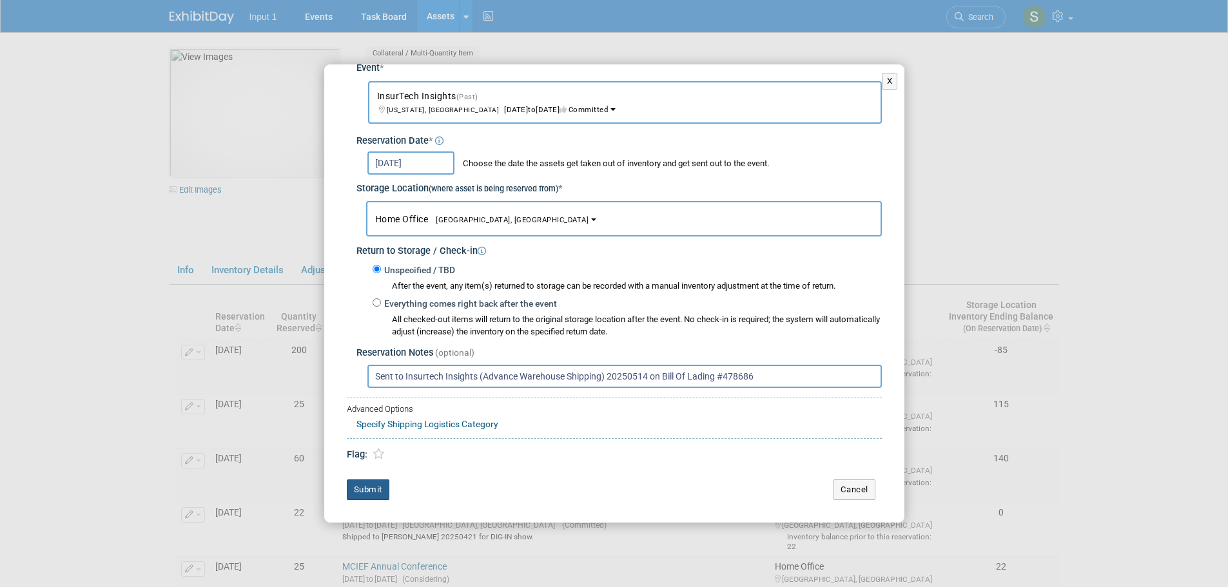
type input "115"
click at [361, 489] on button "Submit" at bounding box center [368, 490] width 43 height 21
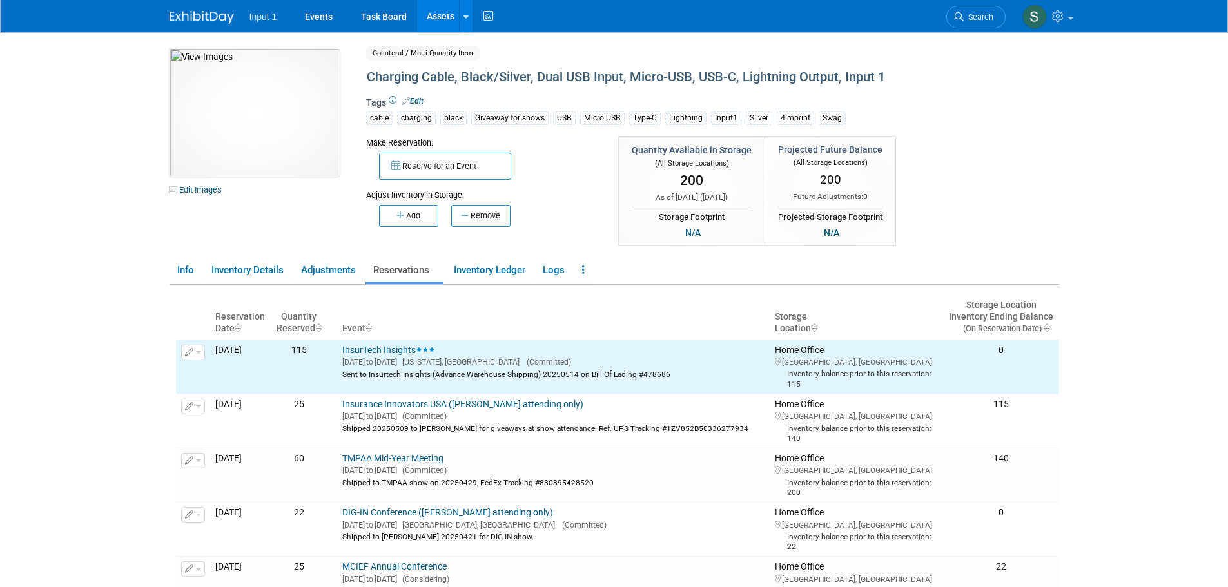
click at [1132, 342] on body "Input 1 Events Task Board Assets New Asset Search Assets" at bounding box center [614, 293] width 1228 height 587
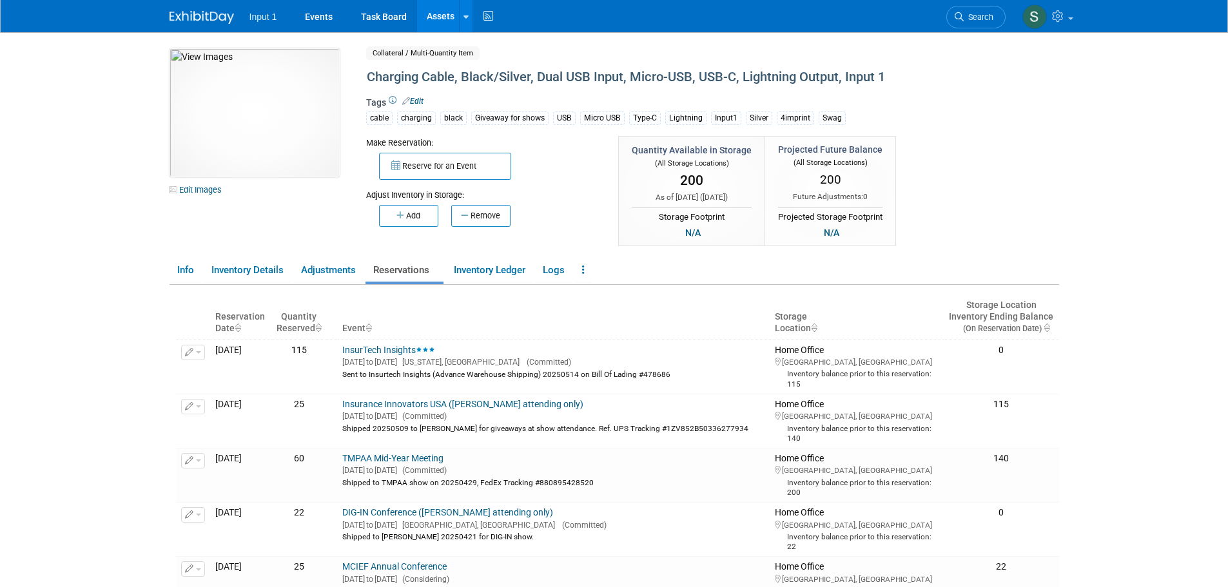
click at [1073, 240] on body "Input 1 Events Task Board Assets New Asset Search Assets" at bounding box center [614, 293] width 1228 height 587
click at [324, 270] on link "Adjustments" at bounding box center [328, 270] width 70 height 23
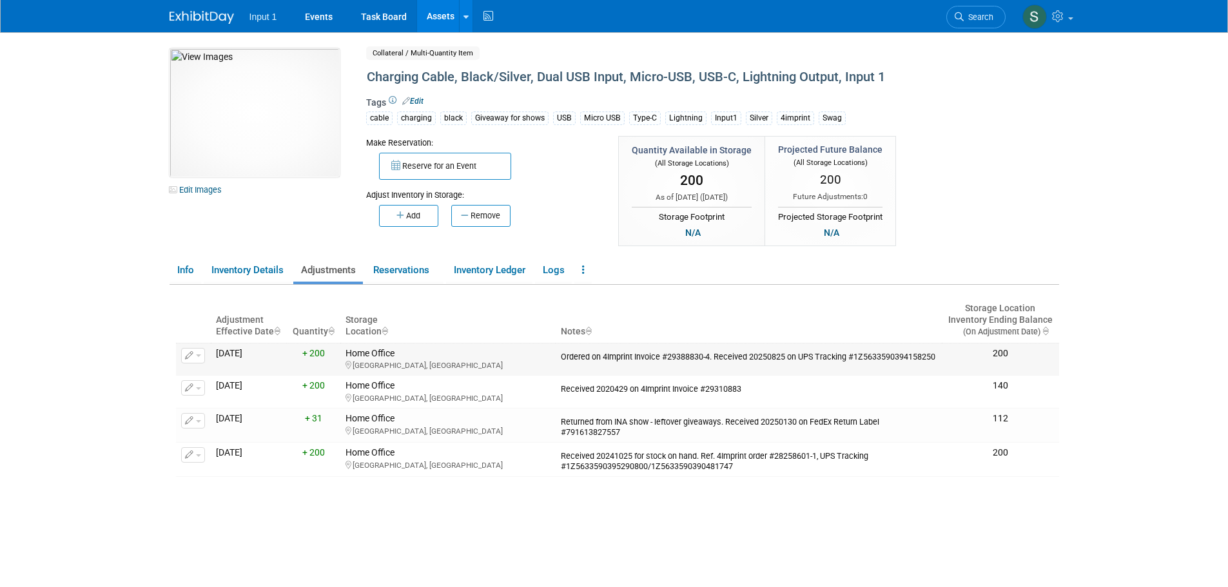
click at [585, 358] on div "Ordered on 4Imprint Invoice #29388830-4. Received 20250825 on UPS Tracking #1Z5…" at bounding box center [749, 355] width 376 height 14
click at [195, 359] on button "button" at bounding box center [193, 355] width 24 height 15
click at [218, 375] on button "Change Adjustment" at bounding box center [241, 376] width 107 height 17
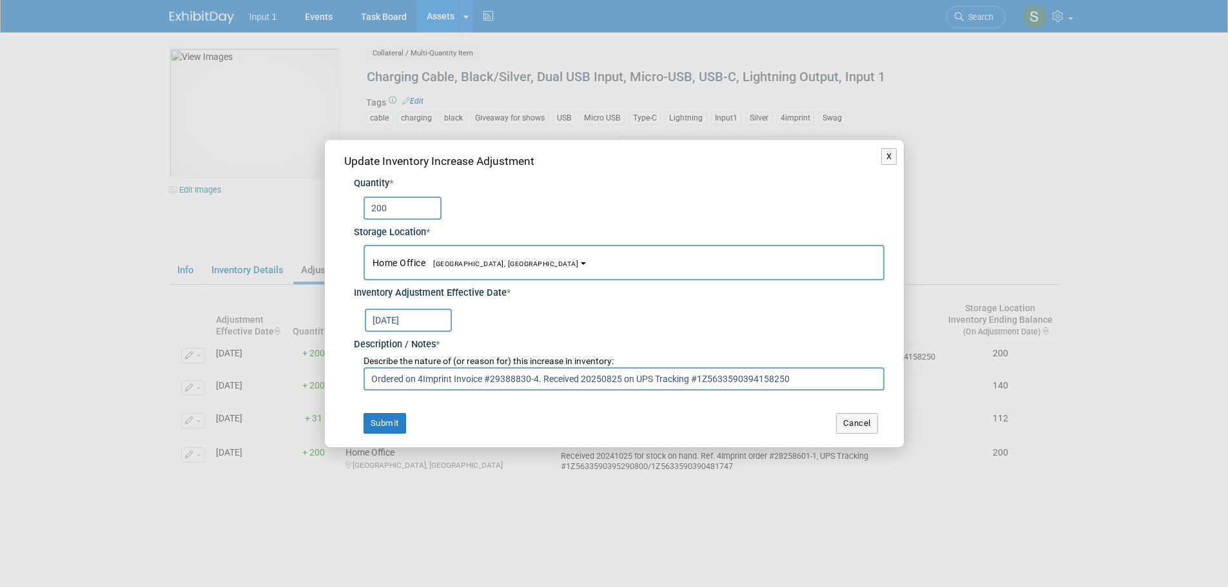
click at [407, 378] on input "Ordered on 4Imprint Invoice #29388830-4. Received 20250825 on UPS Tracking #1Z5…" at bounding box center [624, 378] width 521 height 23
type input "Ordered 20250515 on 4Imprint Invoice #29388830-4. Received 20250825 on UPS Trac…"
click at [380, 427] on button "Submit" at bounding box center [385, 423] width 43 height 21
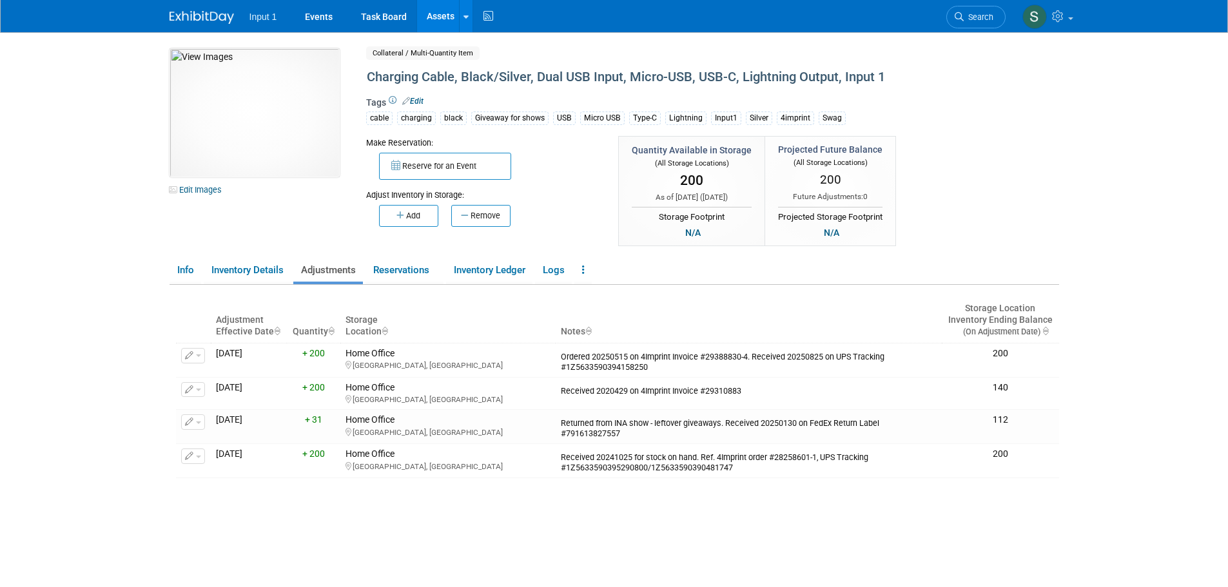
drag, startPoint x: 685, startPoint y: 279, endPoint x: 685, endPoint y: 260, distance: 19.3
click at [685, 279] on ul "Info Inventory Details Adjustments Reservations Inventory Ledger Logs Copy/Dupl…" at bounding box center [615, 271] width 890 height 27
